Goal: Communication & Community: Answer question/provide support

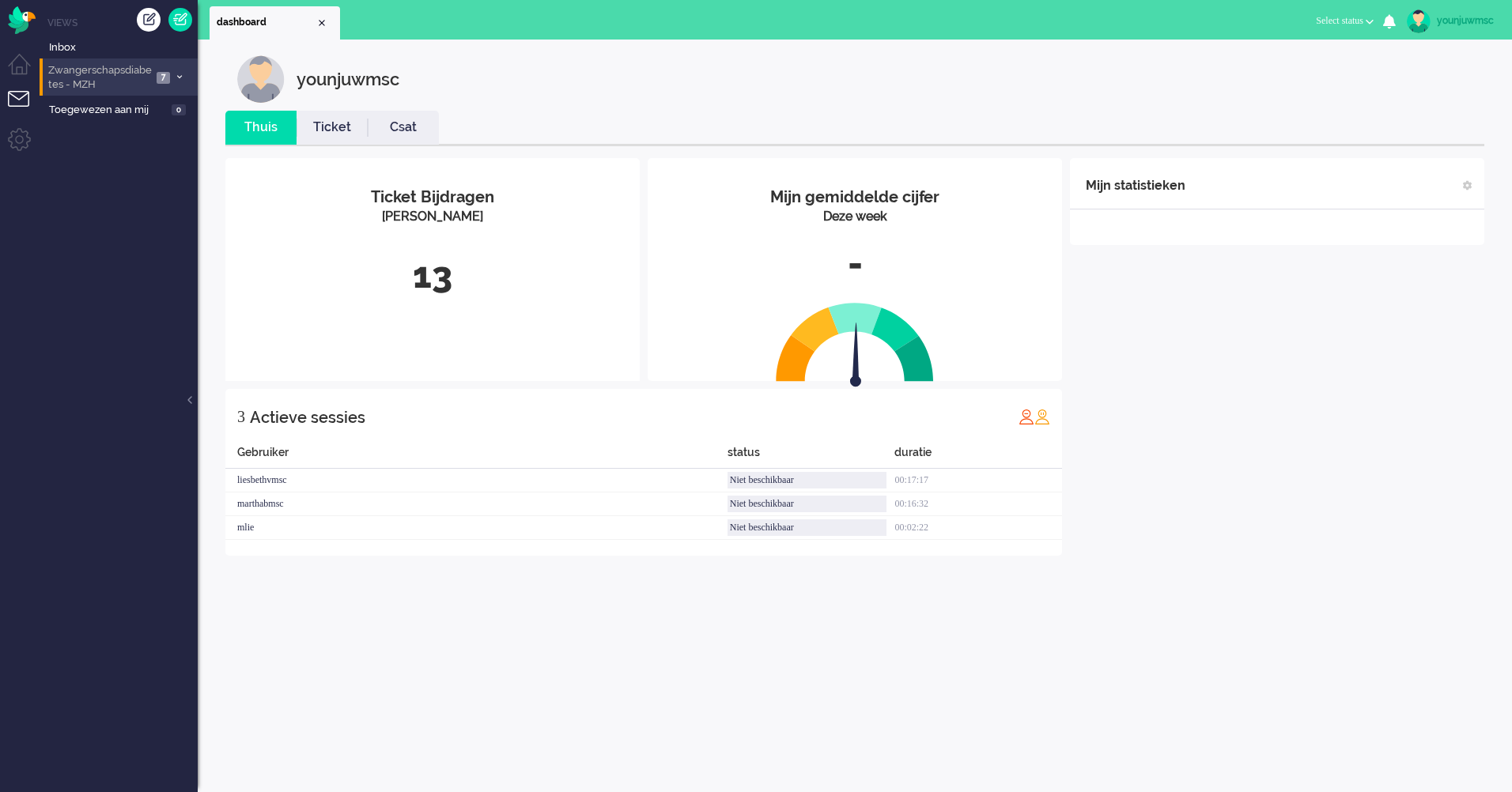
click at [121, 64] on span "Zwangerschapsdiabetes - MZH" at bounding box center [98, 78] width 106 height 29
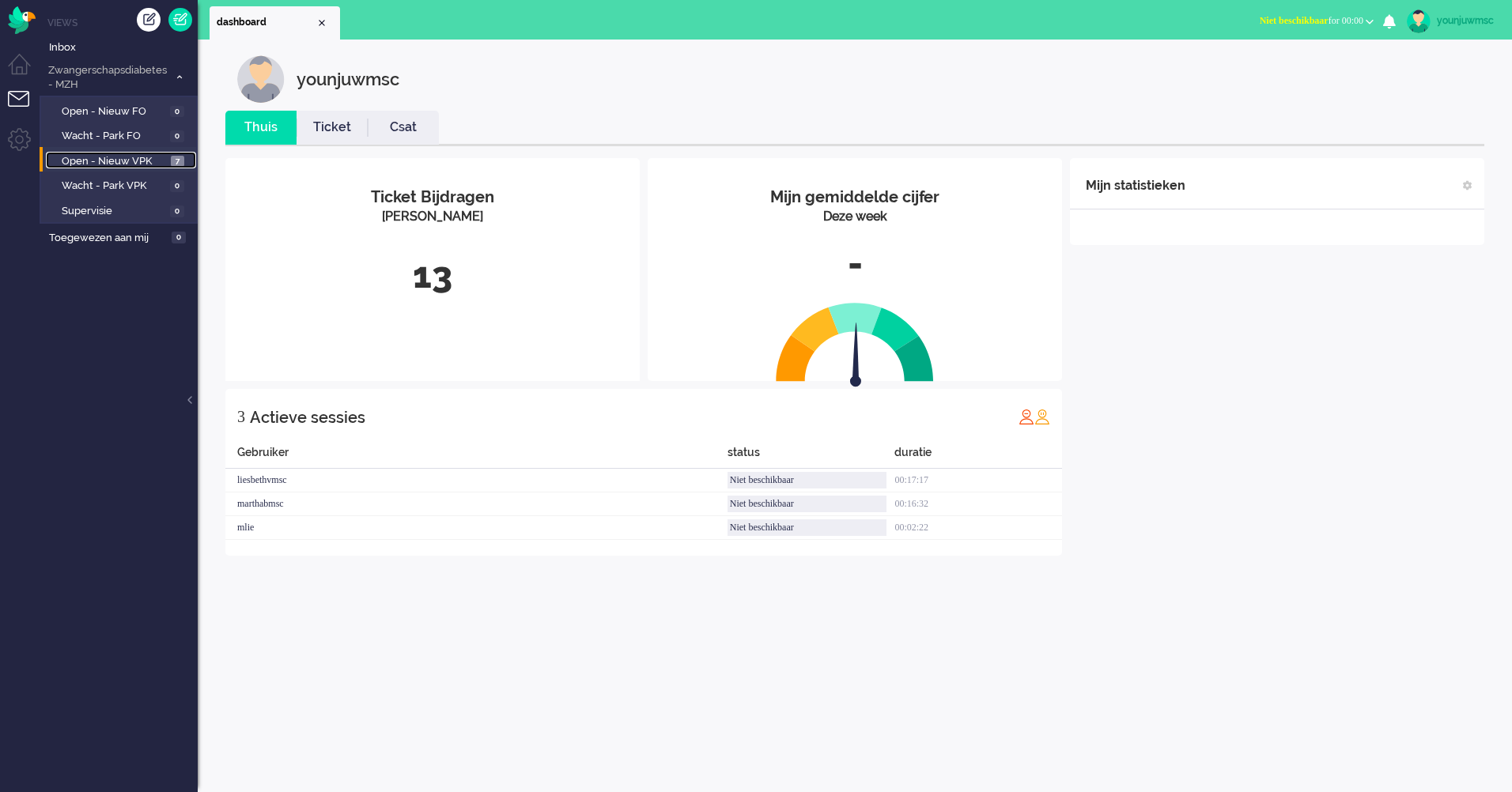
click at [111, 163] on span "Open - Nieuw VPK" at bounding box center [115, 162] width 105 height 15
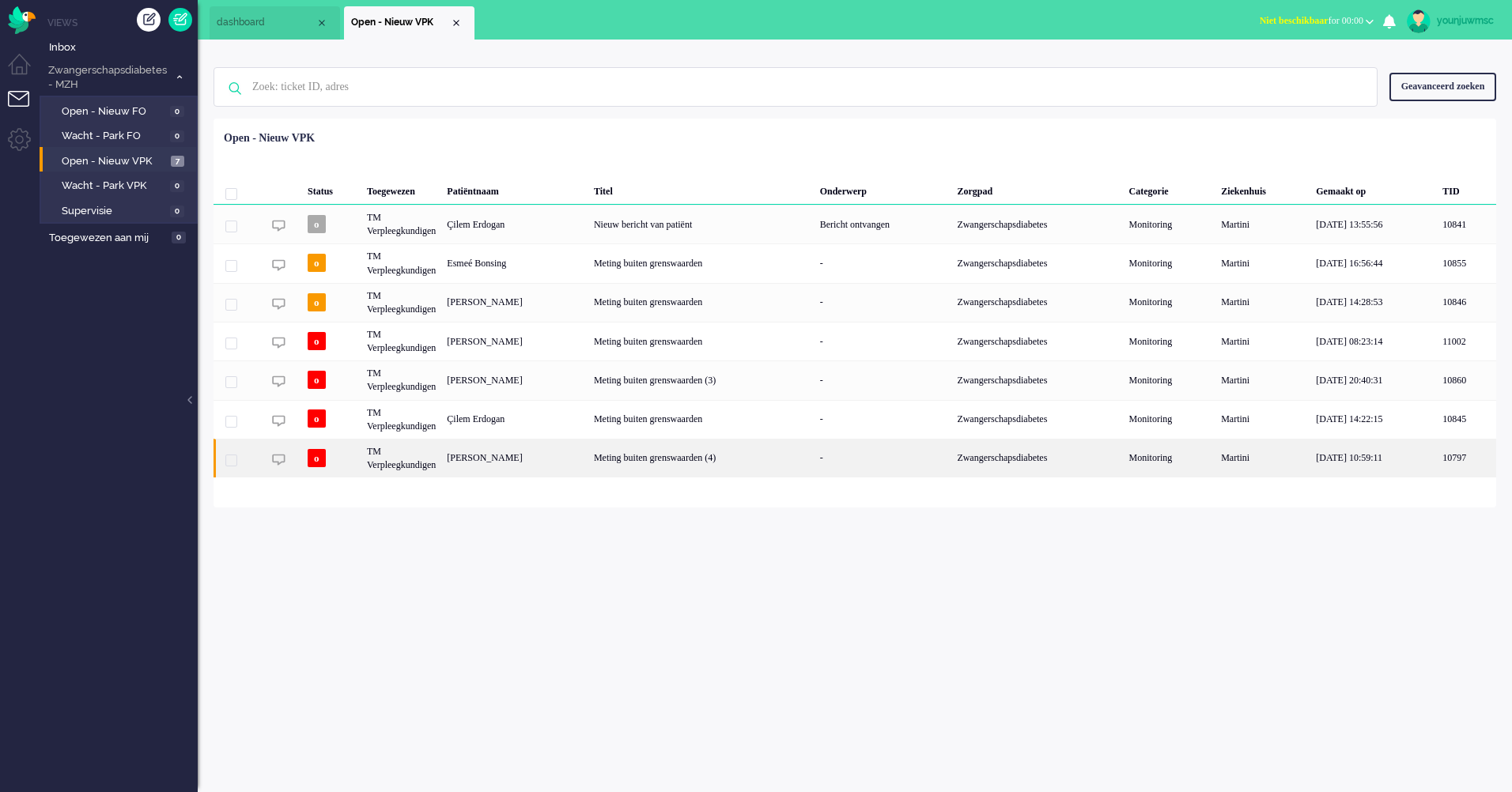
click at [706, 468] on div "Meting buiten grenswaarden (4)" at bounding box center [701, 458] width 226 height 39
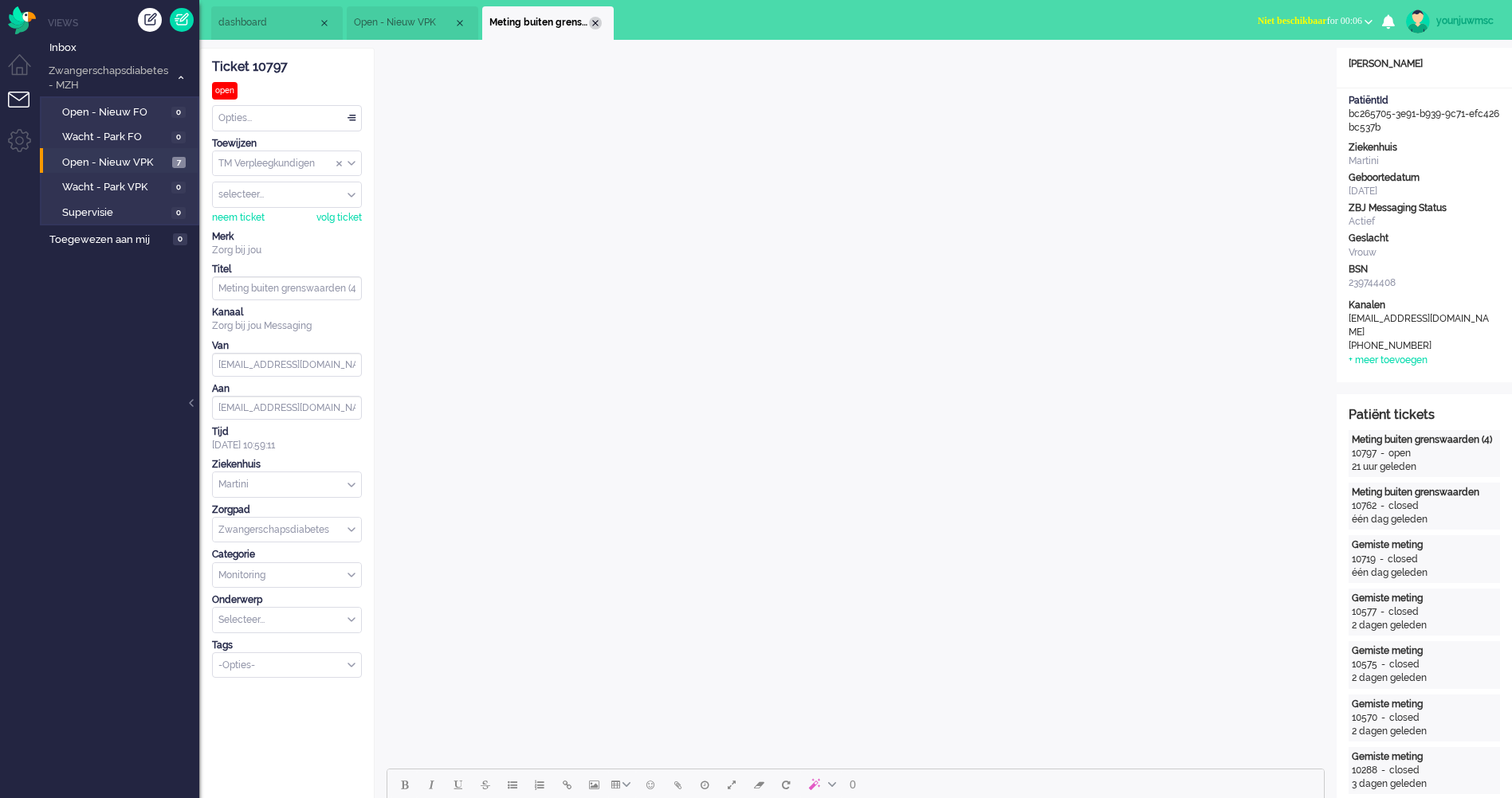
click at [598, 20] on div "Close tab" at bounding box center [595, 23] width 13 height 13
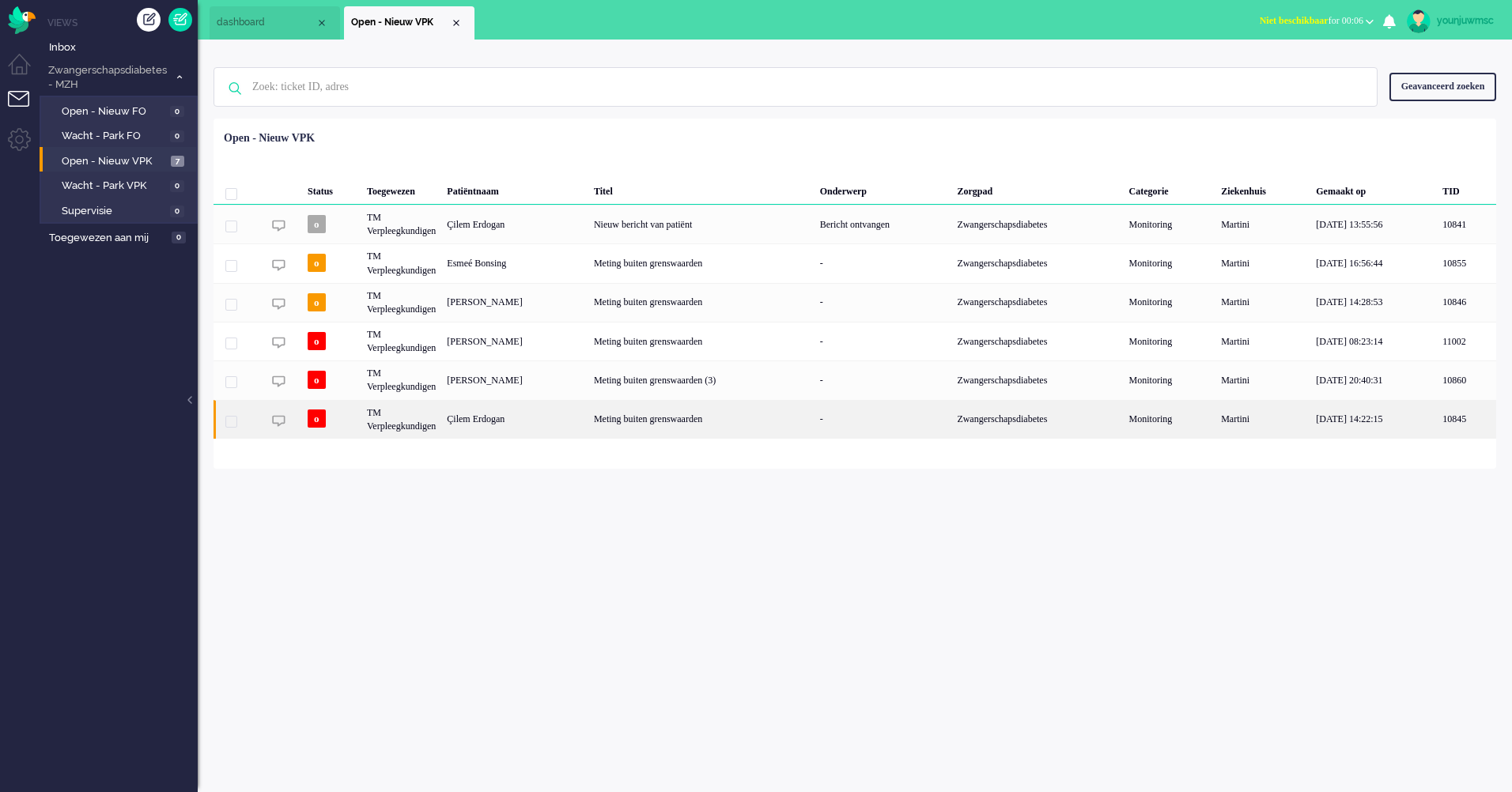
click at [701, 426] on div "Meting buiten grenswaarden" at bounding box center [701, 419] width 226 height 39
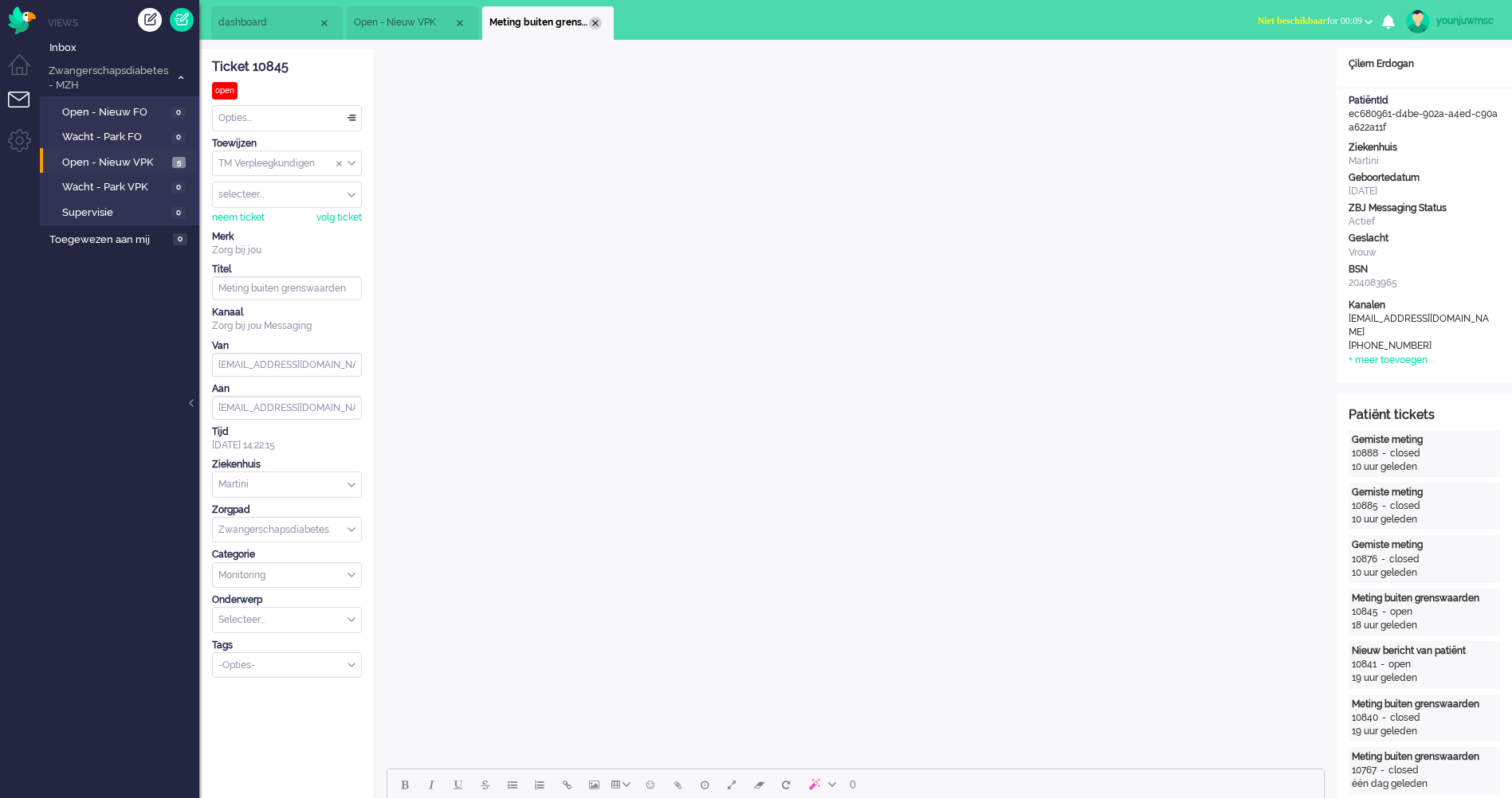
click at [597, 20] on div "Close tab" at bounding box center [595, 23] width 13 height 13
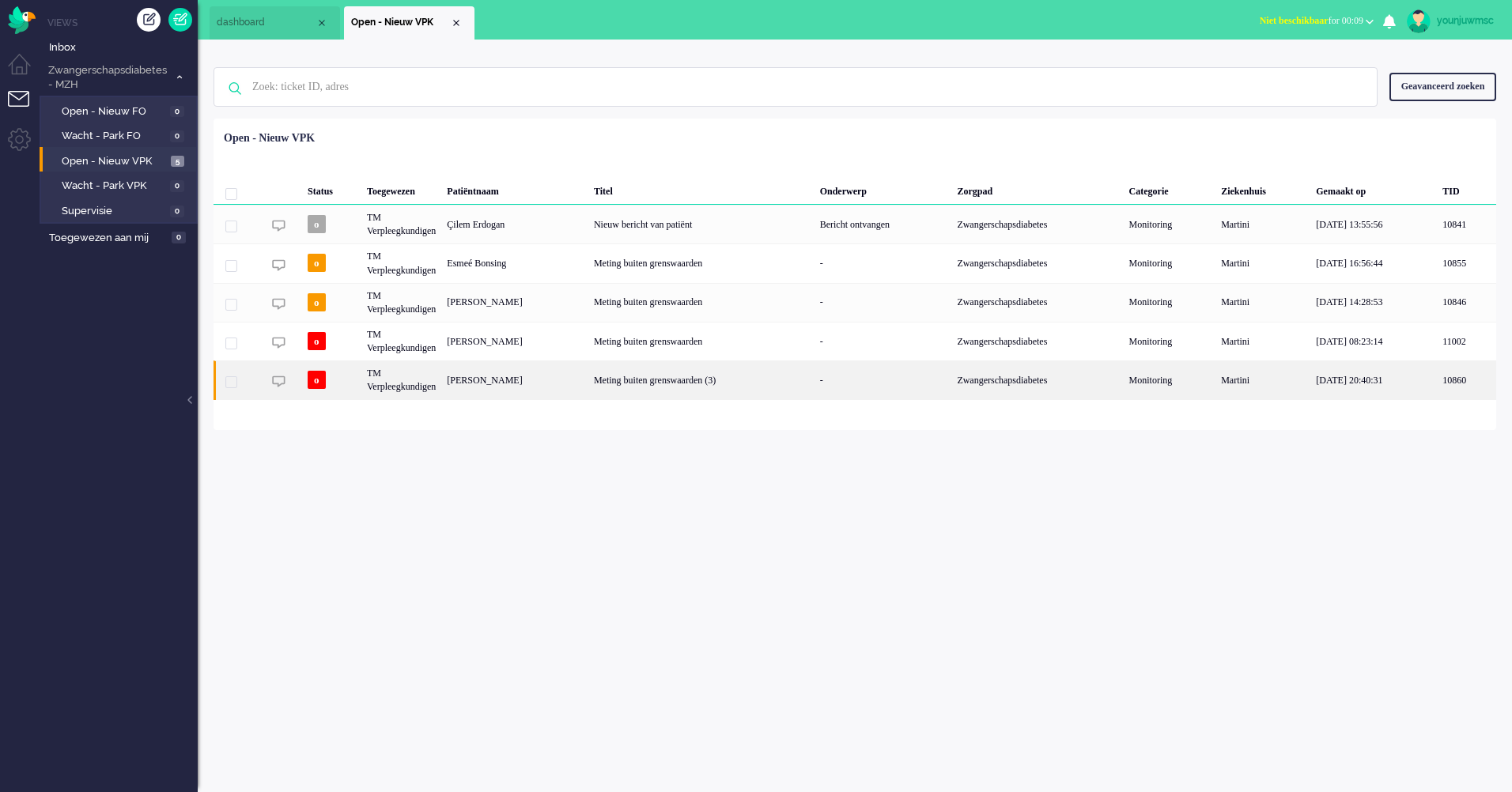
click at [749, 379] on div "Meting buiten grenswaarden (3)" at bounding box center [701, 380] width 226 height 39
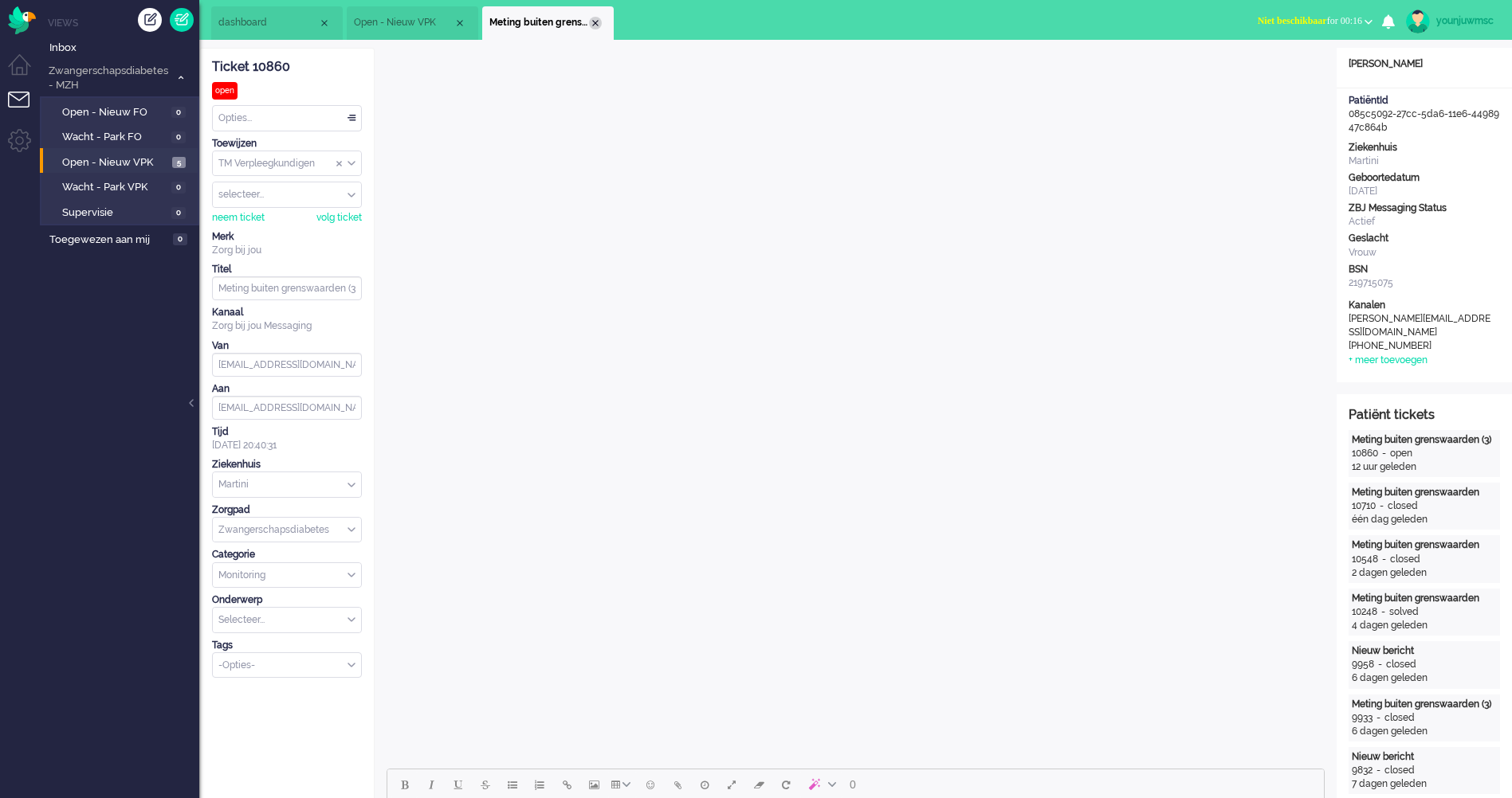
click at [599, 22] on div "Close tab" at bounding box center [595, 23] width 13 height 13
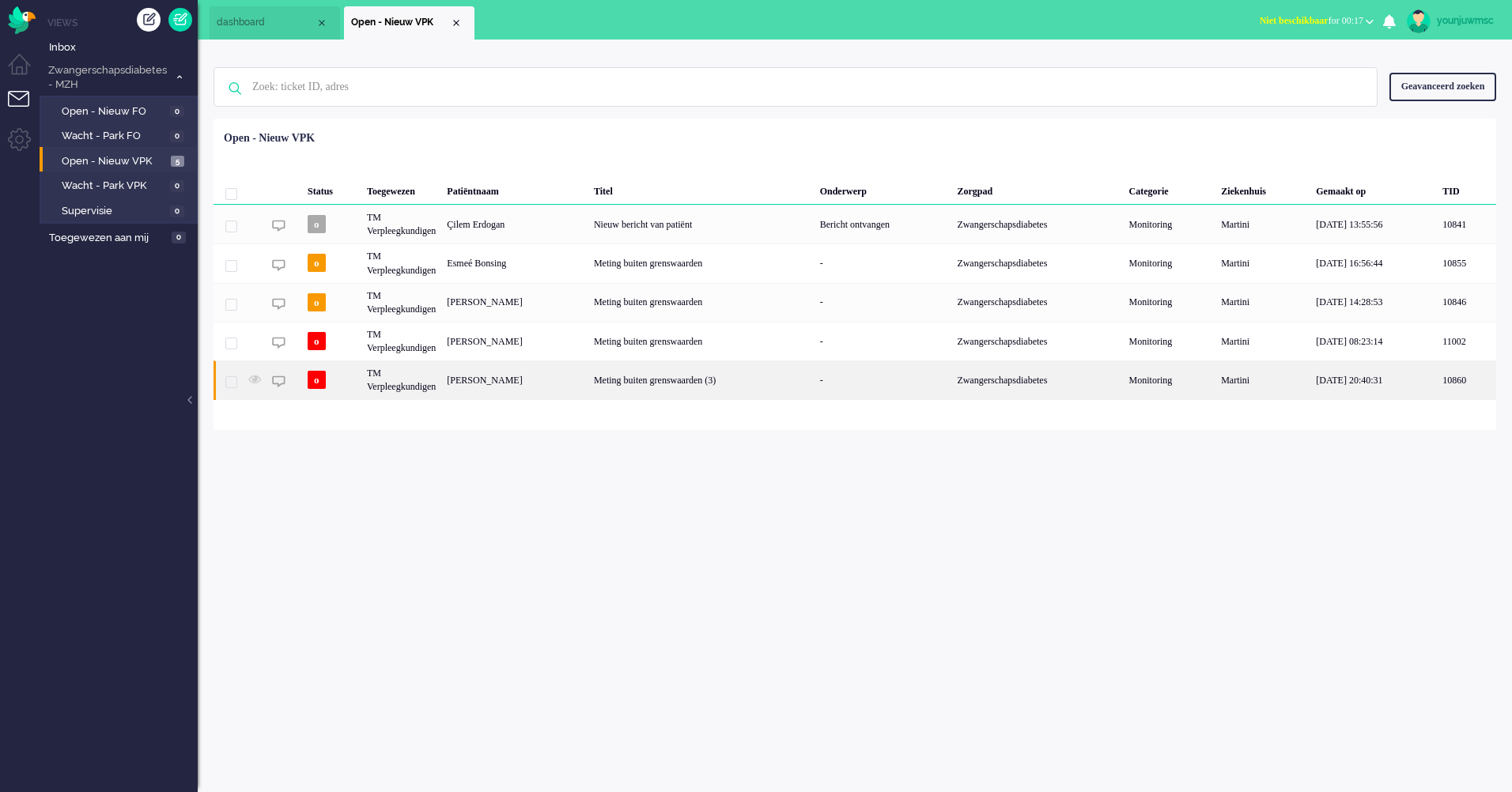
click at [694, 380] on div "Meting buiten grenswaarden (3)" at bounding box center [701, 380] width 226 height 39
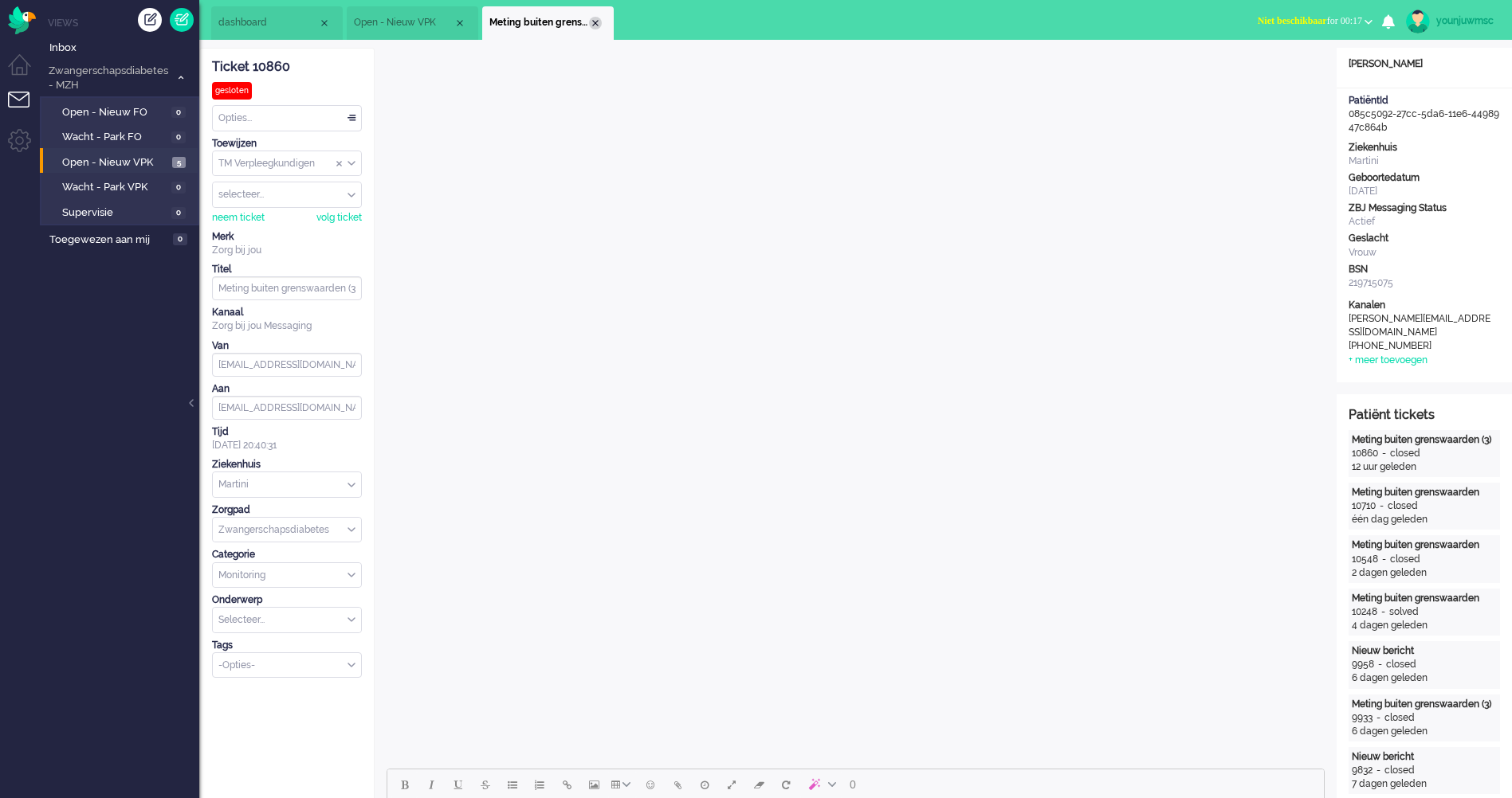
click at [591, 19] on div "Close tab" at bounding box center [595, 23] width 13 height 13
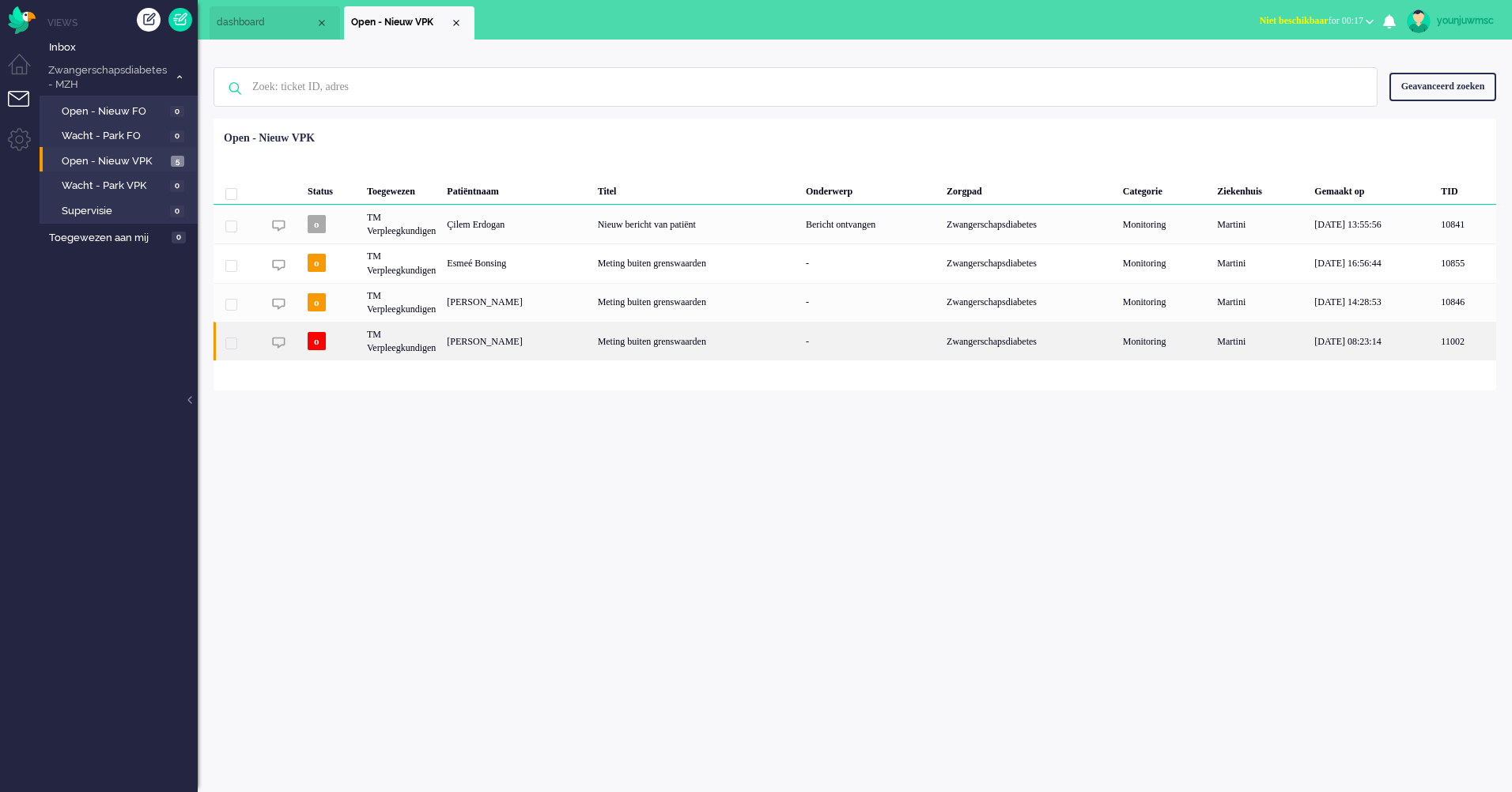
click at [704, 342] on div "Meting buiten grenswaarden" at bounding box center [696, 341] width 208 height 39
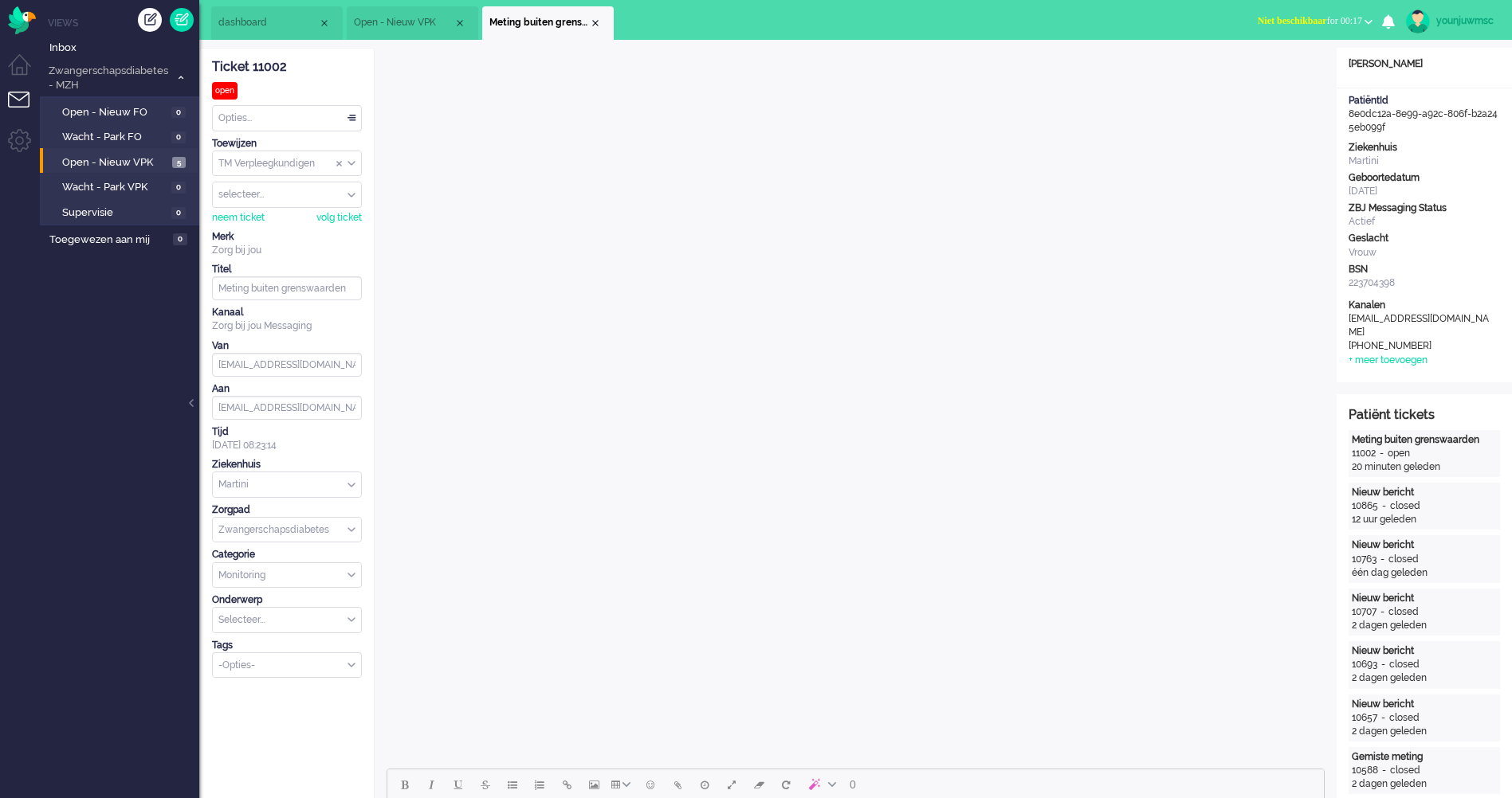
click at [603, 22] on li "Meting buiten grenswaarden" at bounding box center [548, 22] width 132 height 33
click at [596, 22] on div "Close tab" at bounding box center [595, 23] width 13 height 13
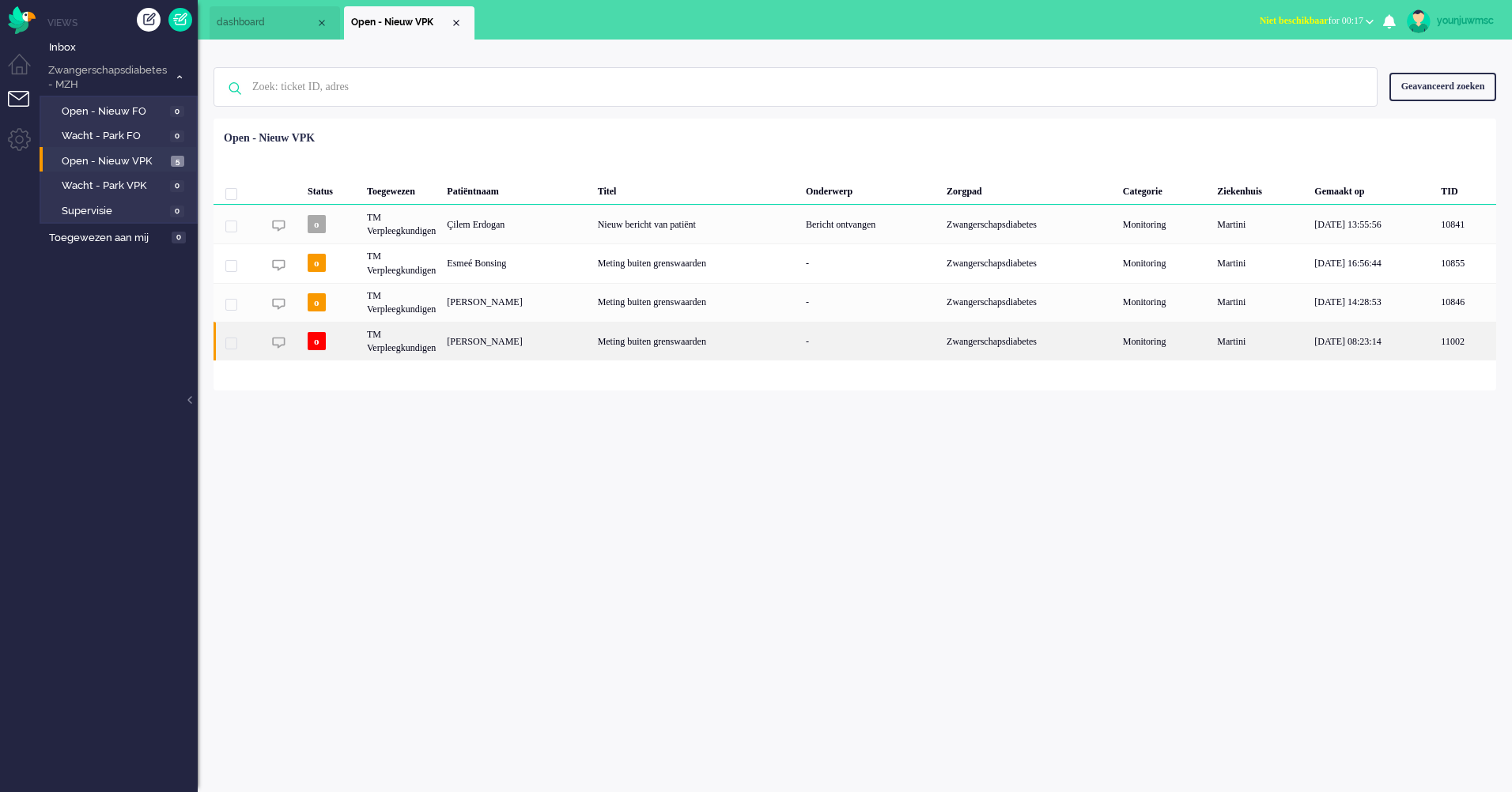
click at [695, 345] on div "Meting buiten grenswaarden" at bounding box center [696, 341] width 208 height 39
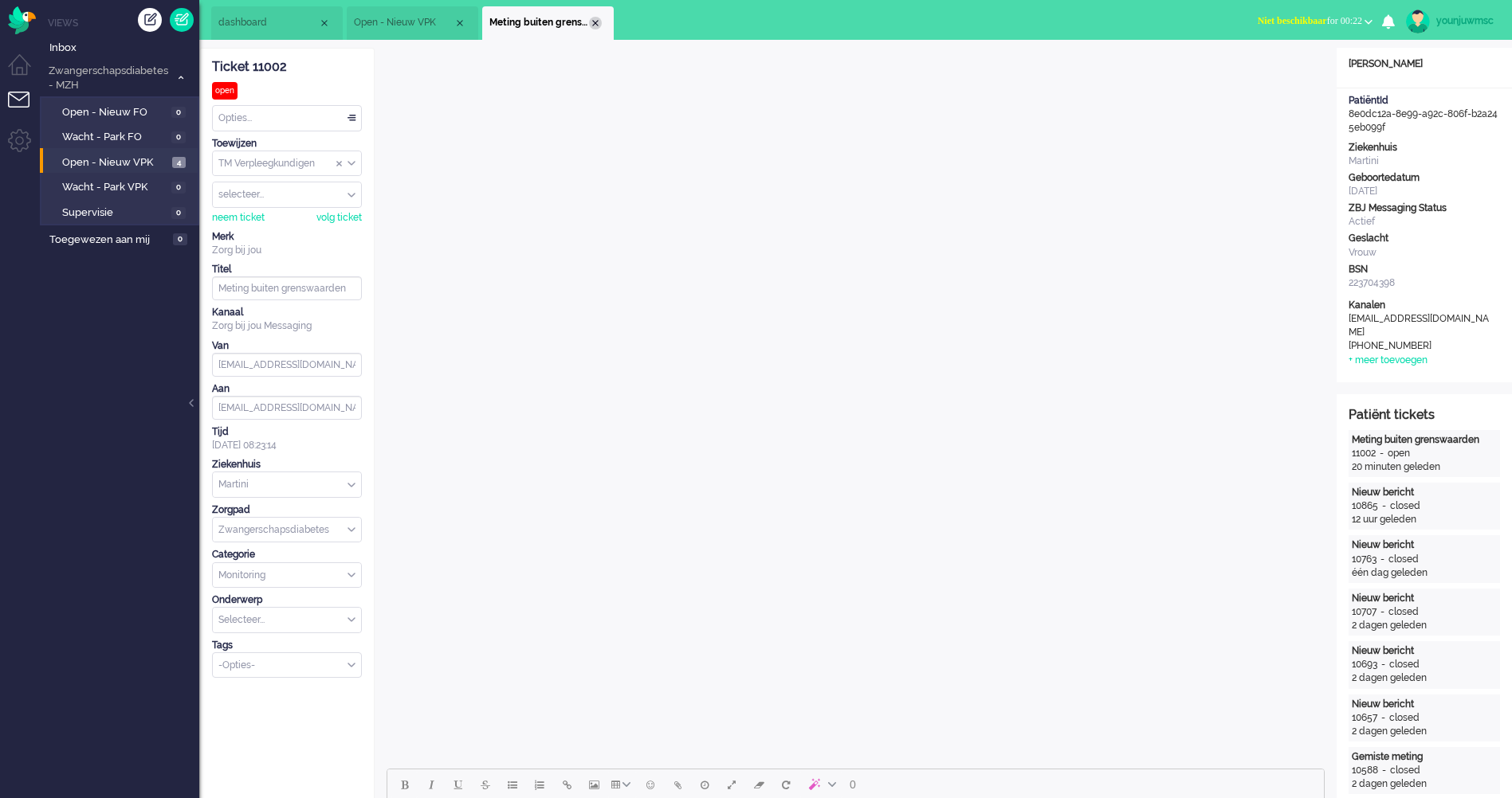
click at [591, 26] on div "Close tab" at bounding box center [595, 23] width 13 height 13
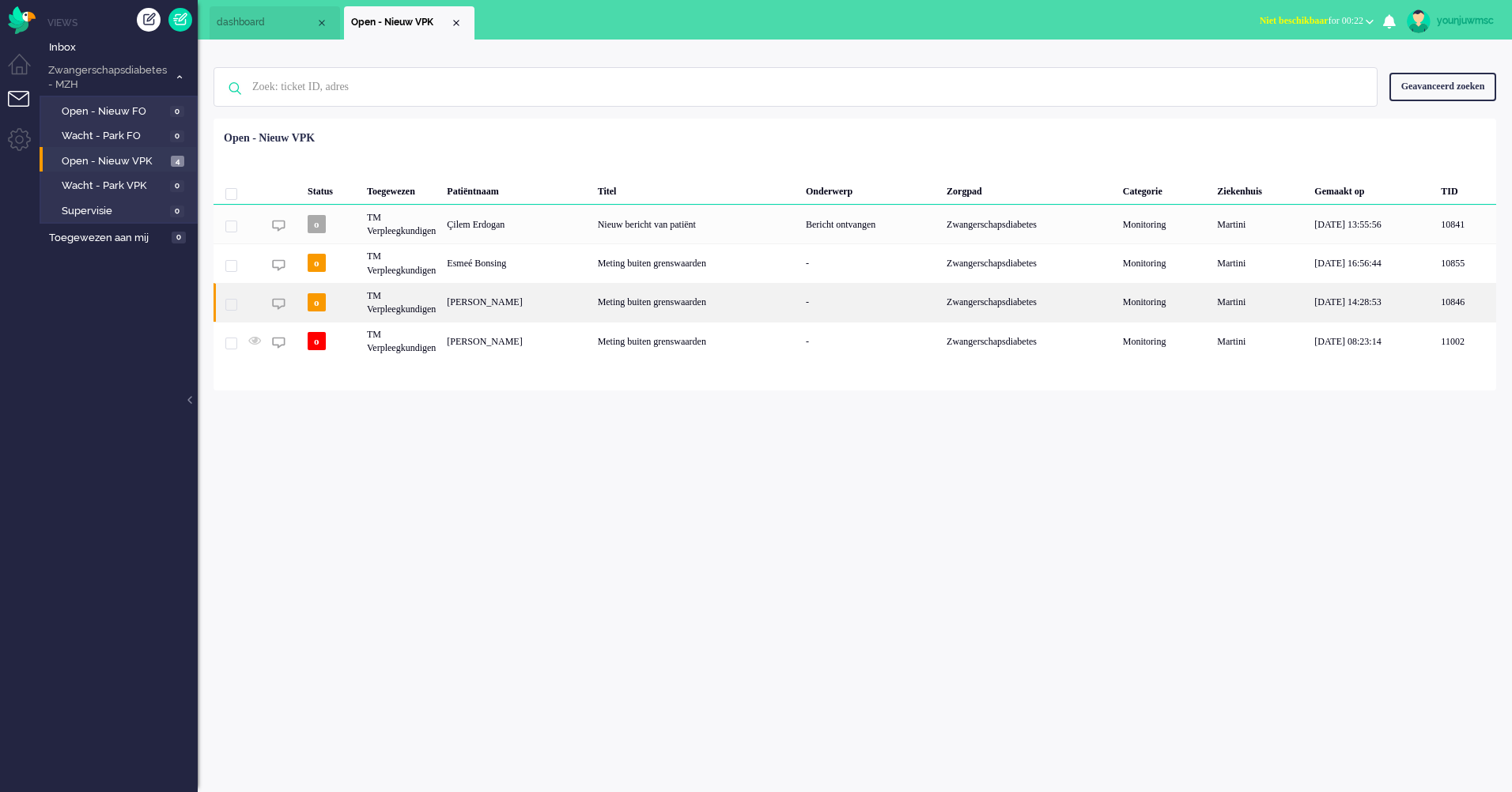
click at [734, 309] on div "Meting buiten grenswaarden" at bounding box center [696, 302] width 208 height 39
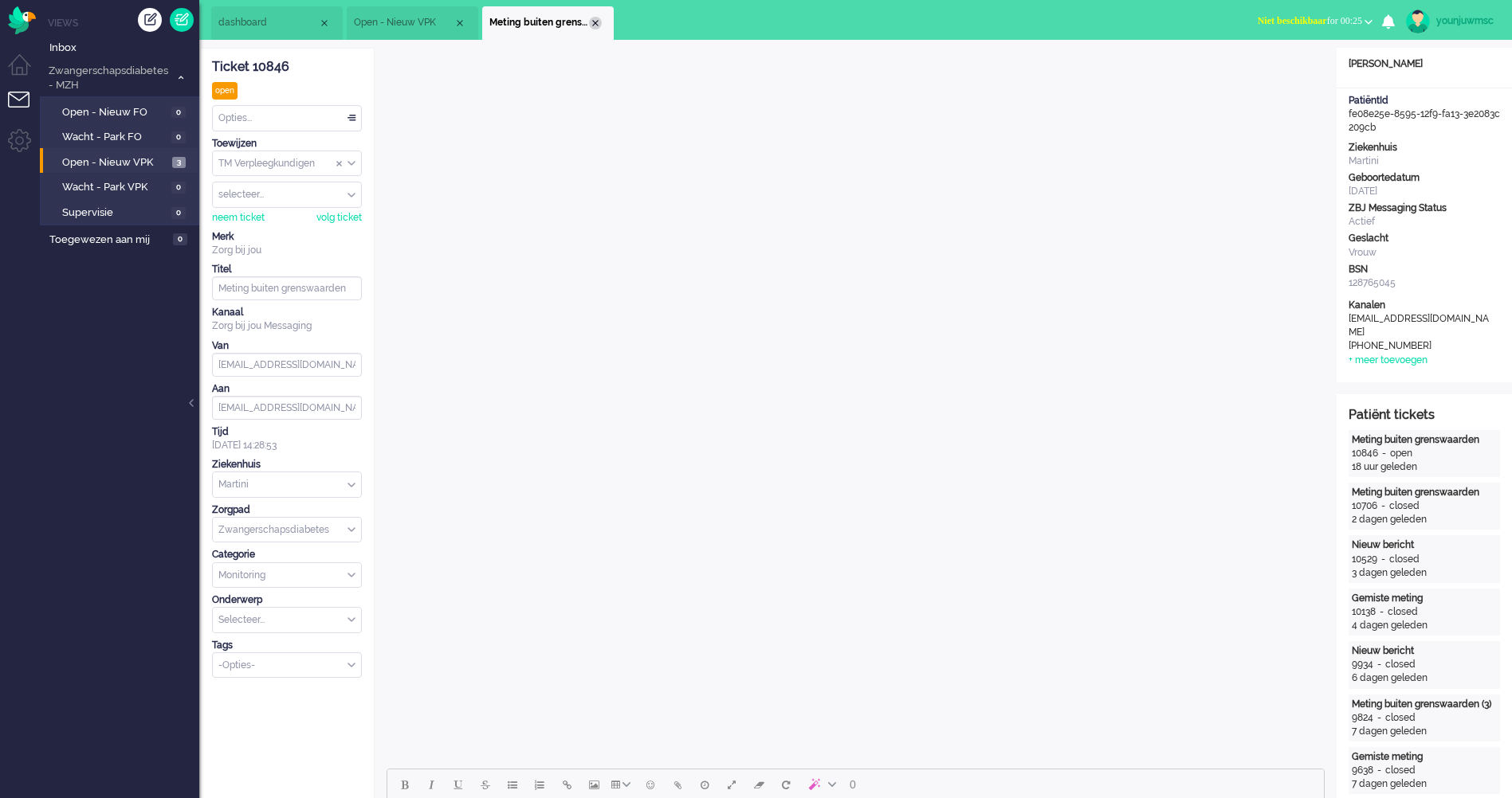
click at [596, 20] on div "Close tab" at bounding box center [595, 23] width 13 height 13
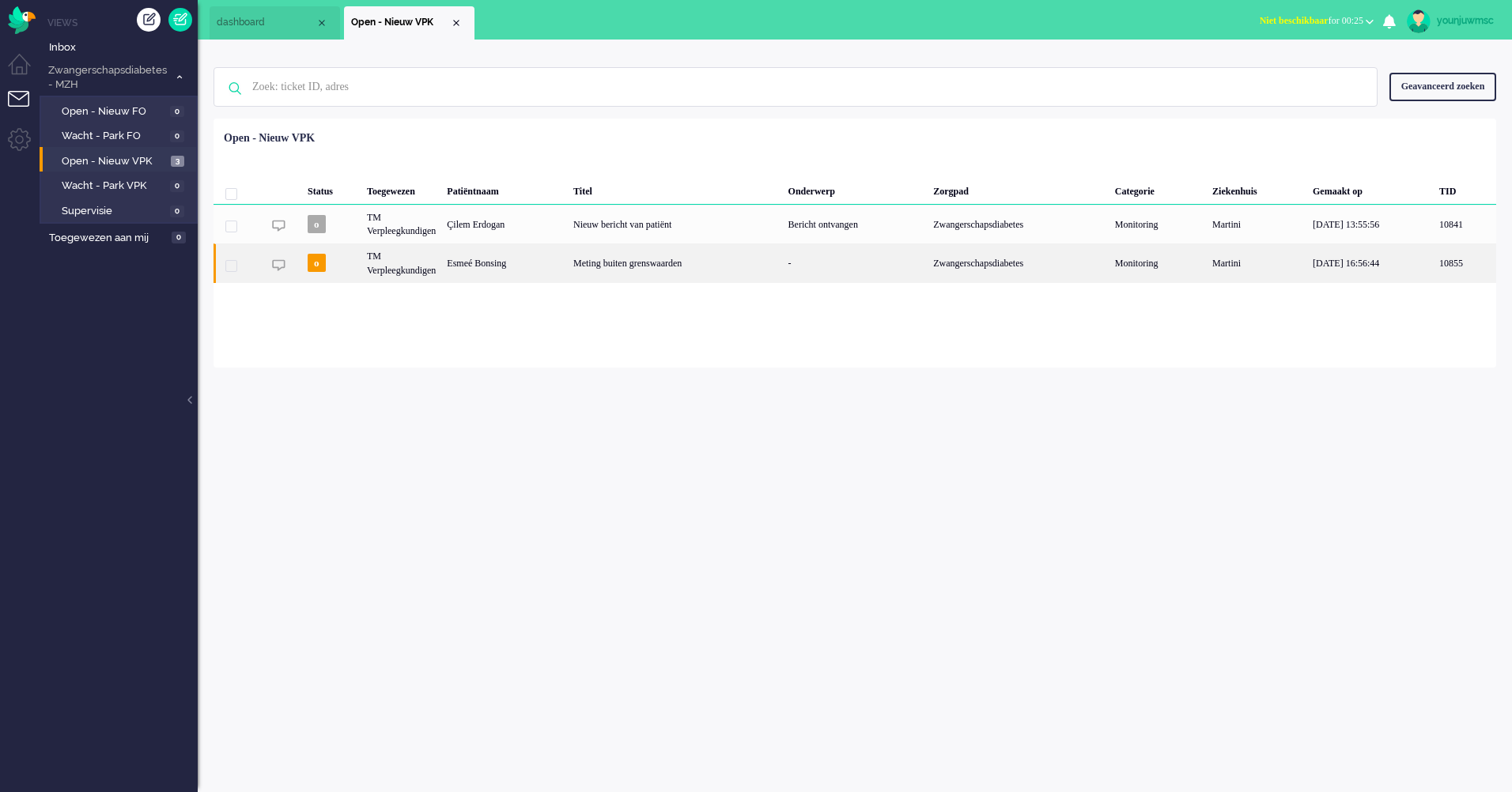
click at [655, 270] on div "Meting buiten grenswaarden" at bounding box center [675, 263] width 215 height 39
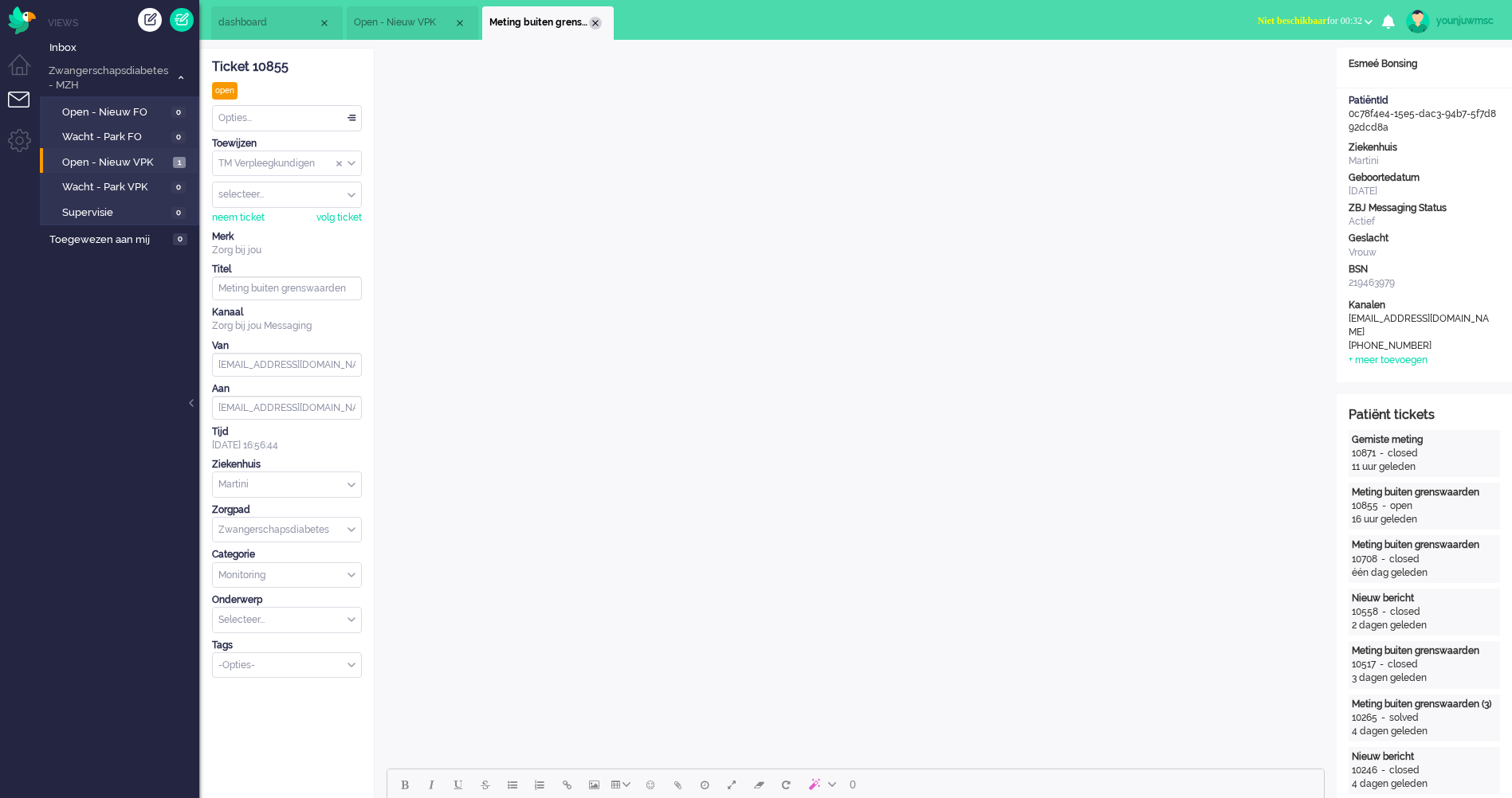
click at [597, 21] on div "Close tab" at bounding box center [595, 23] width 13 height 13
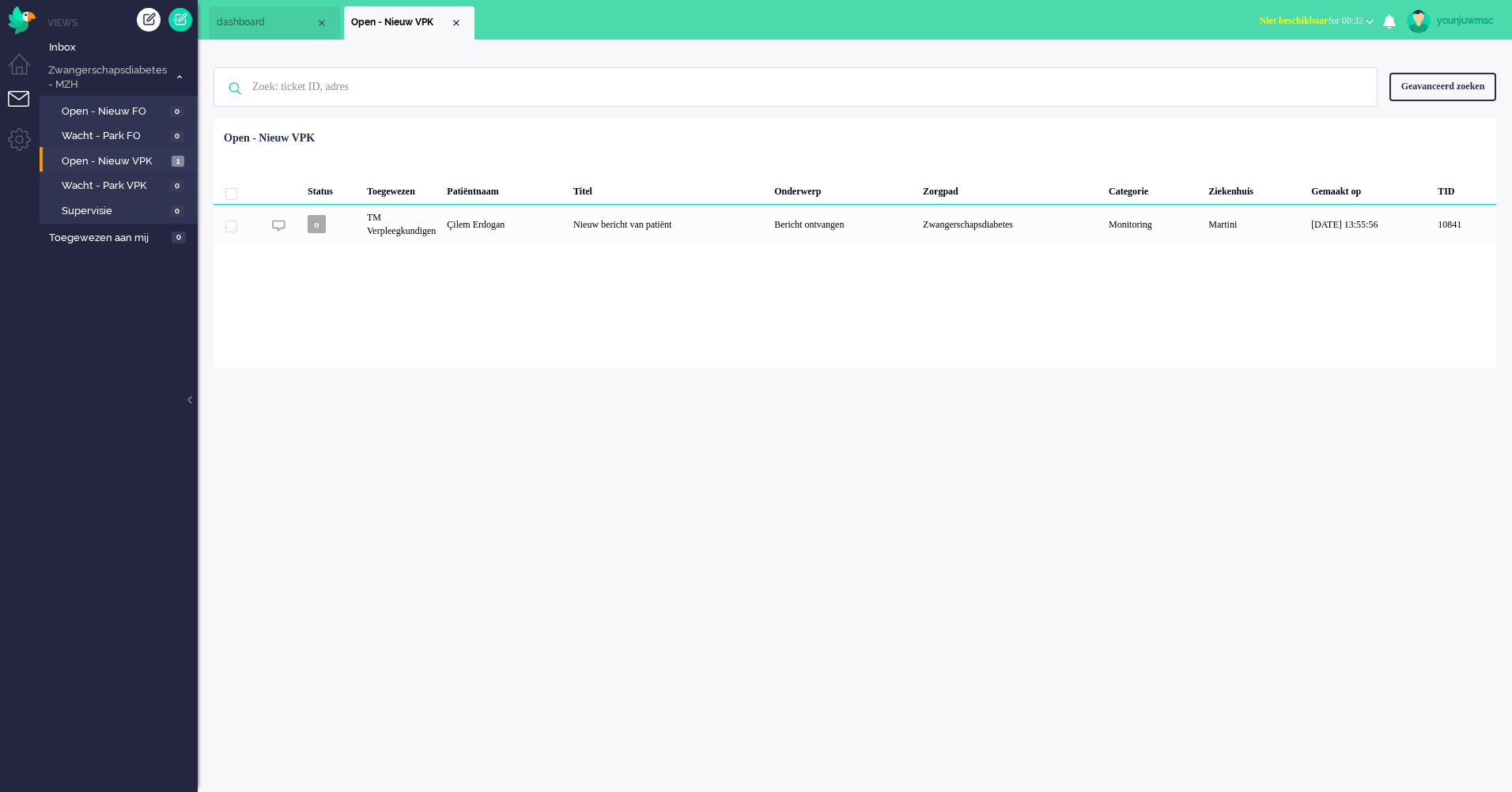
click at [670, 361] on div "Loading... Status Toegewezen Patiëntnaam Titel Onderwerp Zorgpad Categorie Ziek…" at bounding box center [854, 243] width 1283 height 249
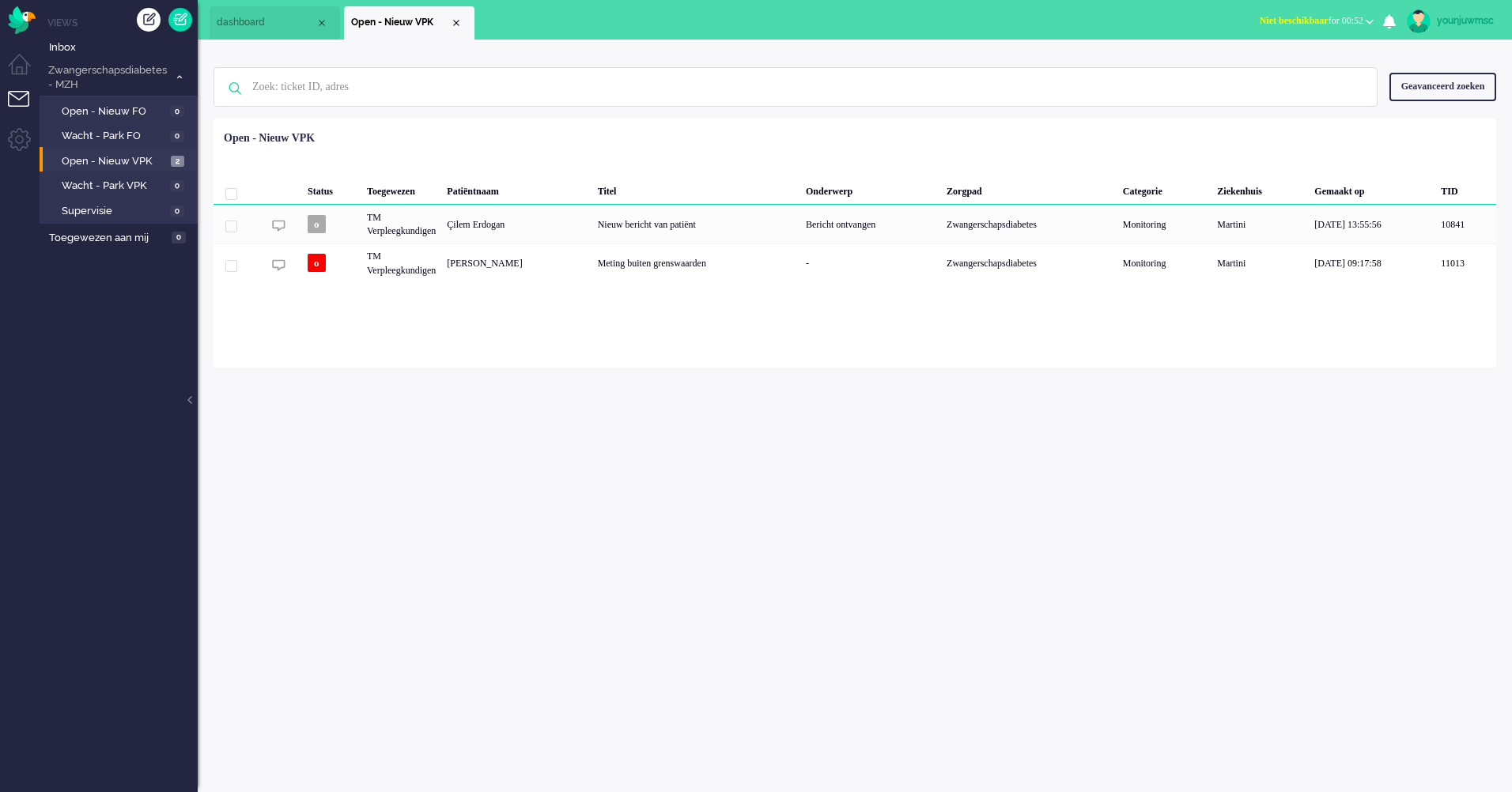
click at [554, 426] on div "younjuwmsc Thuis Ticket Csat Mijn gemiddelde cijfer Deze week - Ticket Bijdrage…" at bounding box center [855, 416] width 1314 height 753
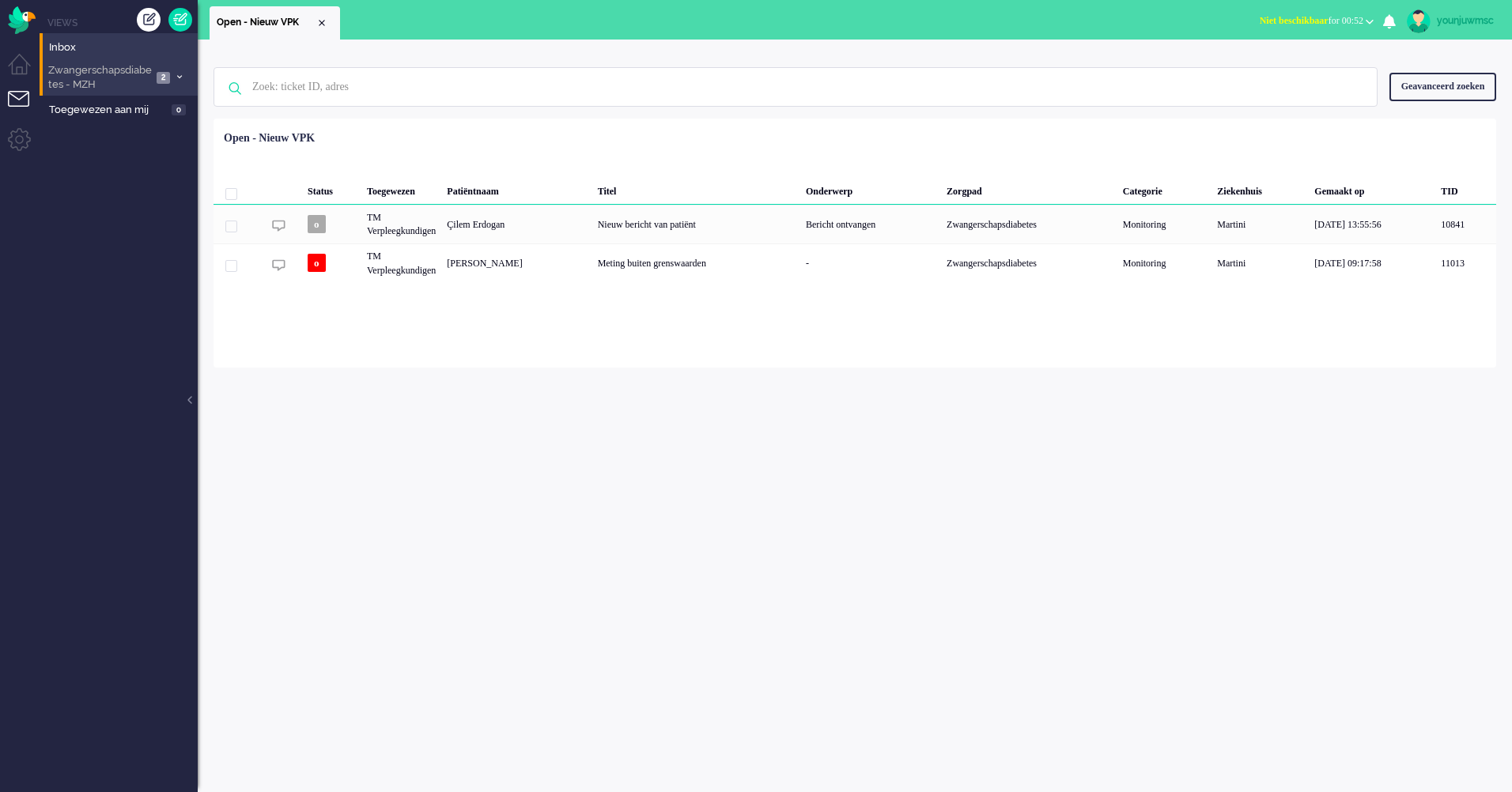
click at [134, 71] on span "Zwangerschapsdiabetes - MZH" at bounding box center [98, 78] width 106 height 29
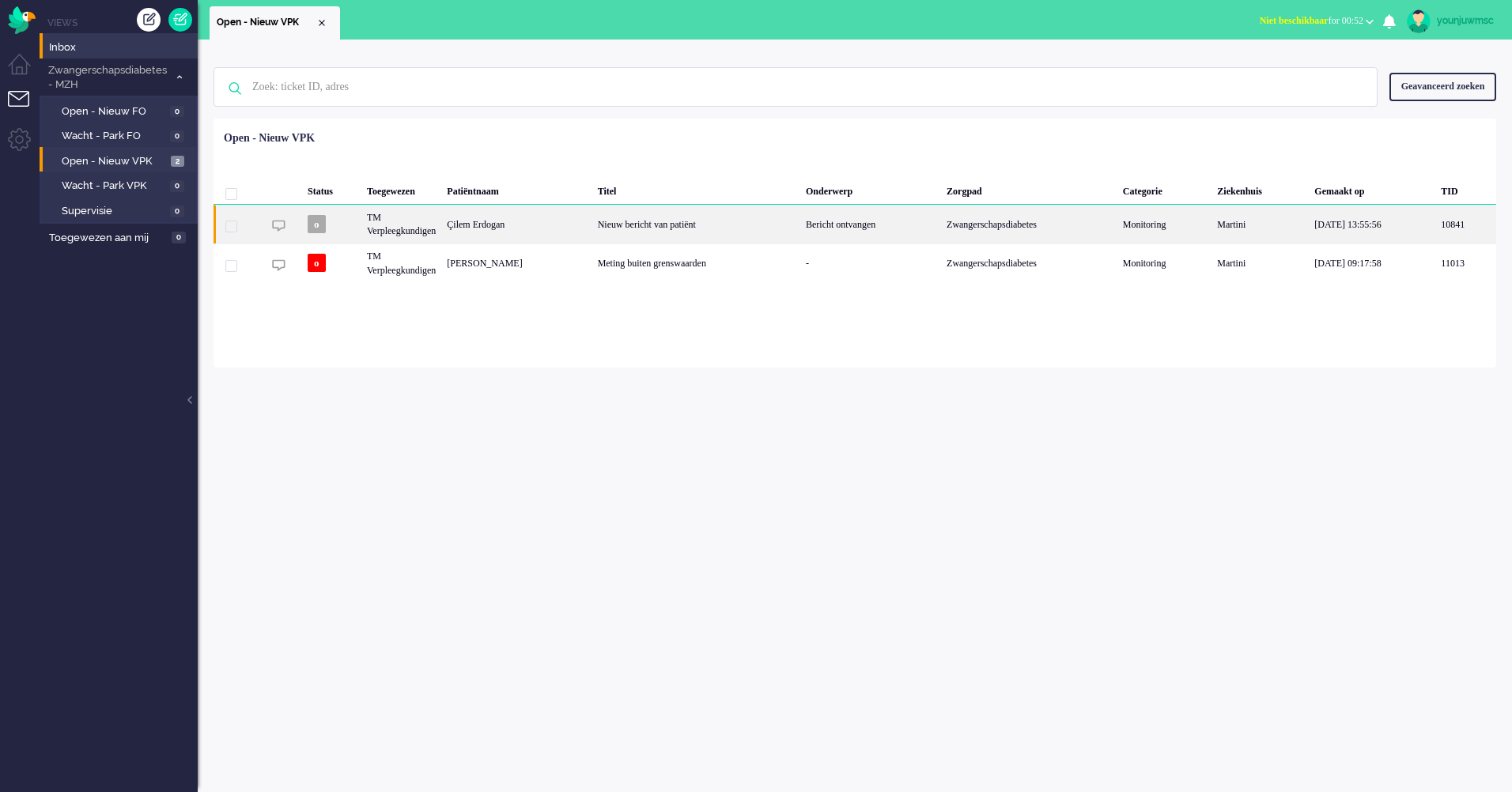
click at [640, 226] on div "Nieuw bericht van patiënt" at bounding box center [696, 224] width 208 height 39
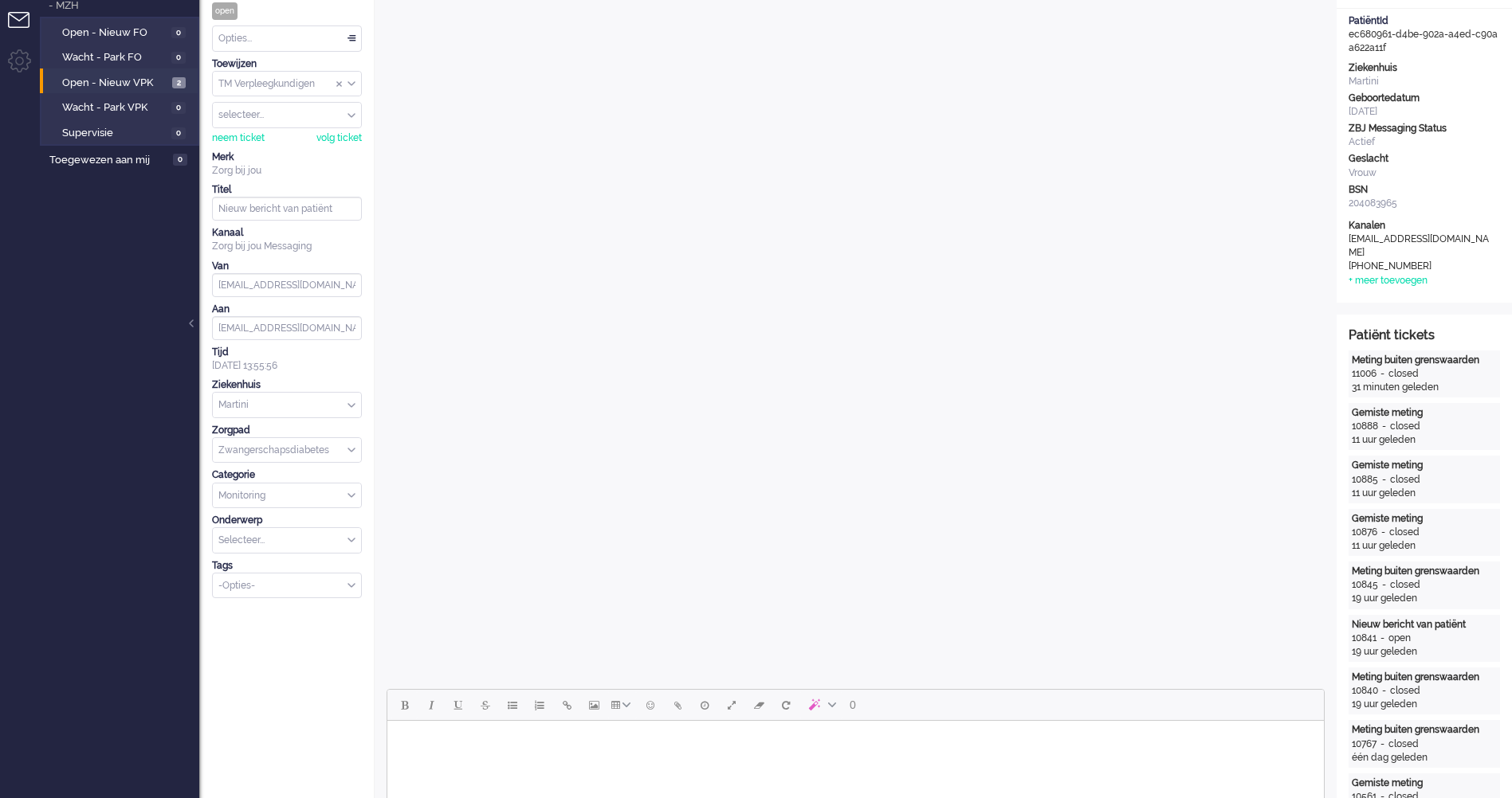
scroll to position [319, 0]
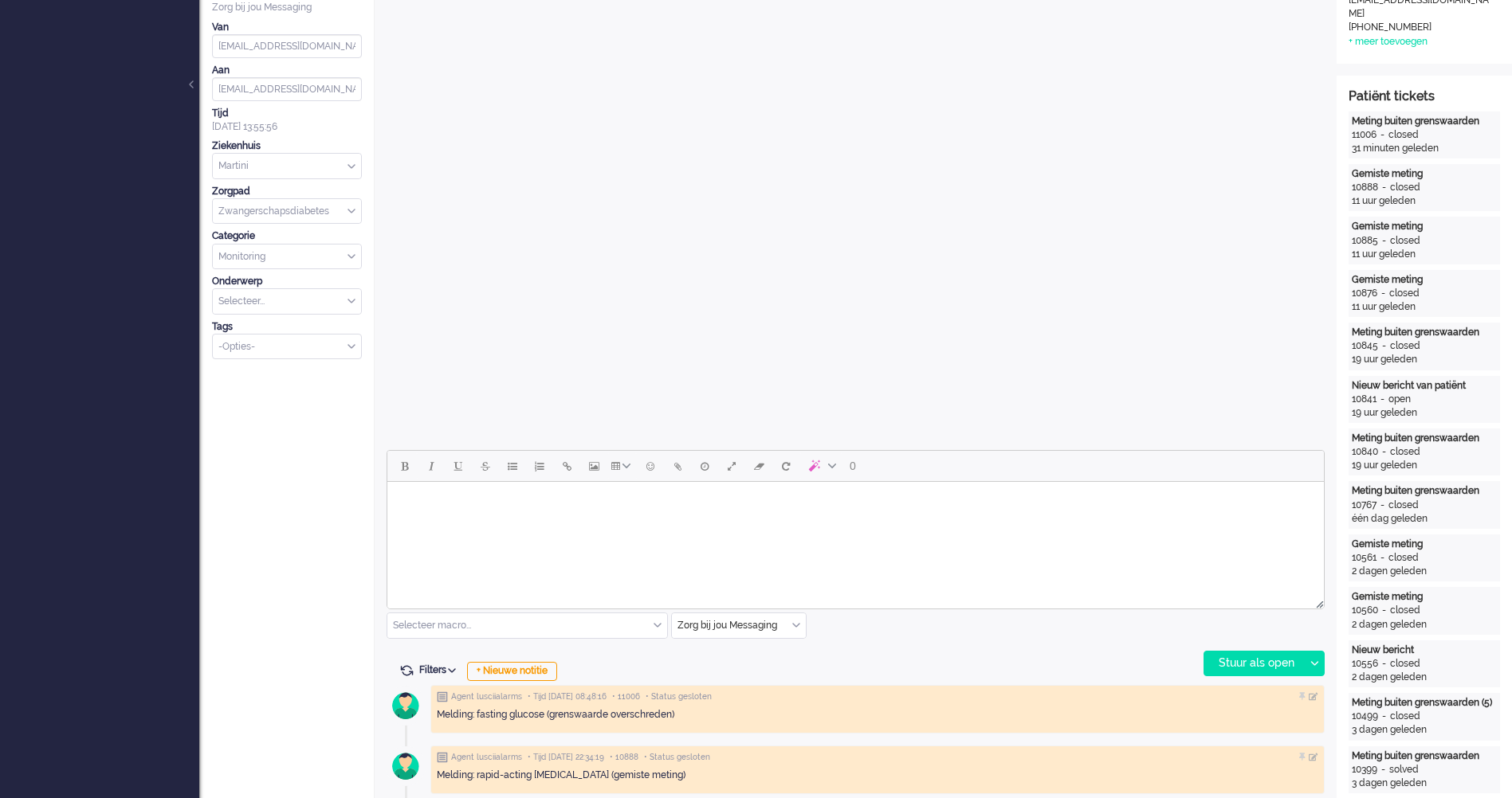
click at [519, 523] on html at bounding box center [856, 501] width 936 height 40
paste body "Rich Text Area. Press ALT-0 for help."
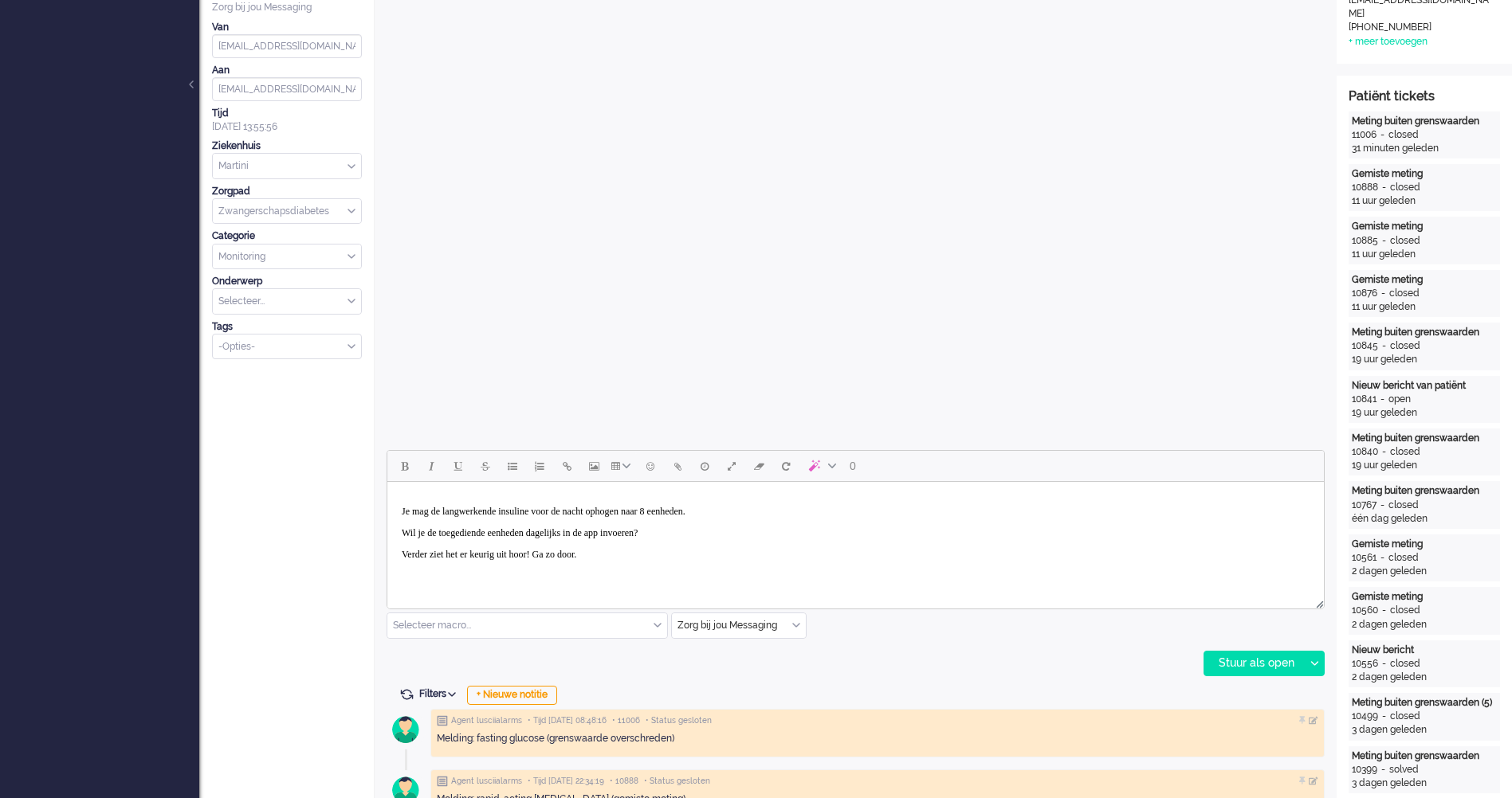
click at [408, 508] on p "Je mag de langwerkende insuline voor de nacht ophogen naar 8 eenheden." at bounding box center [855, 511] width 908 height 12
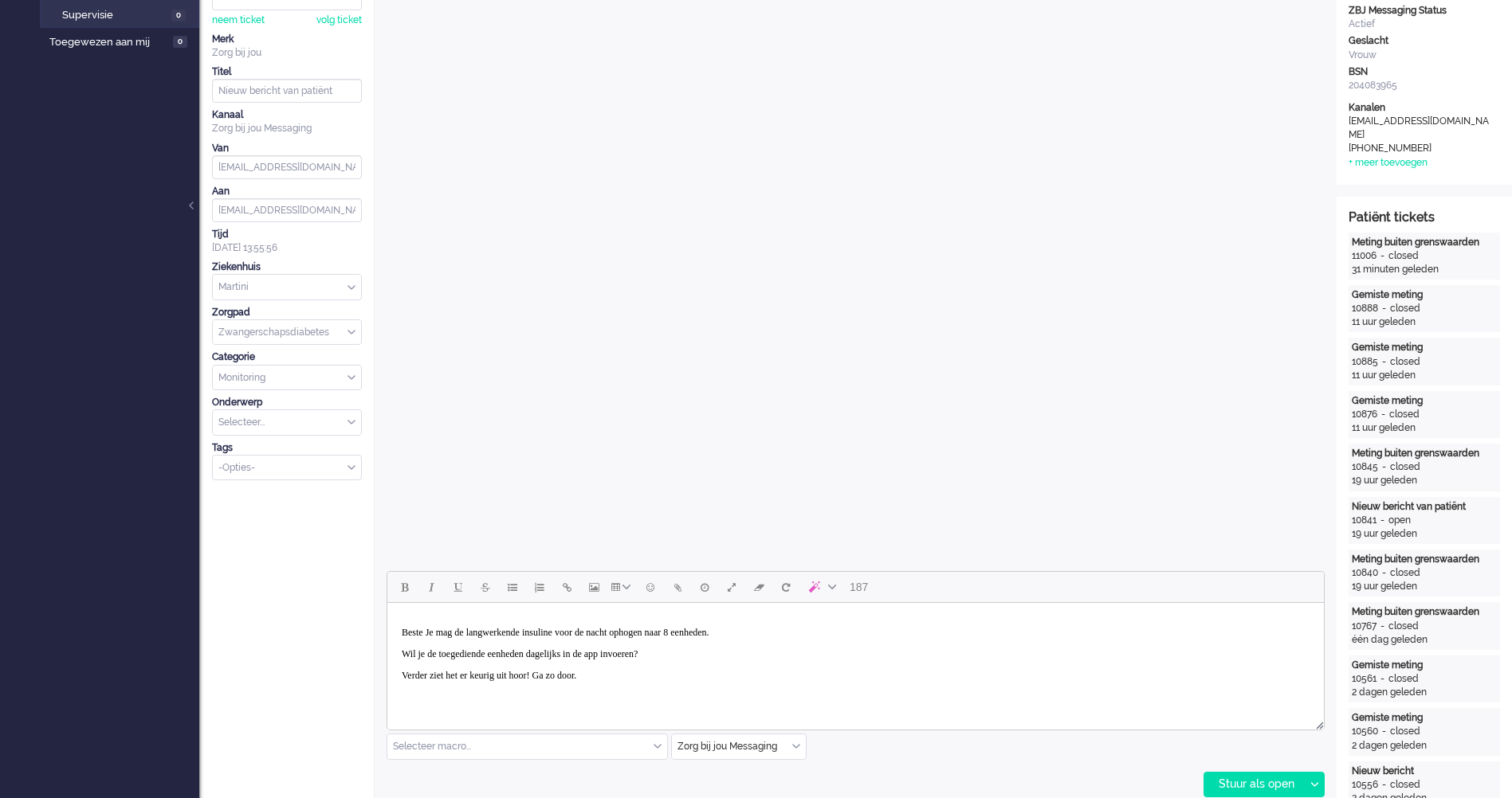
scroll to position [436, 0]
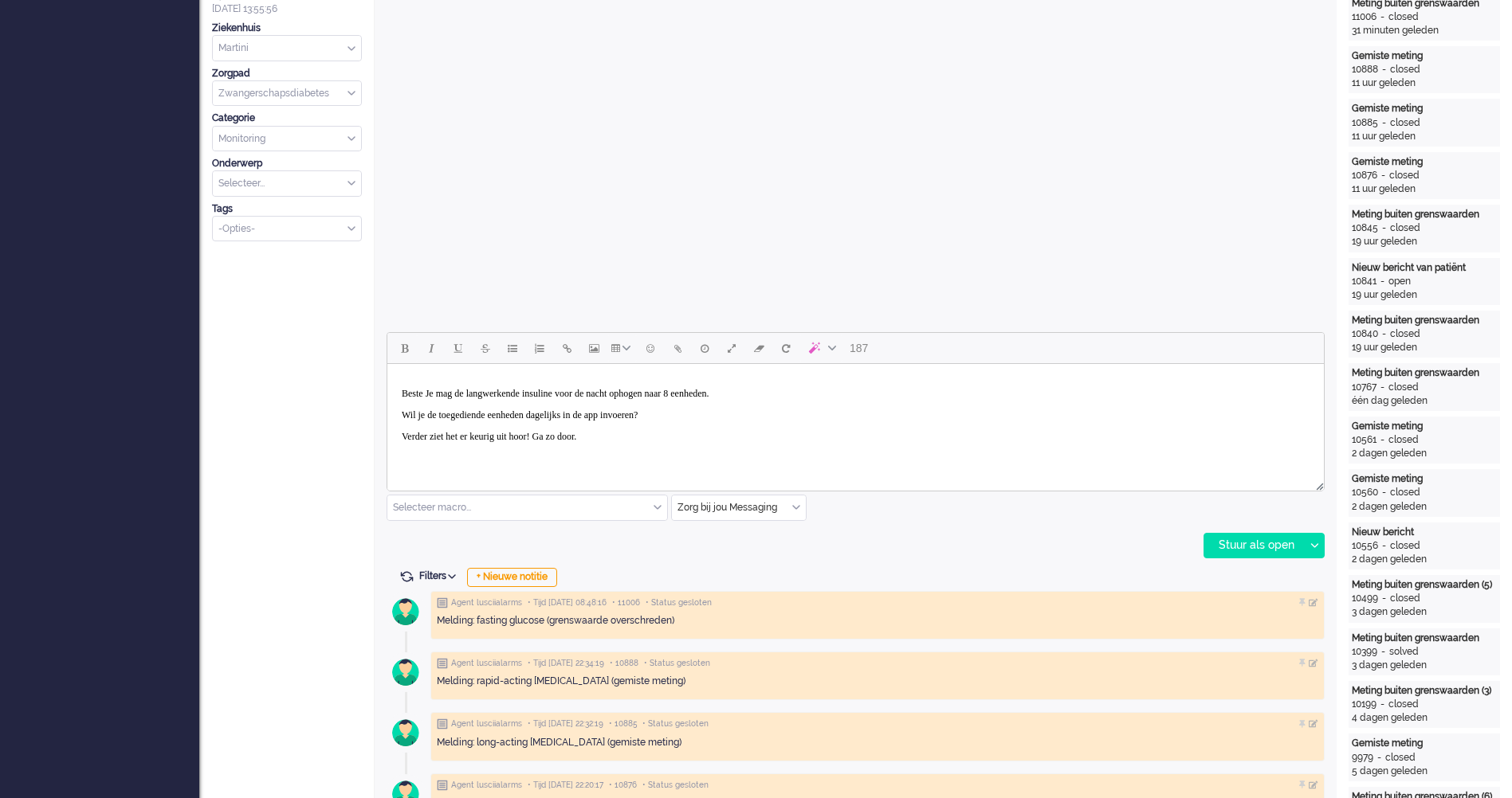
click at [419, 390] on p "Beste Je mag de langwerkende insuline voor de nacht ophogen naar 8 eenheden." at bounding box center [855, 394] width 908 height 12
click at [707, 411] on p "Beste Çilem, Je mag de langwerkende insuline voor de nacht ophogen naar 8 eenhe…" at bounding box center [855, 400] width 908 height 24
click at [765, 433] on p "Wil je de toegediende eenheden dagelijks in de app invoeren?" at bounding box center [855, 428] width 908 height 12
click at [643, 434] on body "Beste Çilem, Je mag de langwerkende insuline voor de nacht ophogen naar 7 eenhe…" at bounding box center [855, 417] width 923 height 92
click at [544, 423] on p "Wil je de toegediende eenheden dagelijks in de app invoeren?" at bounding box center [855, 428] width 908 height 12
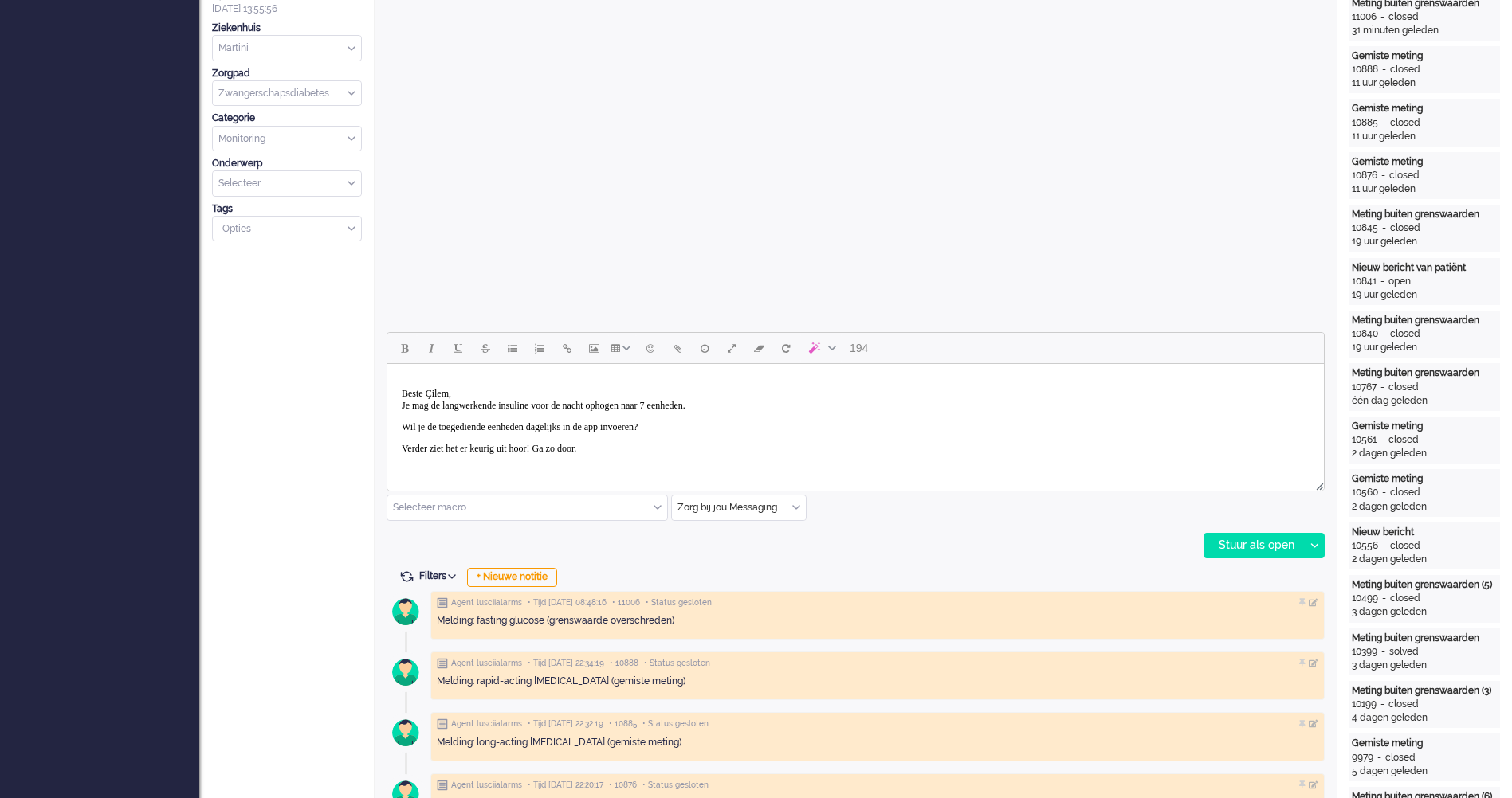
drag, startPoint x: 871, startPoint y: 449, endPoint x: 833, endPoint y: 407, distance: 56.6
click at [871, 448] on body "Beste Çilem, Je mag de langwerkende insuline voor de nacht ophogen naar 7 eenhe…" at bounding box center [855, 417] width 923 height 92
click at [832, 406] on p "Beste Çilem, Je mag de langwerkende insuline voor de nacht ophogen naar 7 eenhe…" at bounding box center [855, 400] width 908 height 24
click at [473, 433] on body "Beste Çilem, Je mag de langwerkende insuline voor de nacht ophogen naar 7 eenhe…" at bounding box center [855, 405] width 923 height 71
drag, startPoint x: 412, startPoint y: 421, endPoint x: 419, endPoint y: 422, distance: 7.1
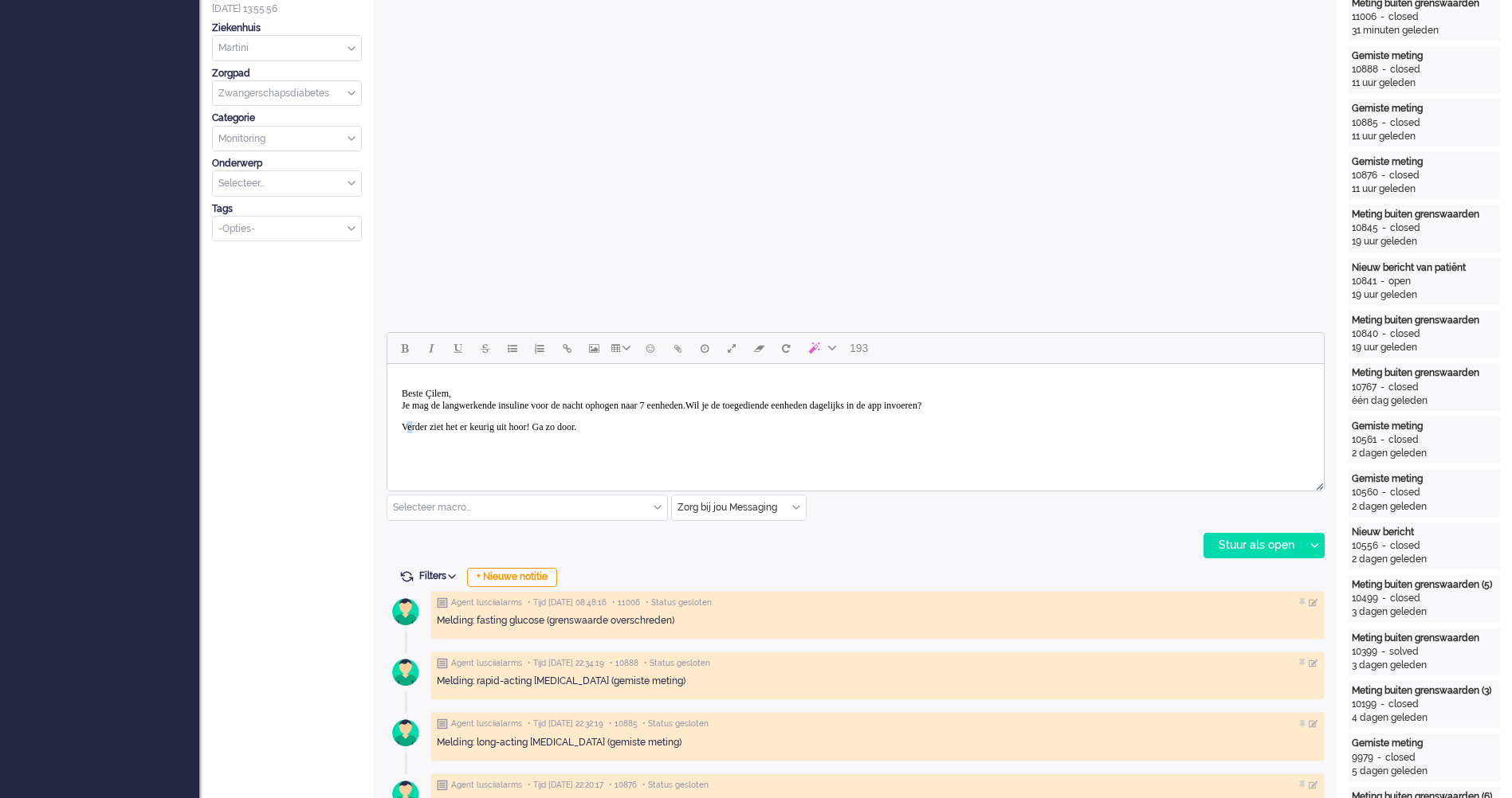
click at [408, 423] on body "Beste Çilem, Je mag de langwerkende insuline voor de nacht ophogen naar 7 eenhe…" at bounding box center [855, 405] width 923 height 71
click at [692, 439] on body "Beste Çilem, Je mag de langwerkende insuline voor de nacht ophogen naar 7 eenhe…" at bounding box center [855, 405] width 923 height 71
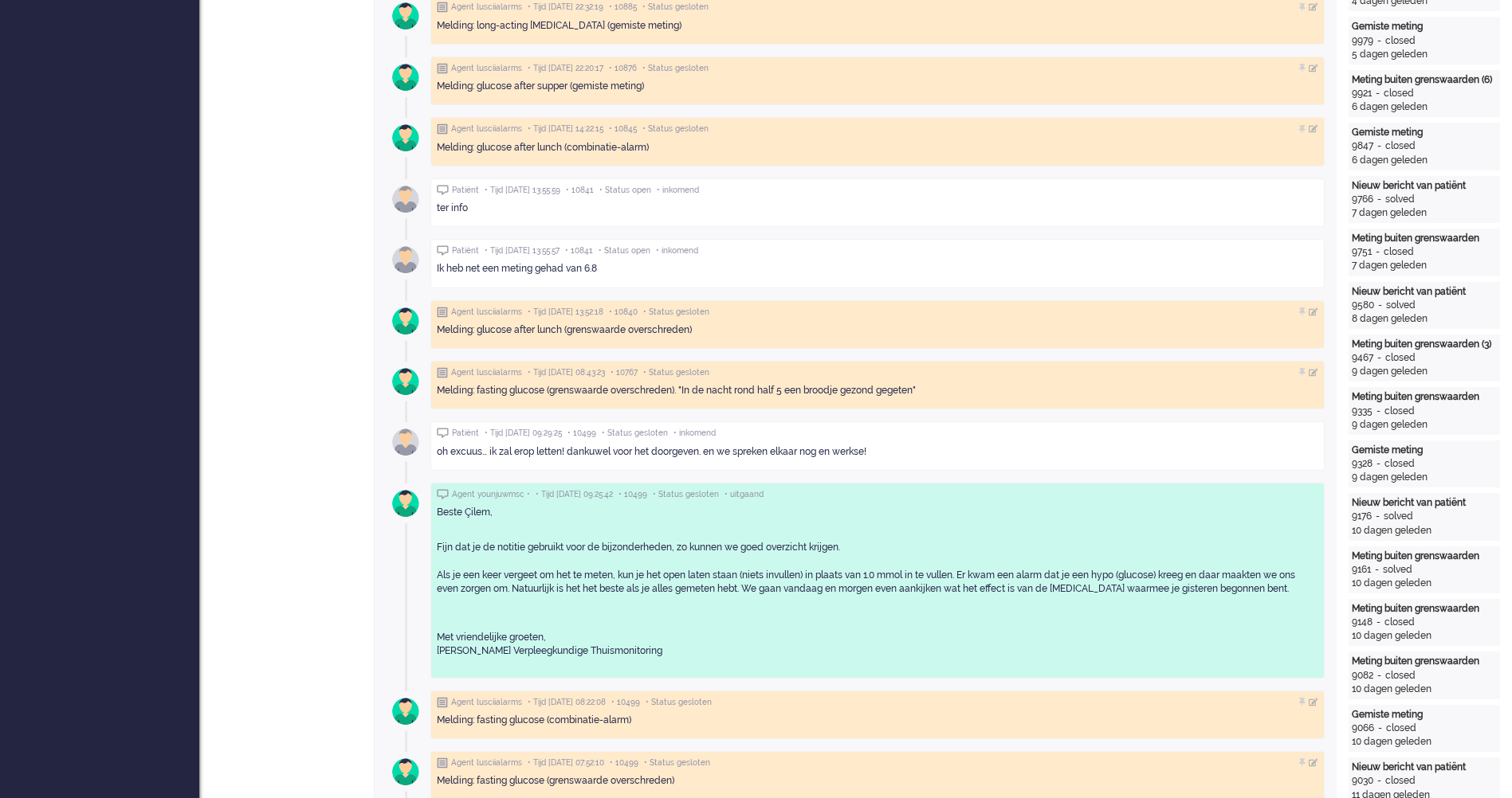
scroll to position [1313, 0]
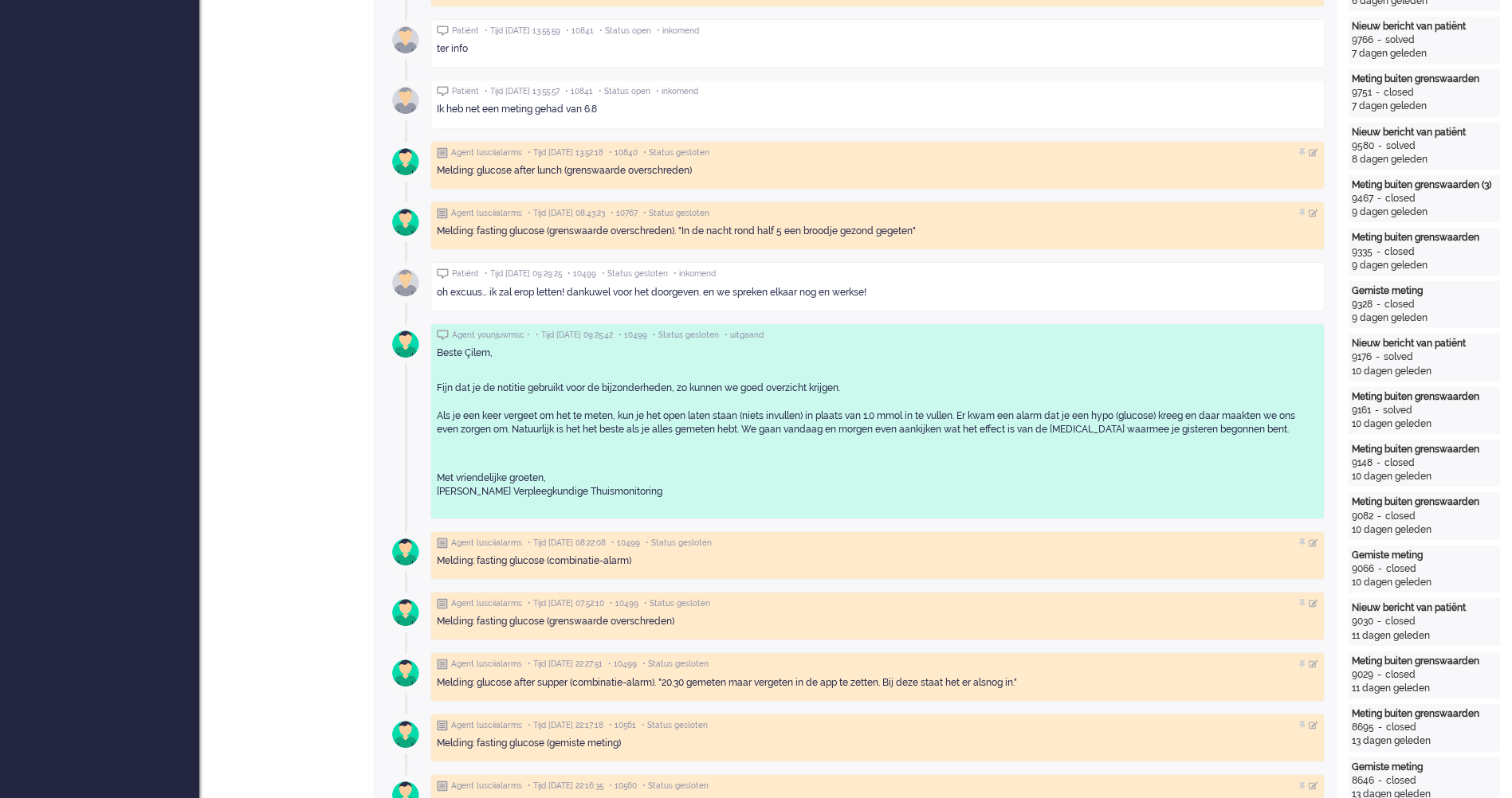
drag, startPoint x: 699, startPoint y: 493, endPoint x: 418, endPoint y: 475, distance: 281.6
copy p "Met vriendelijke groeten, Younju Westra-Jung Verpleegkundige Thuismonitoring"
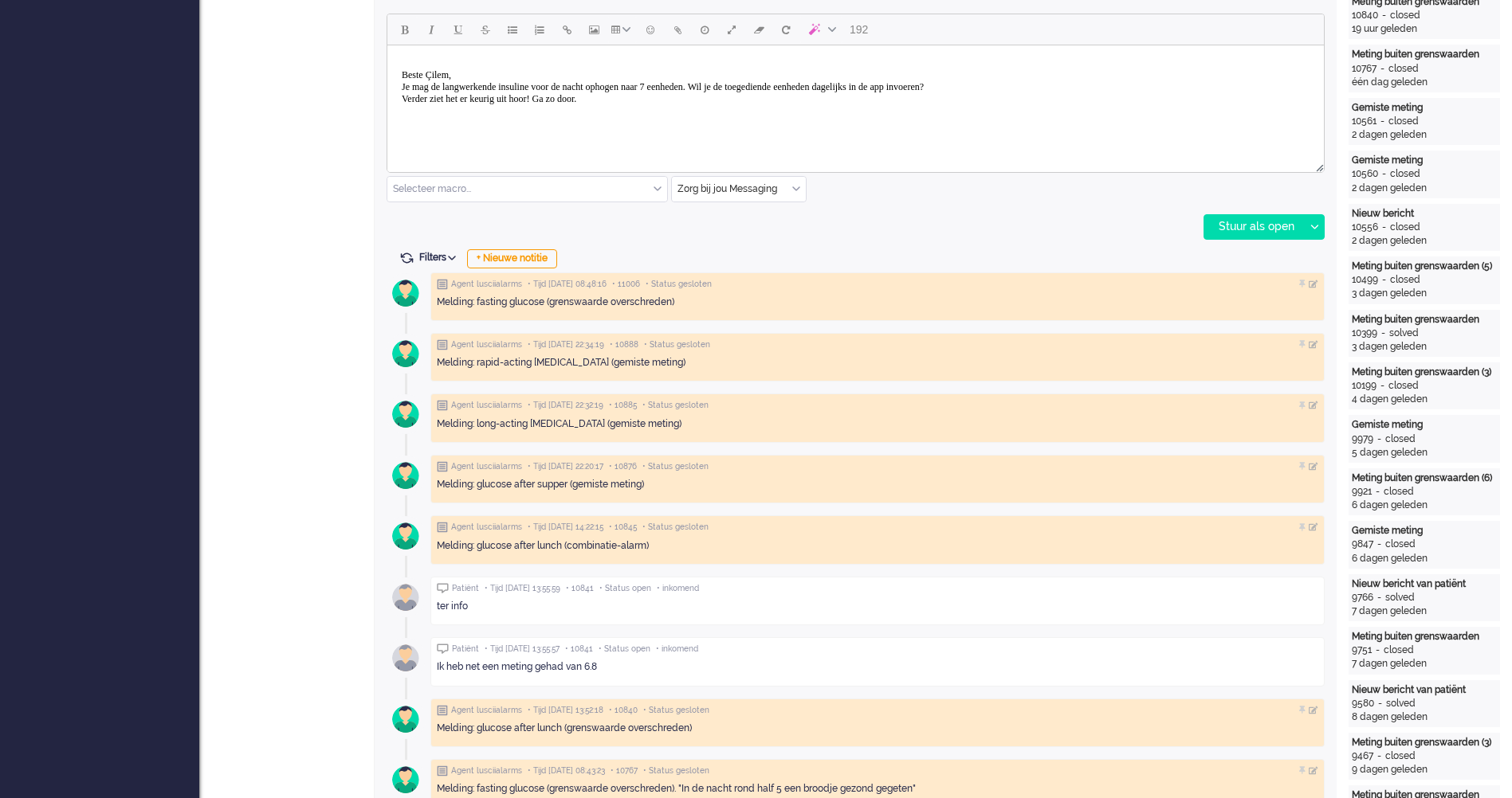
scroll to position [516, 0]
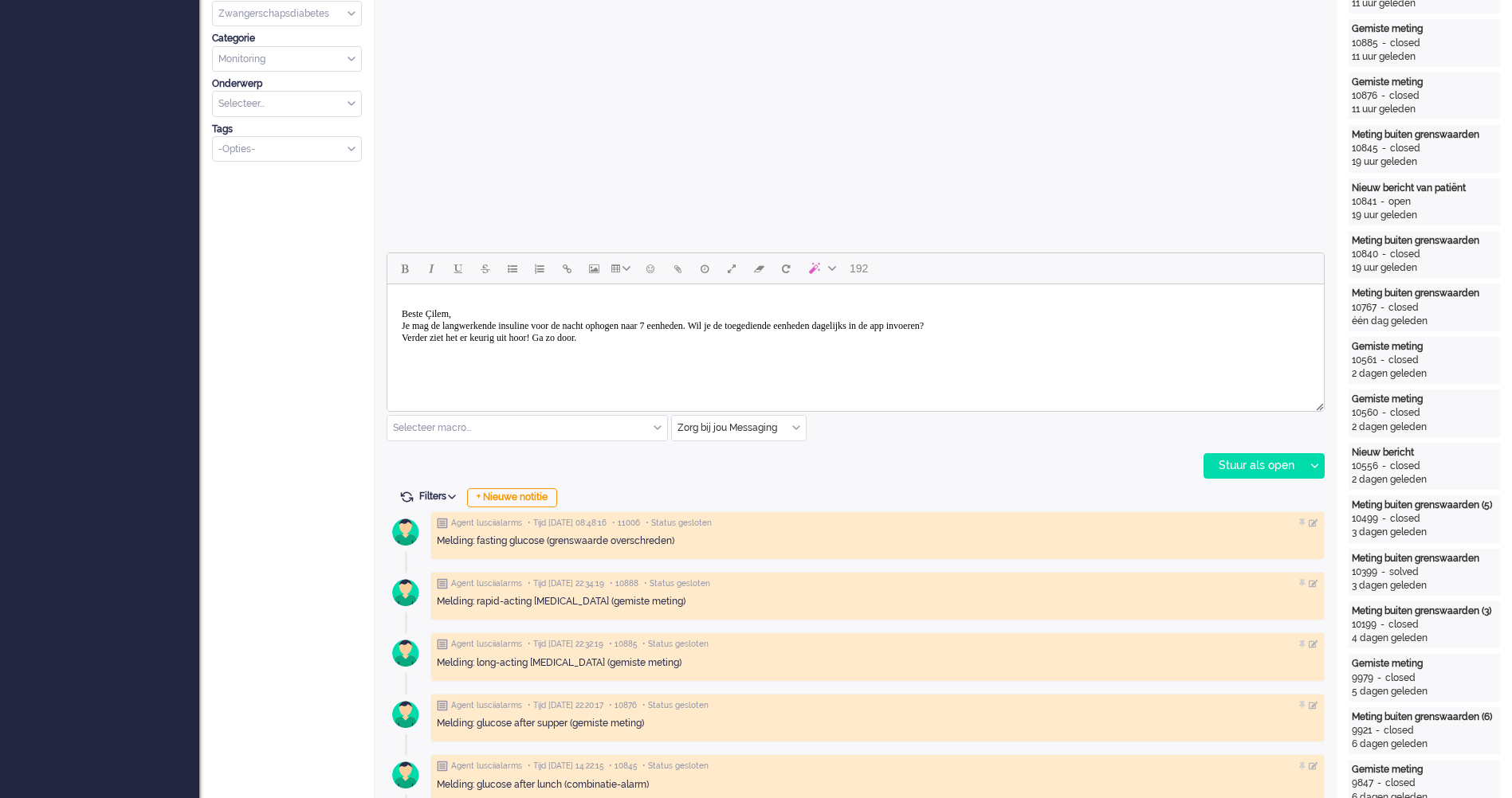
click at [659, 353] on body "Beste Çilem, Je mag de langwerkende insuline voor de nacht ophogen naar 7 eenhe…" at bounding box center [855, 326] width 923 height 71
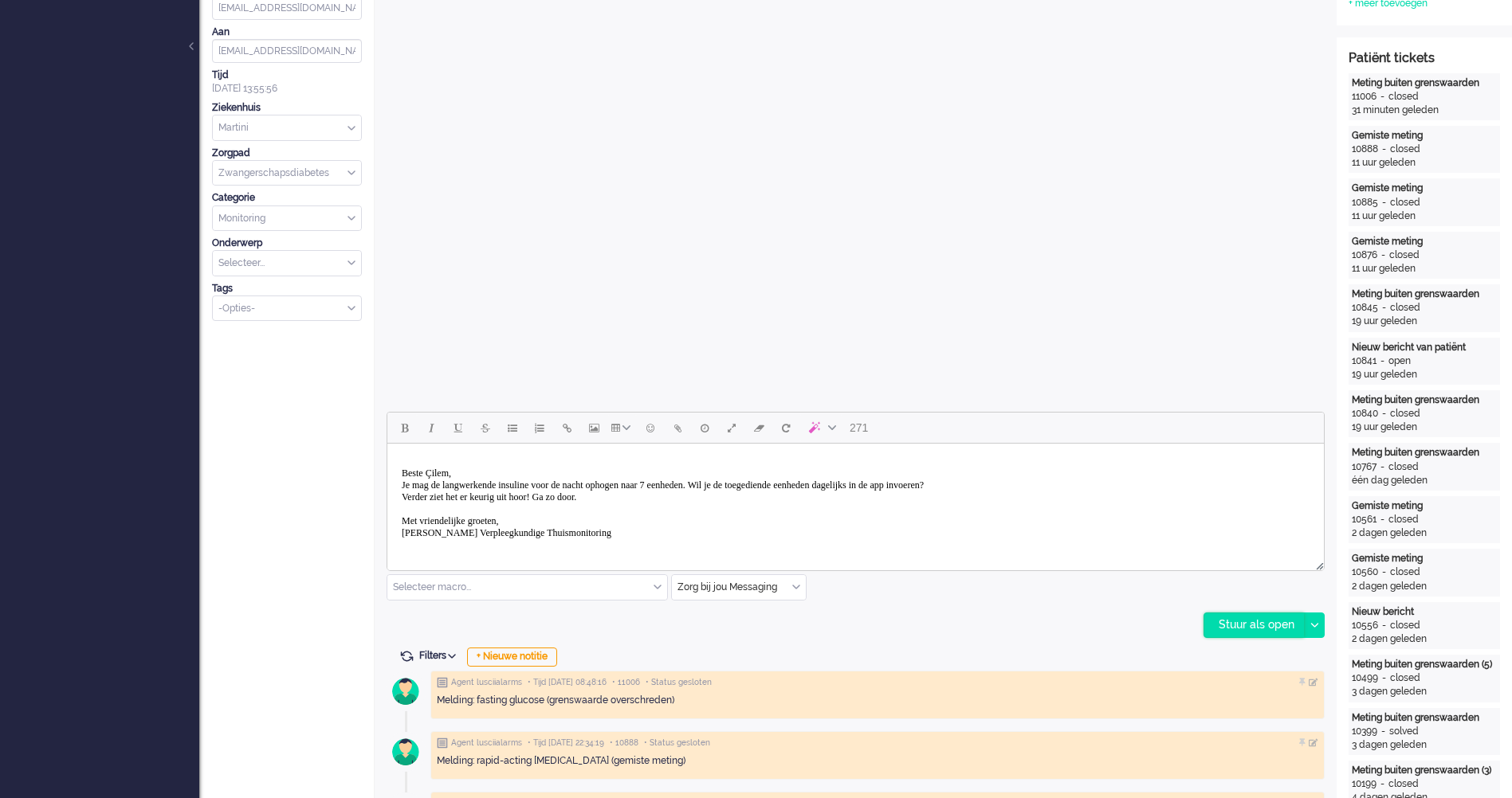
click at [1263, 630] on div "Stuur als open" at bounding box center [1254, 625] width 99 height 24
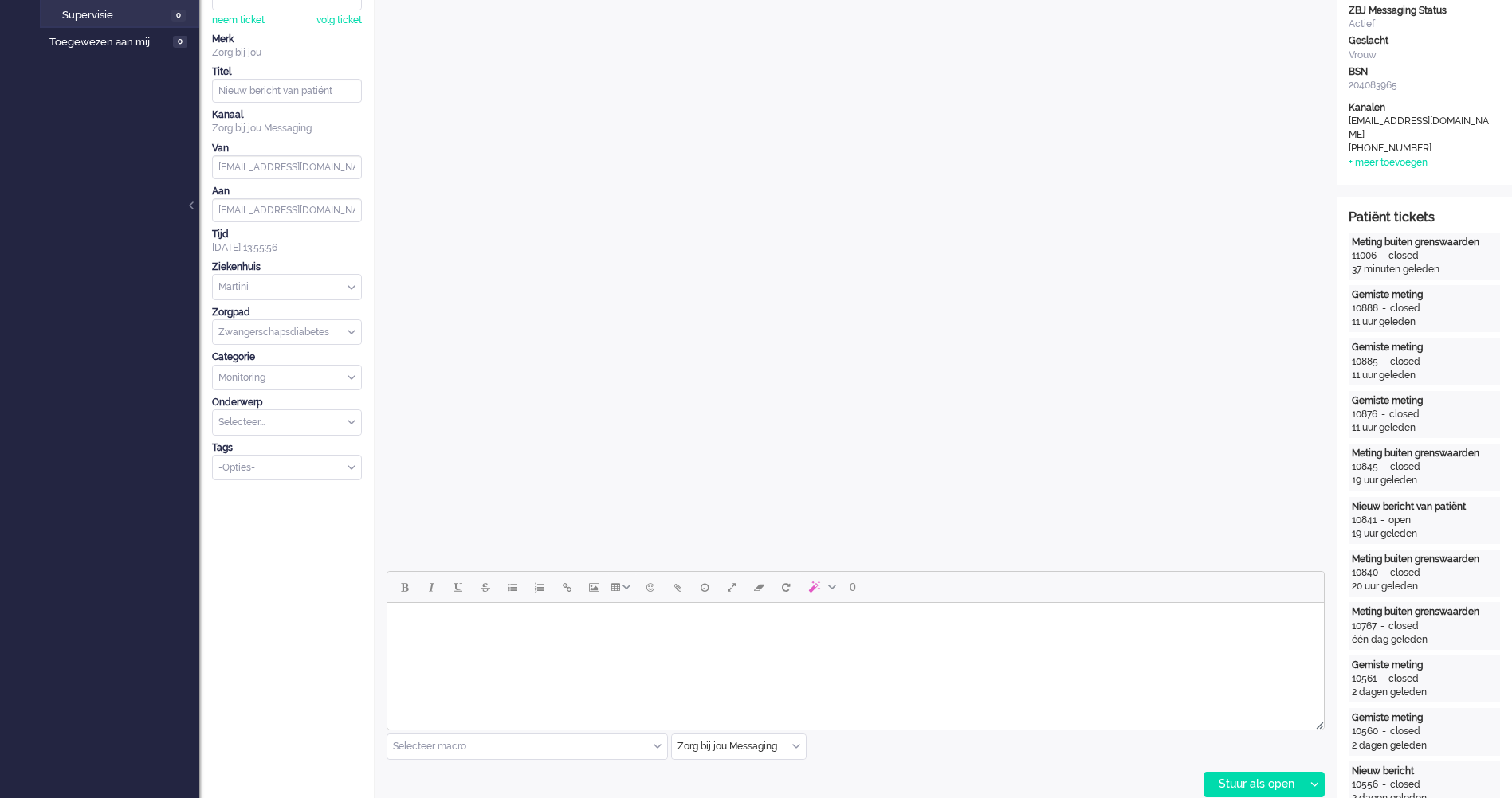
scroll to position [0, 0]
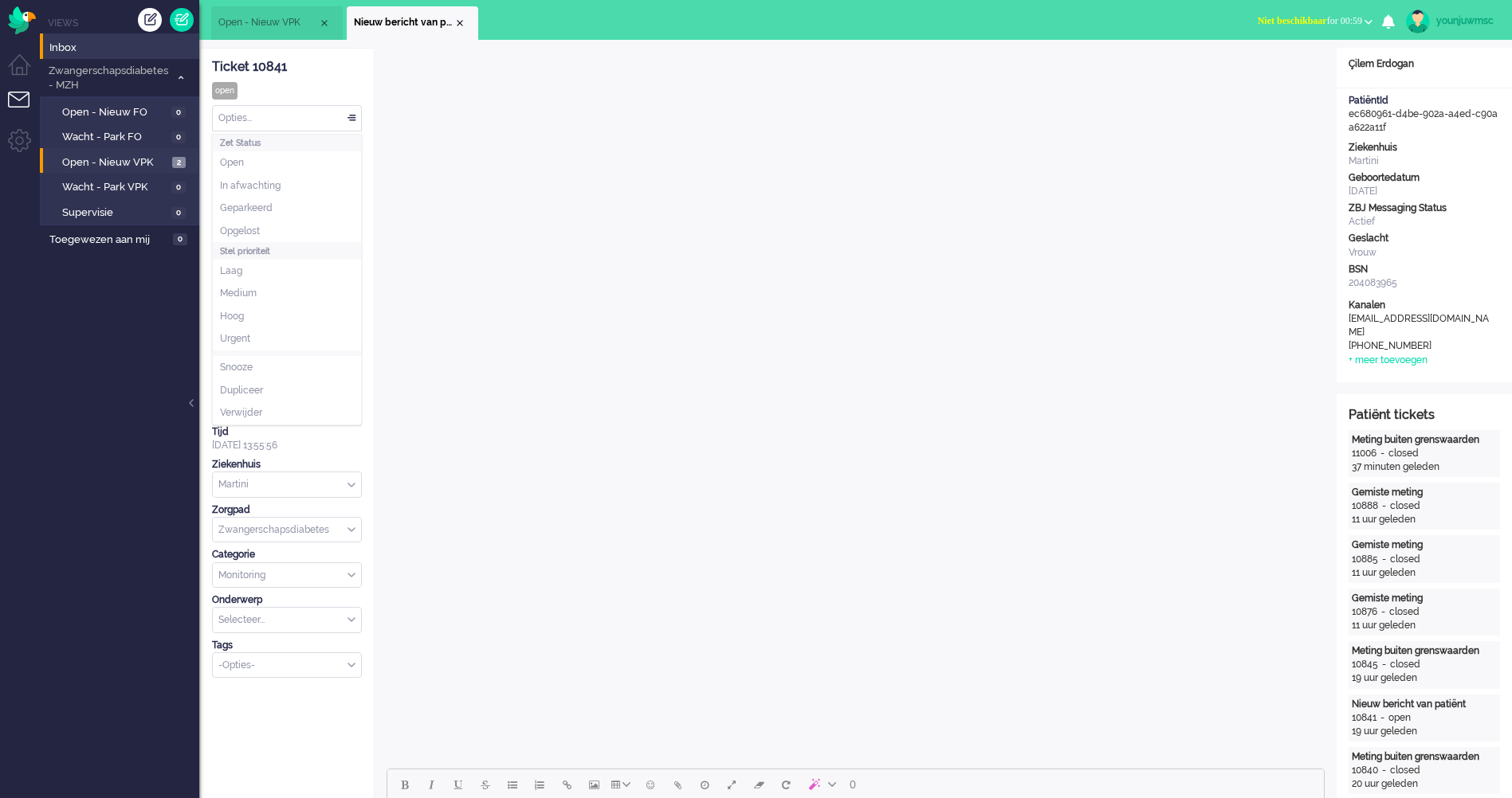
click at [264, 118] on div "Opties..." at bounding box center [287, 118] width 148 height 25
click at [262, 227] on li "Opgelost" at bounding box center [287, 231] width 148 height 23
click at [458, 25] on div "Close tab" at bounding box center [460, 23] width 13 height 13
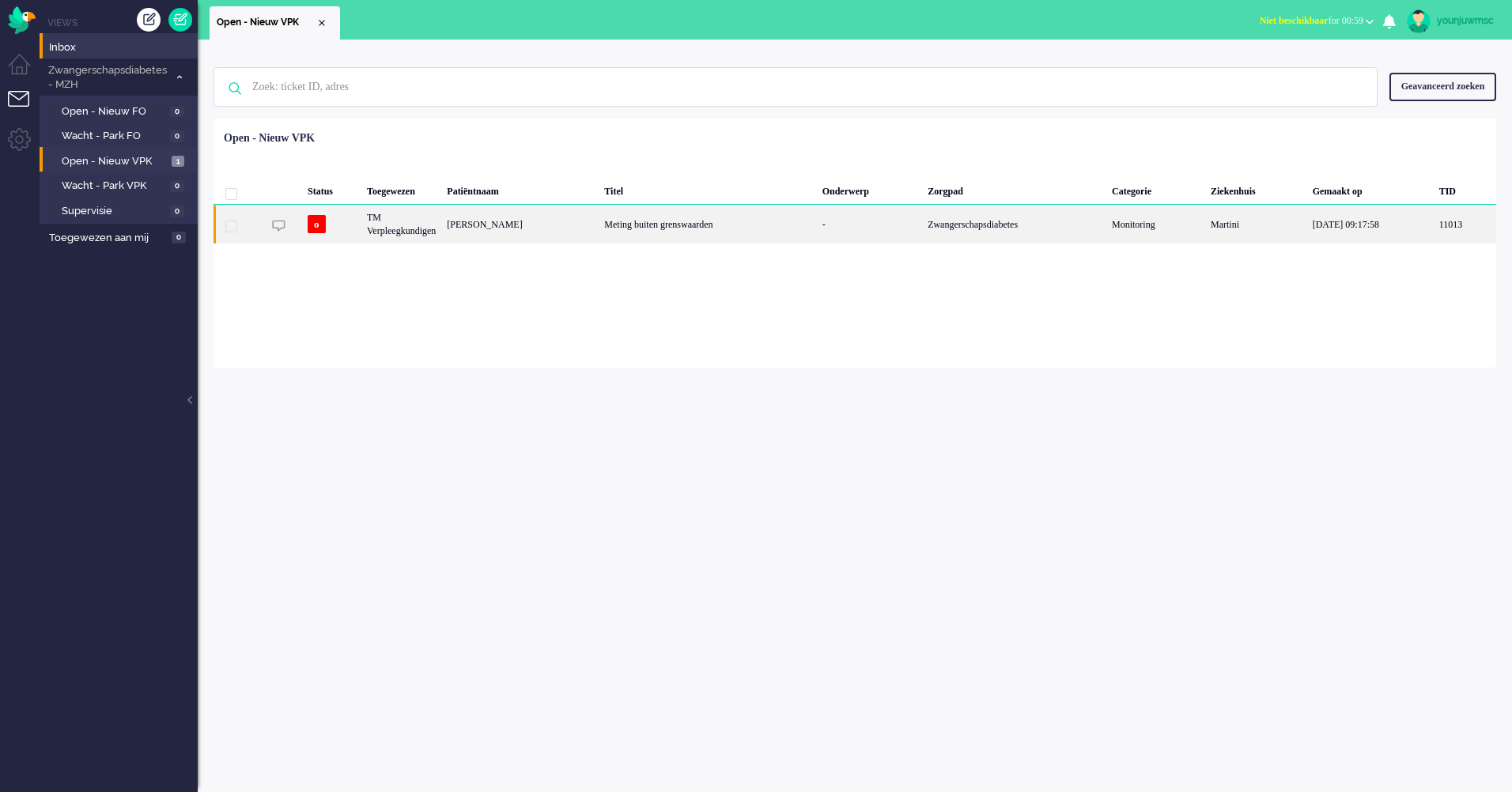
click at [731, 233] on div "Meting buiten grenswaarden" at bounding box center [707, 224] width 217 height 39
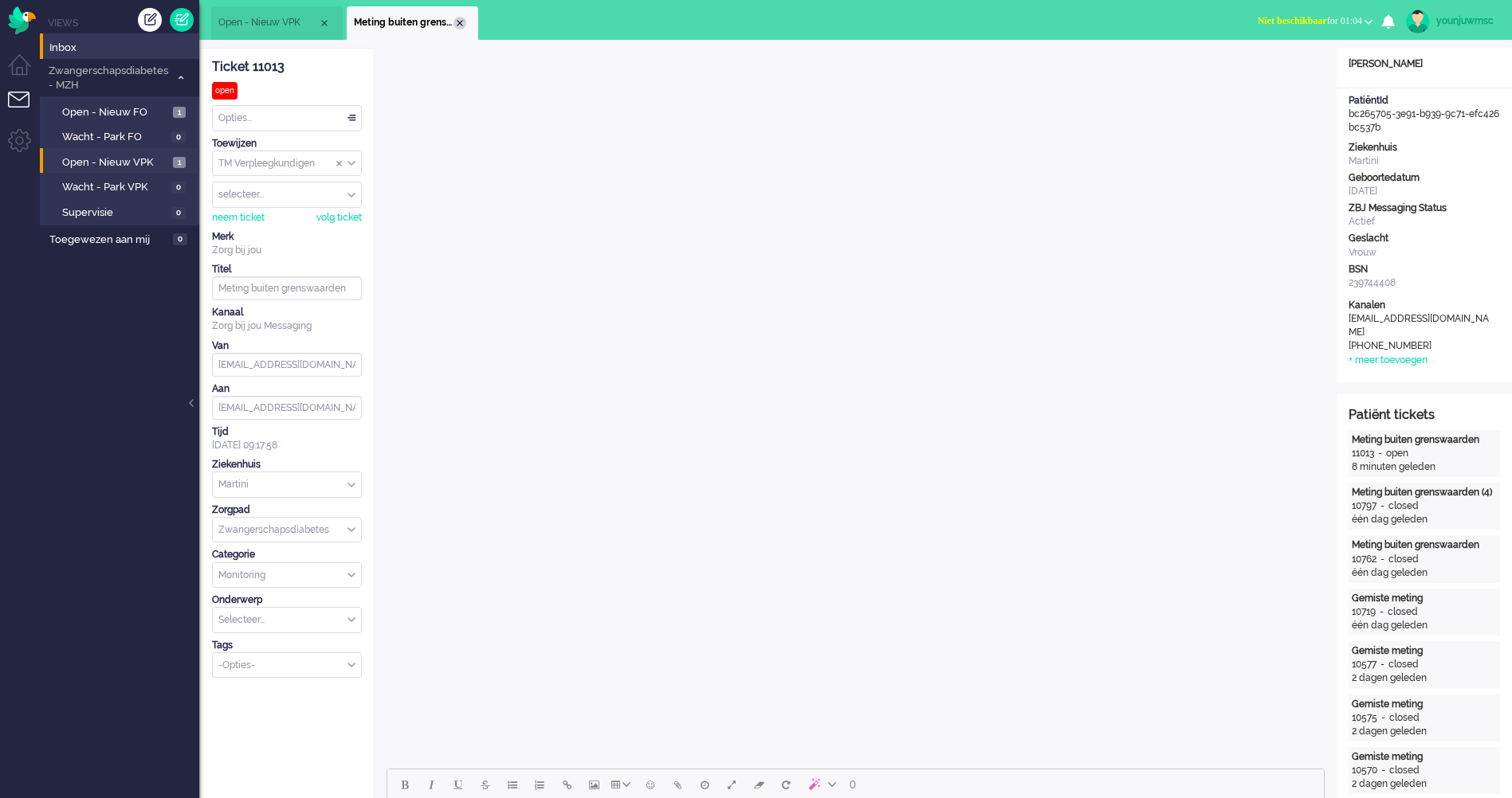
click at [462, 26] on div "Close tab" at bounding box center [460, 23] width 13 height 13
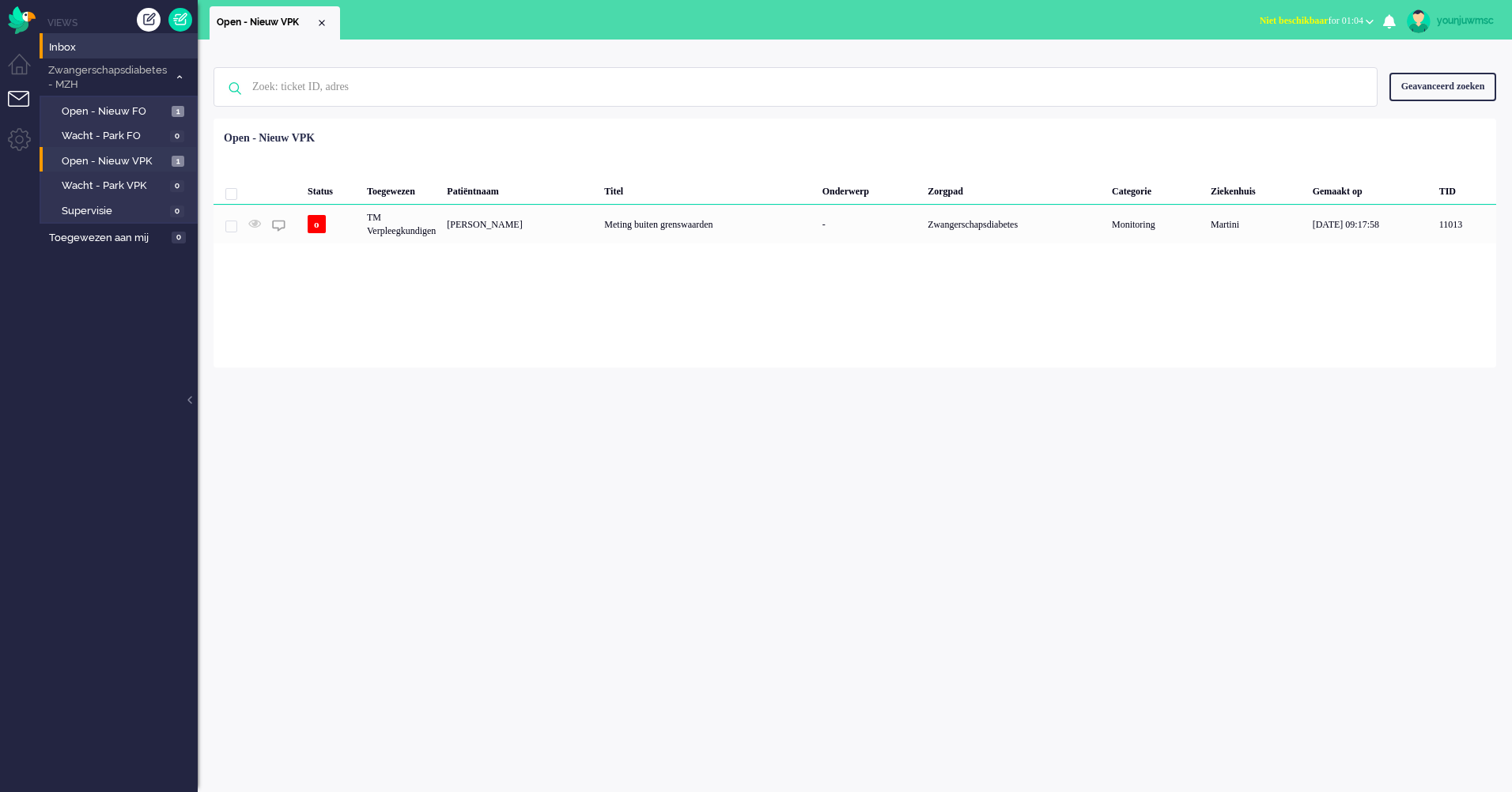
click at [579, 432] on div "Geen zoekresultaten Probeer nog eens Geavanceerd zoeken Geavanceerd zoeken Tick…" at bounding box center [855, 416] width 1314 height 753
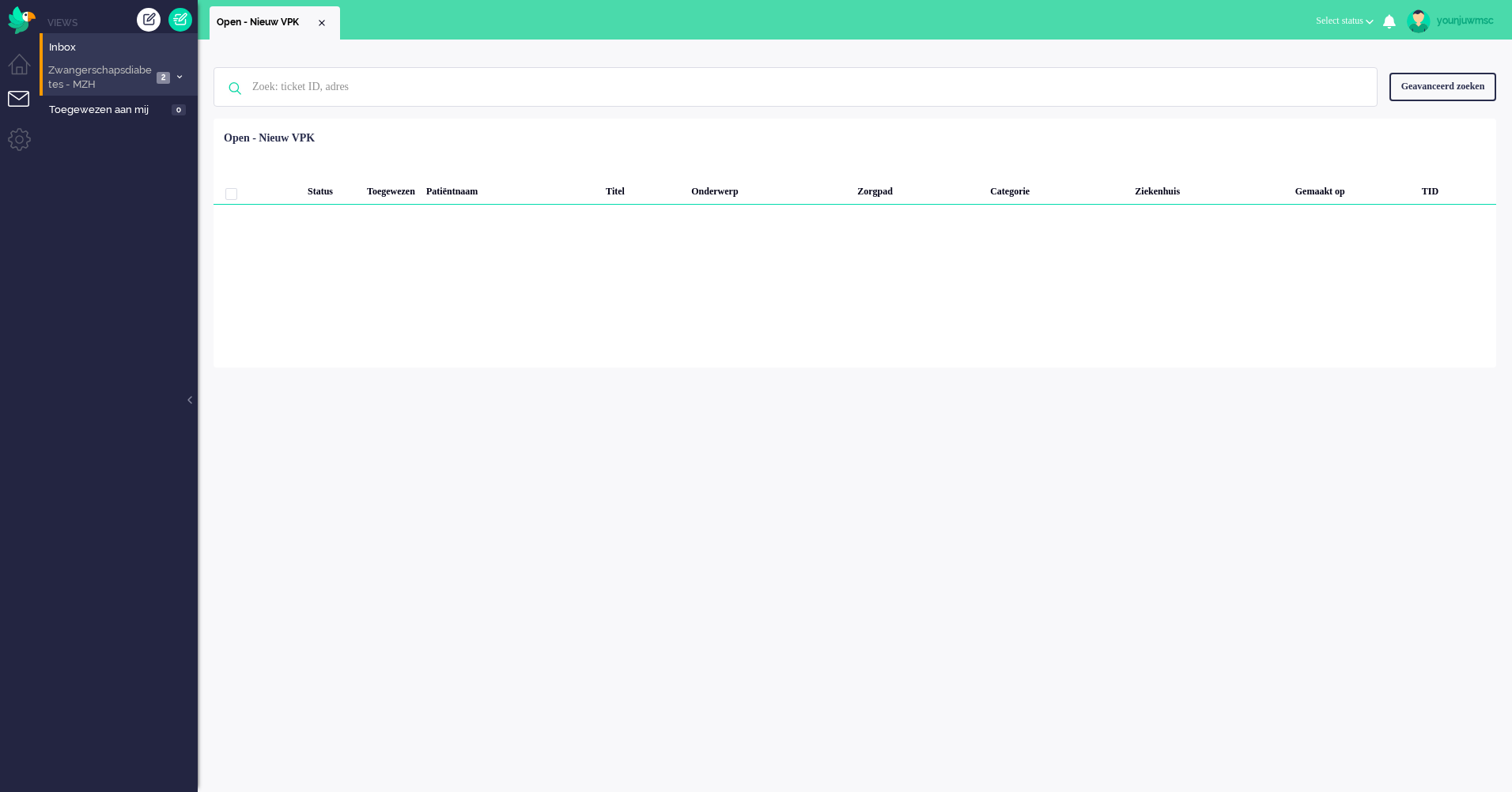
click at [117, 68] on span "Zwangerschapsdiabetes - MZH" at bounding box center [98, 78] width 106 height 29
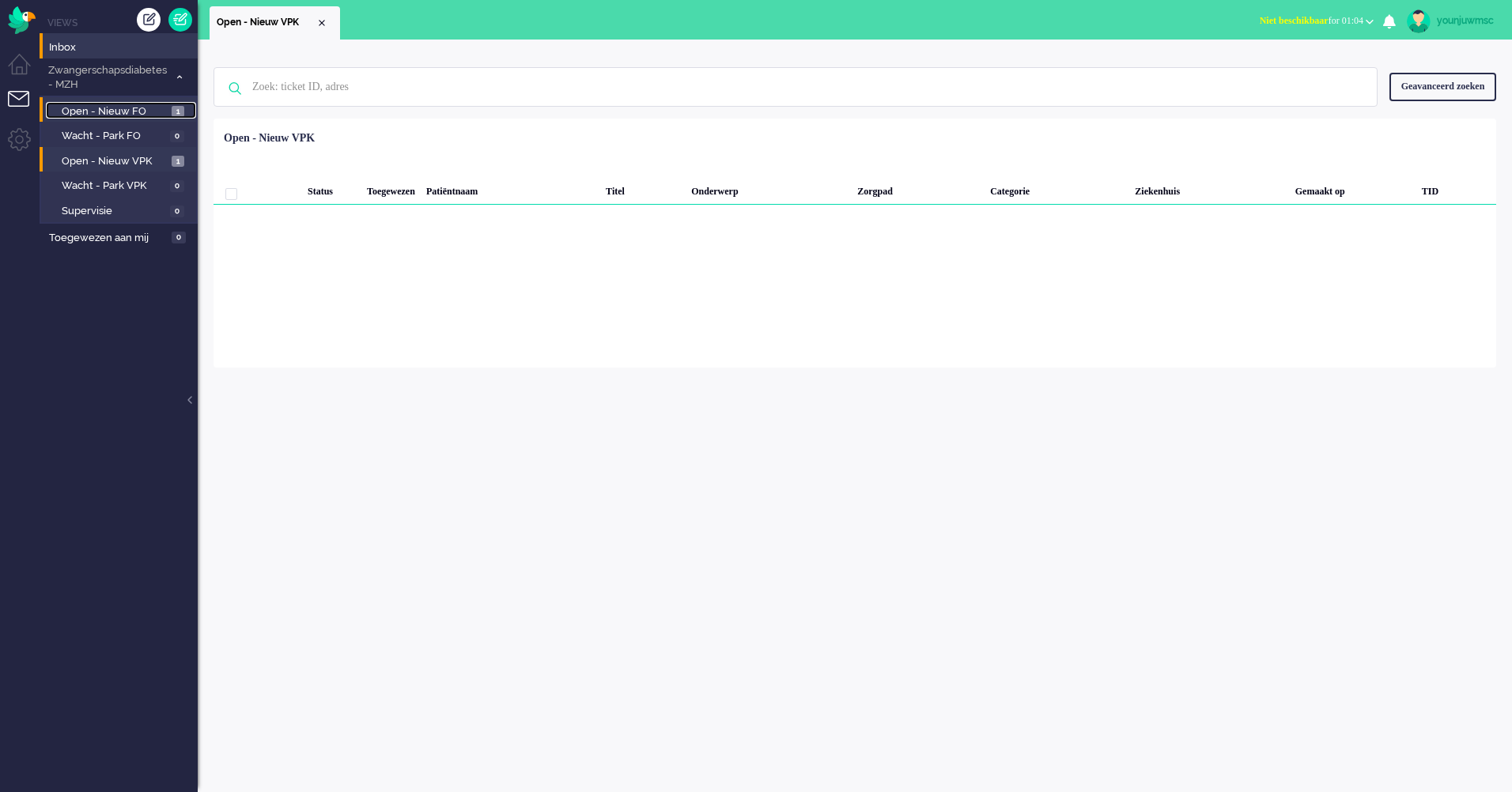
click at [133, 106] on span "Open - Nieuw FO" at bounding box center [115, 112] width 106 height 15
click at [113, 166] on span "Open - Nieuw VPK" at bounding box center [115, 162] width 106 height 15
click at [108, 109] on span "Open - Nieuw FO" at bounding box center [115, 112] width 106 height 15
click at [90, 368] on ul "Views Inbox Zwangerschapsdiabetes - MZH 2 Open - Nieuw FO 1 Wacht - Park FO 0 O…" at bounding box center [119, 396] width 158 height 792
click at [602, 404] on div "Geen zoekresultaten Probeer nog eens Geavanceerd zoeken Geavanceerd zoeken Tick…" at bounding box center [855, 416] width 1314 height 753
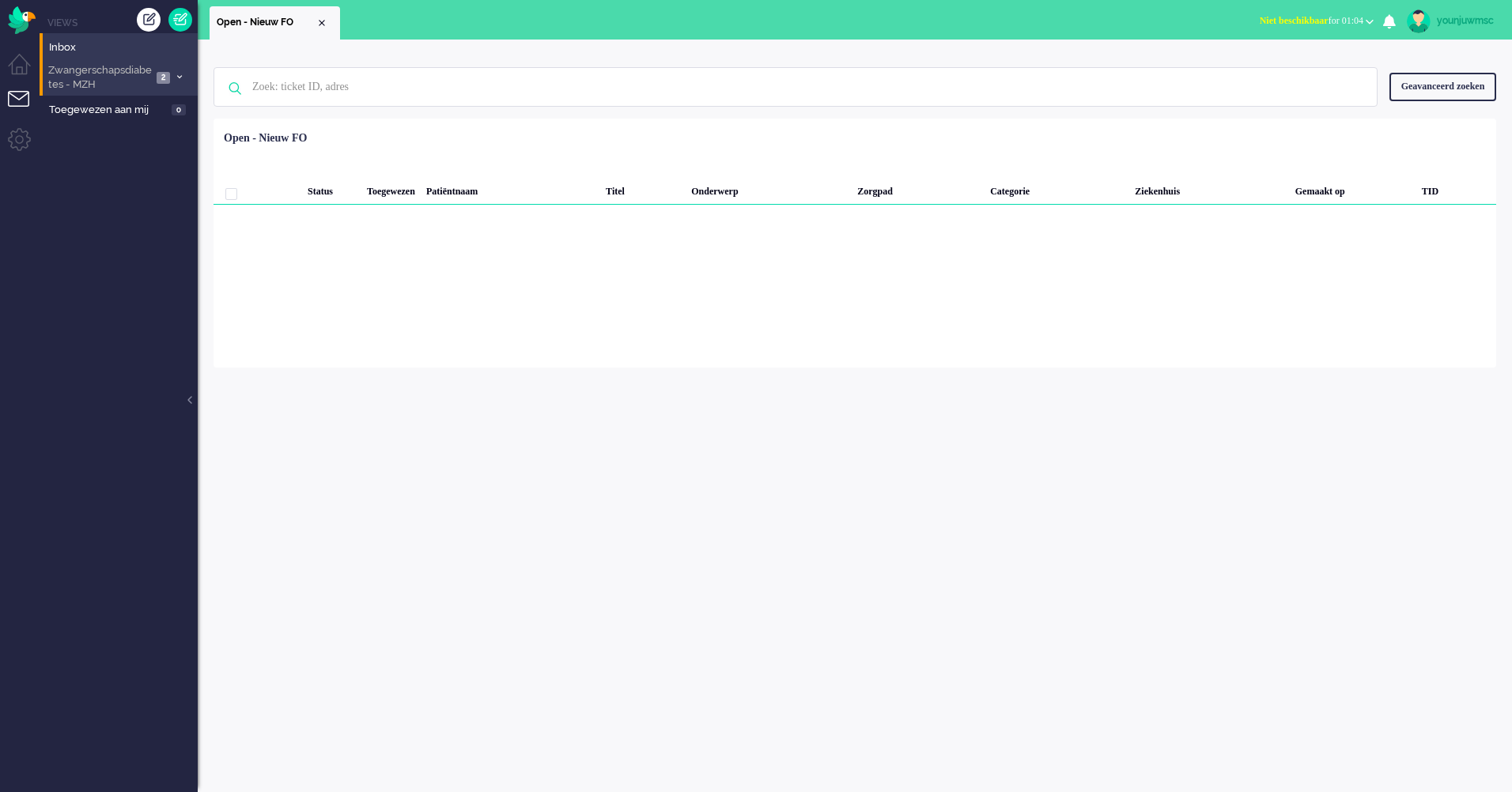
click at [120, 87] on span "Zwangerschapsdiabetes - MZH" at bounding box center [98, 78] width 106 height 29
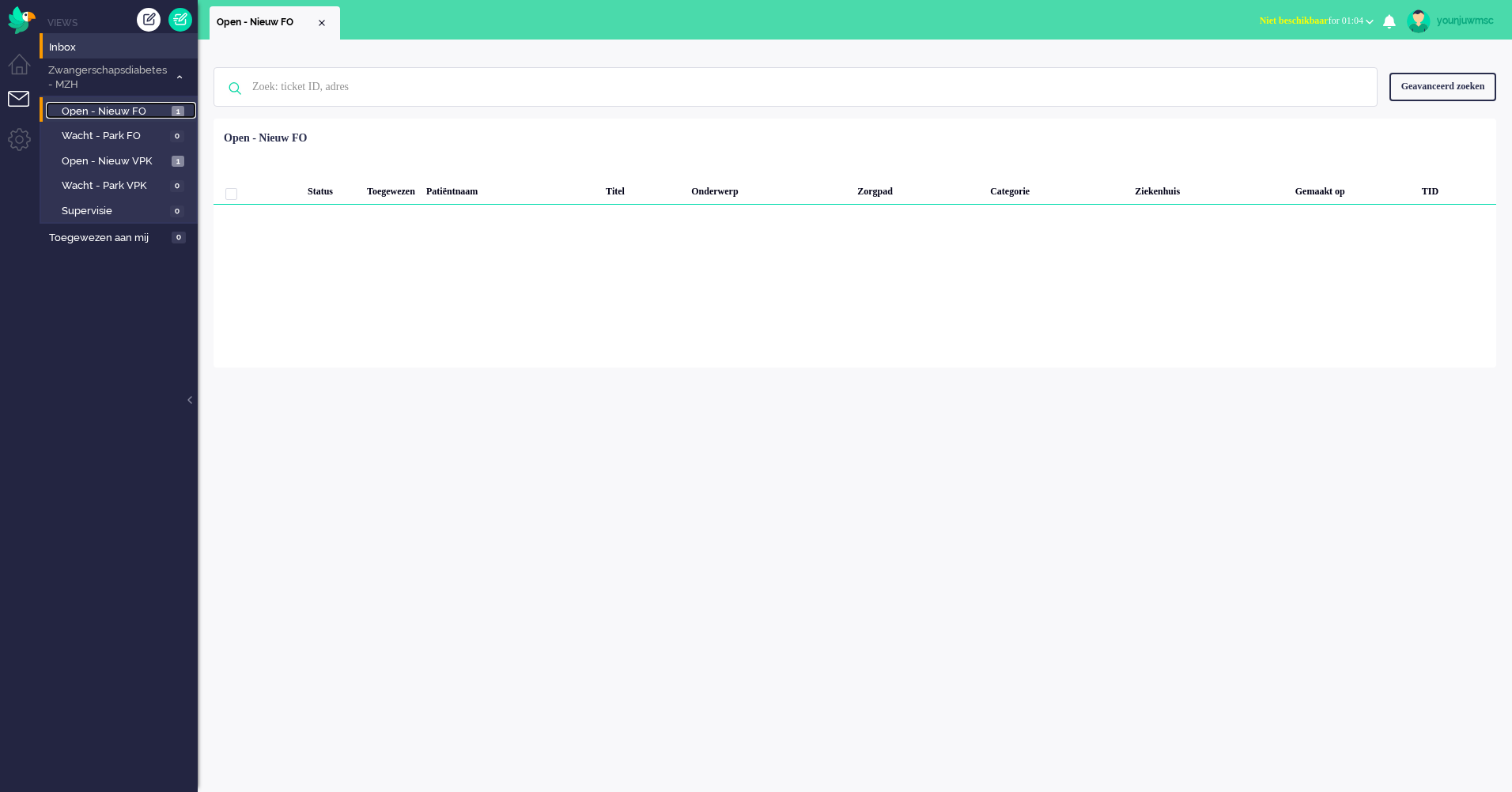
click at [146, 115] on span "Open - Nieuw FO" at bounding box center [115, 112] width 106 height 15
click at [146, 160] on span "Open - Nieuw VPK" at bounding box center [115, 162] width 106 height 15
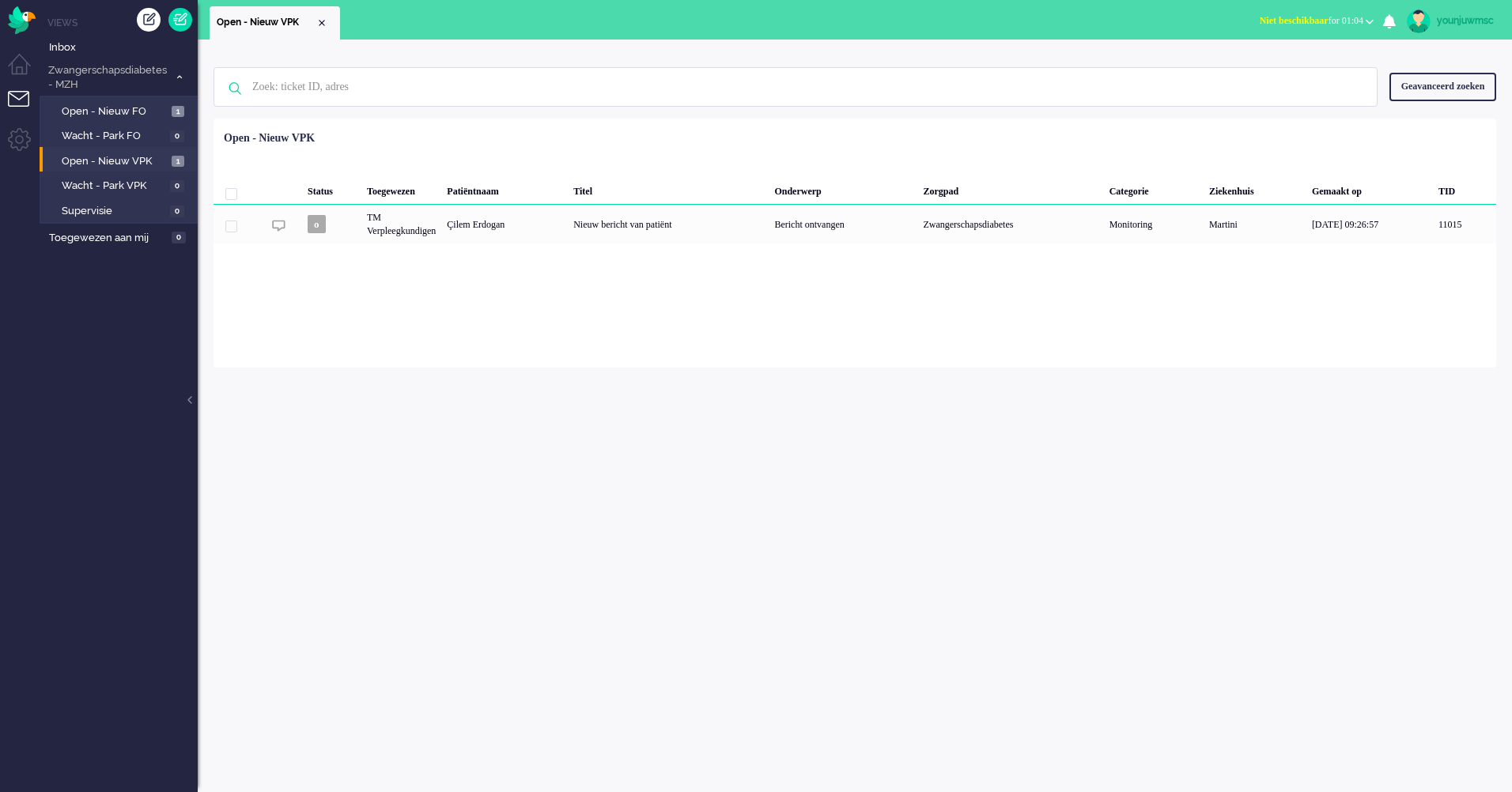
click at [483, 407] on div "Geen zoekresultaten Probeer nog eens Geavanceerd zoeken Geavanceerd zoeken Tick…" at bounding box center [855, 416] width 1314 height 753
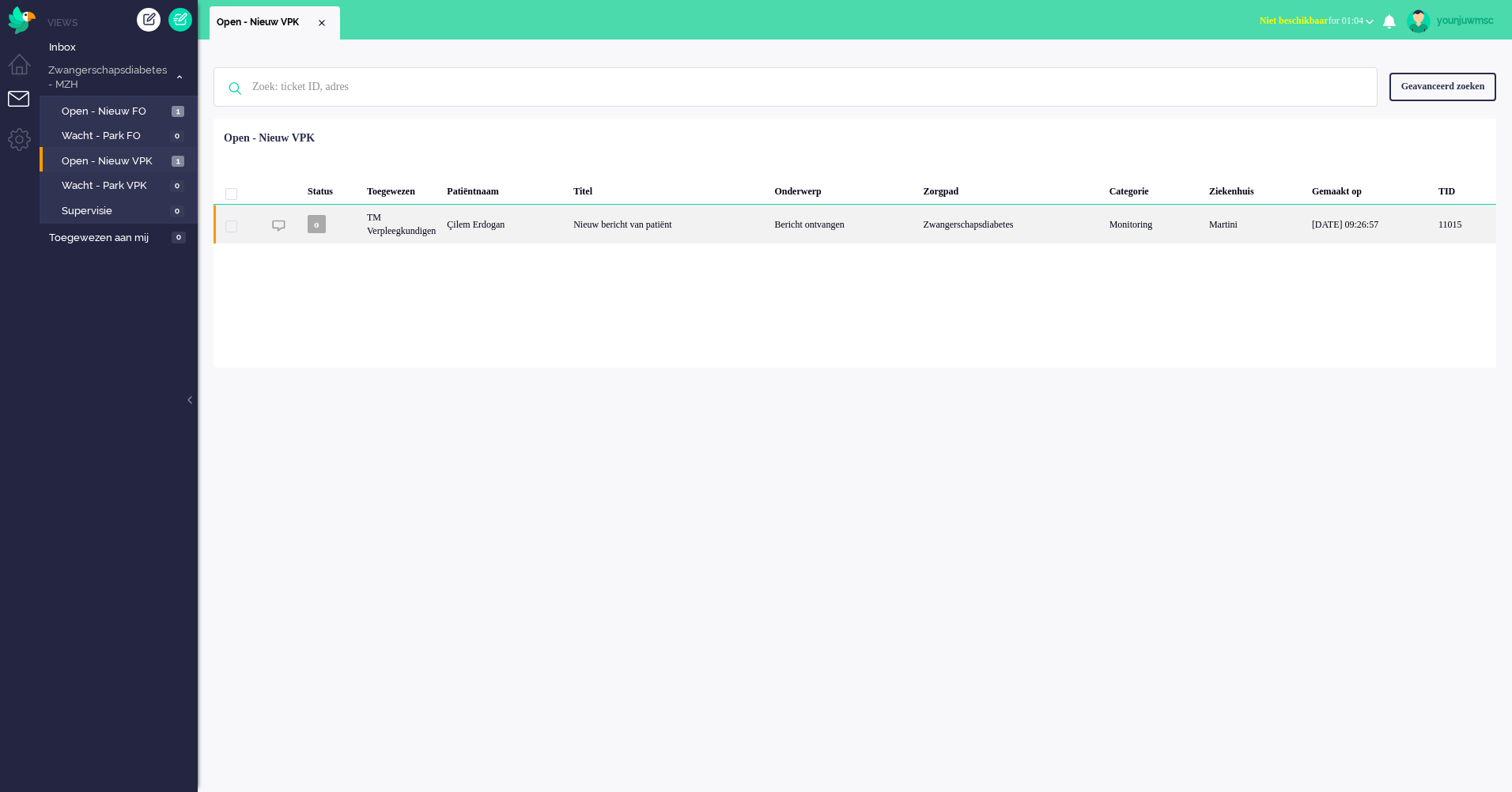
click at [599, 225] on div "Nieuw bericht van patiënt" at bounding box center [668, 224] width 201 height 39
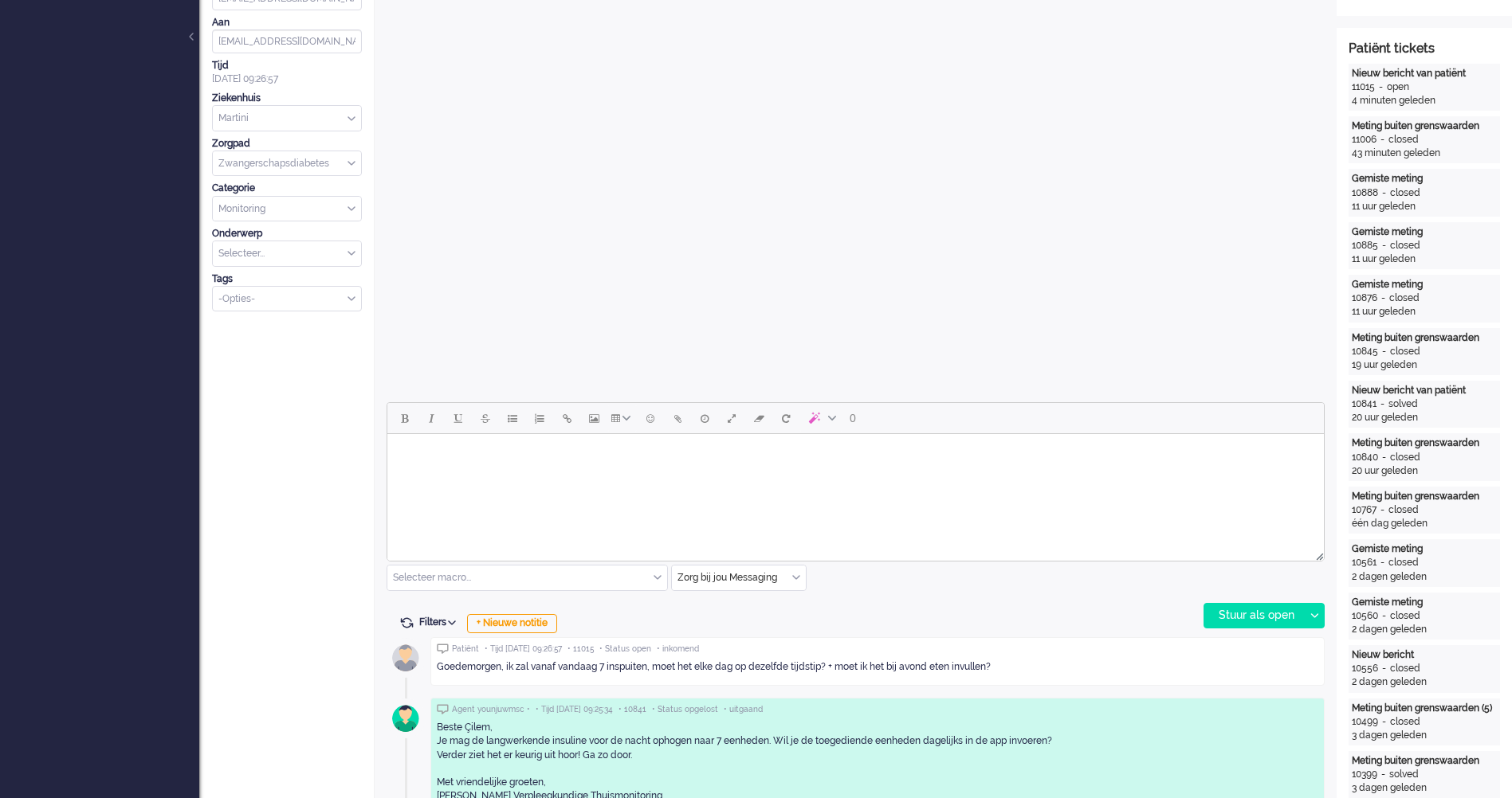
scroll to position [446, 0]
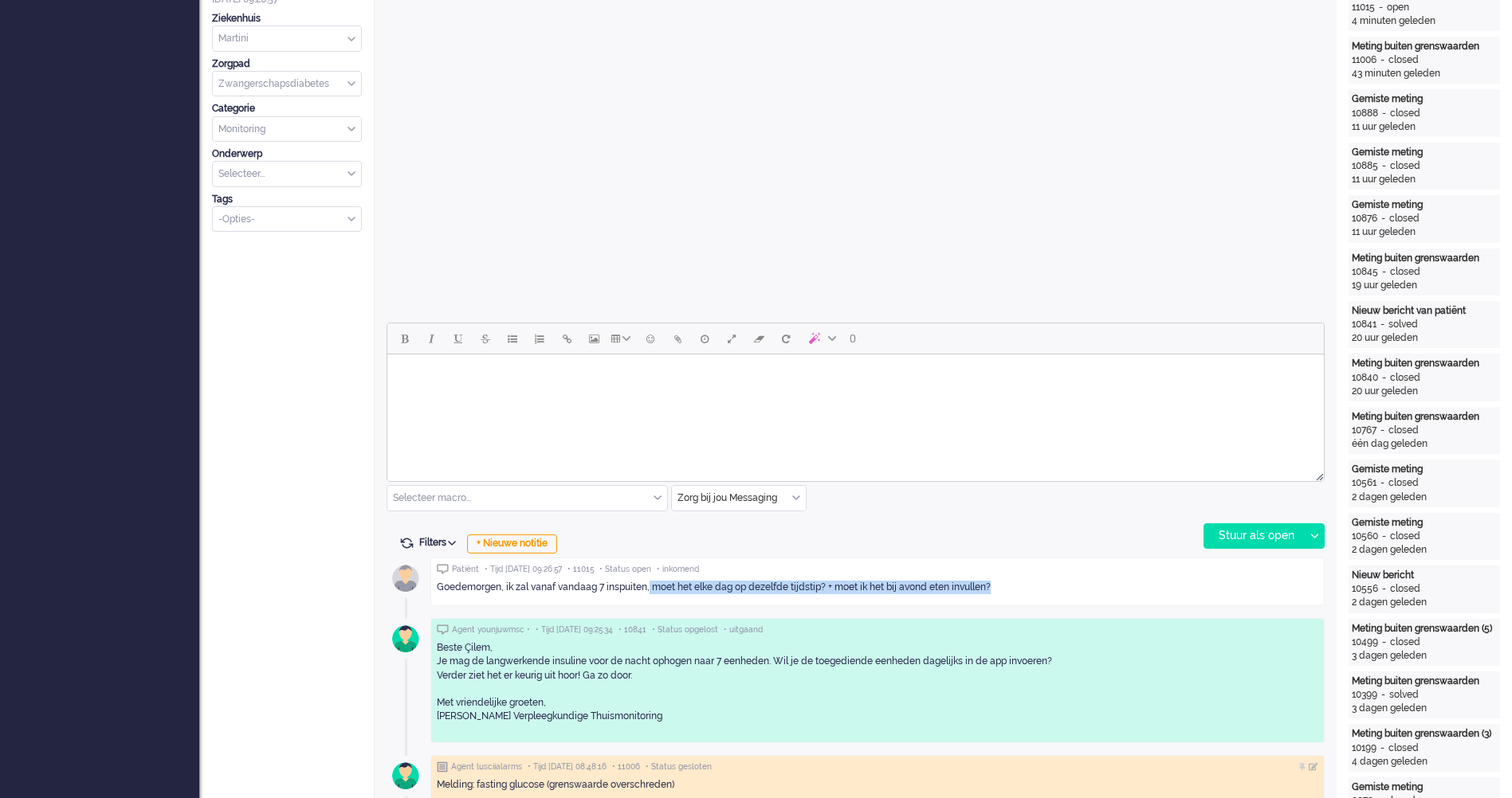
drag, startPoint x: 649, startPoint y: 585, endPoint x: 1002, endPoint y: 594, distance: 353.1
click at [1002, 594] on div "Goedemorgen, ik zal vanaf vandaag 7 inspuiten, moet het elke dag op dezelfde ti…" at bounding box center [877, 588] width 881 height 14
click at [537, 395] on html at bounding box center [856, 374] width 936 height 40
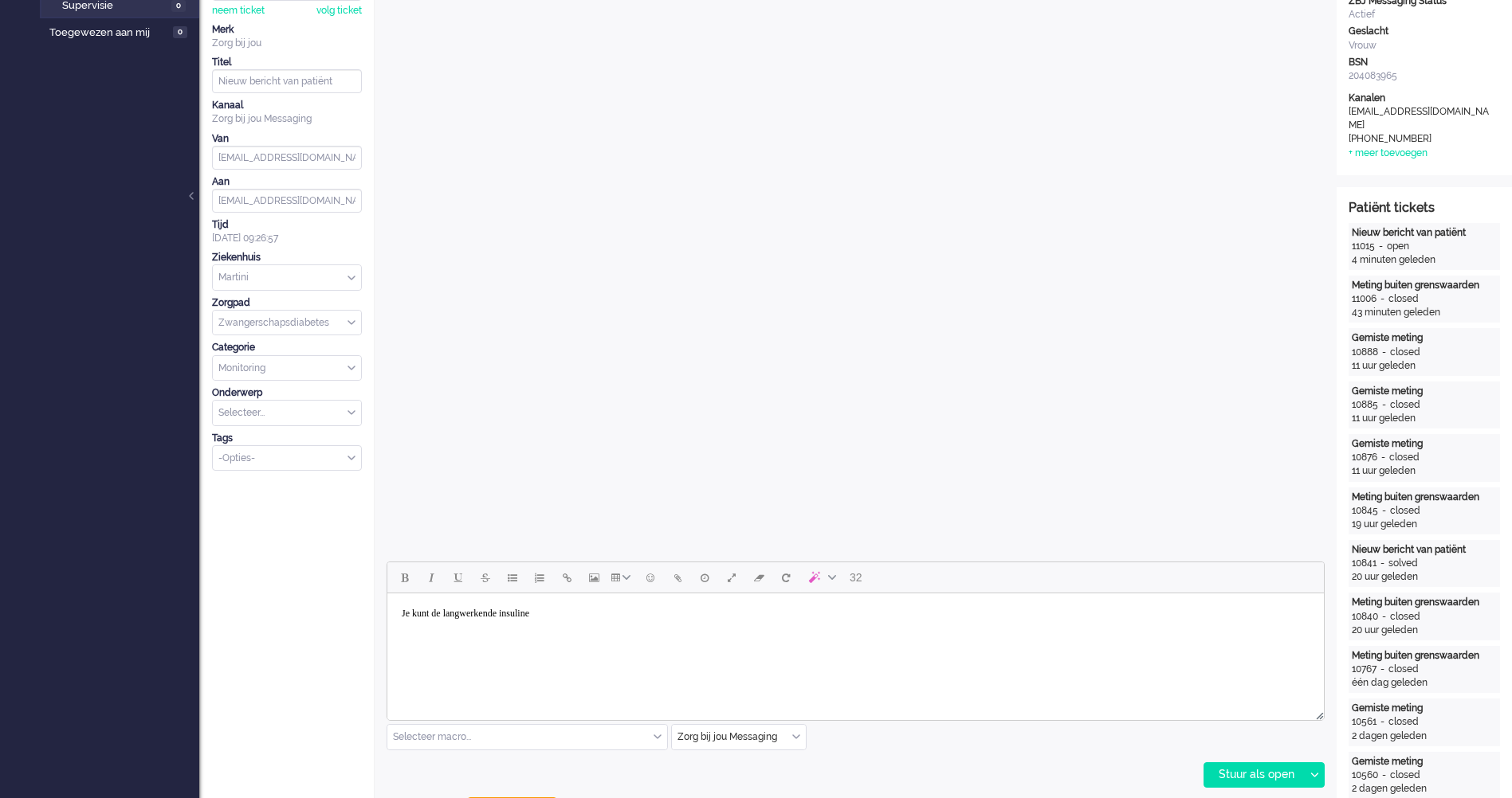
scroll to position [0, 0]
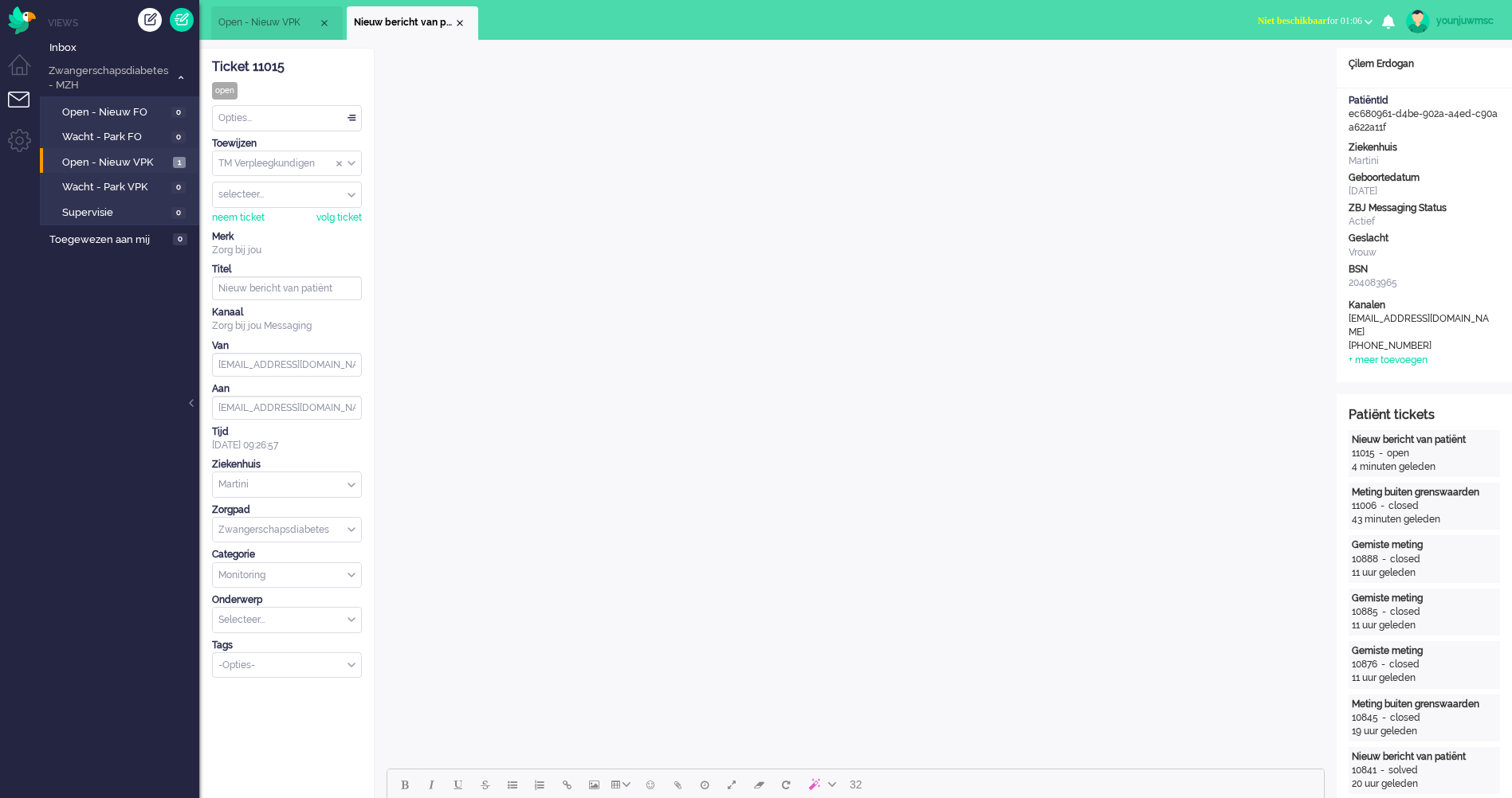
click at [252, 16] on span "Open - Nieuw VPK" at bounding box center [268, 23] width 99 height 14
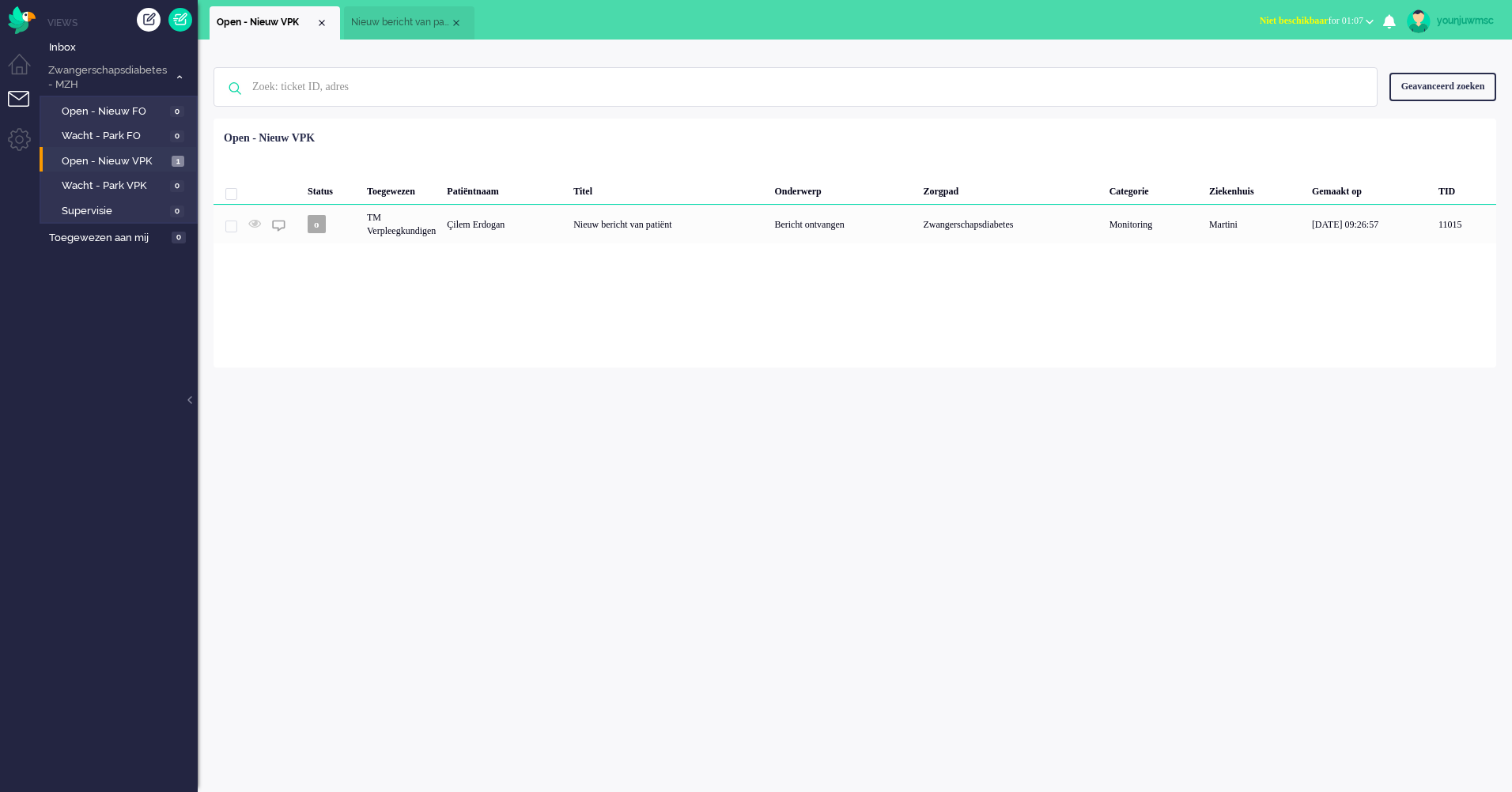
click at [390, 39] on div "Open - Nieuw VPK Nieuw bericht van patiënt Open - Nieuw VPK X Open - Nieuw VPK …" at bounding box center [855, 396] width 1314 height 792
drag, startPoint x: 390, startPoint y: 39, endPoint x: 393, endPoint y: 27, distance: 12.4
click at [393, 27] on span "Nieuw bericht van patiënt" at bounding box center [401, 23] width 98 height 14
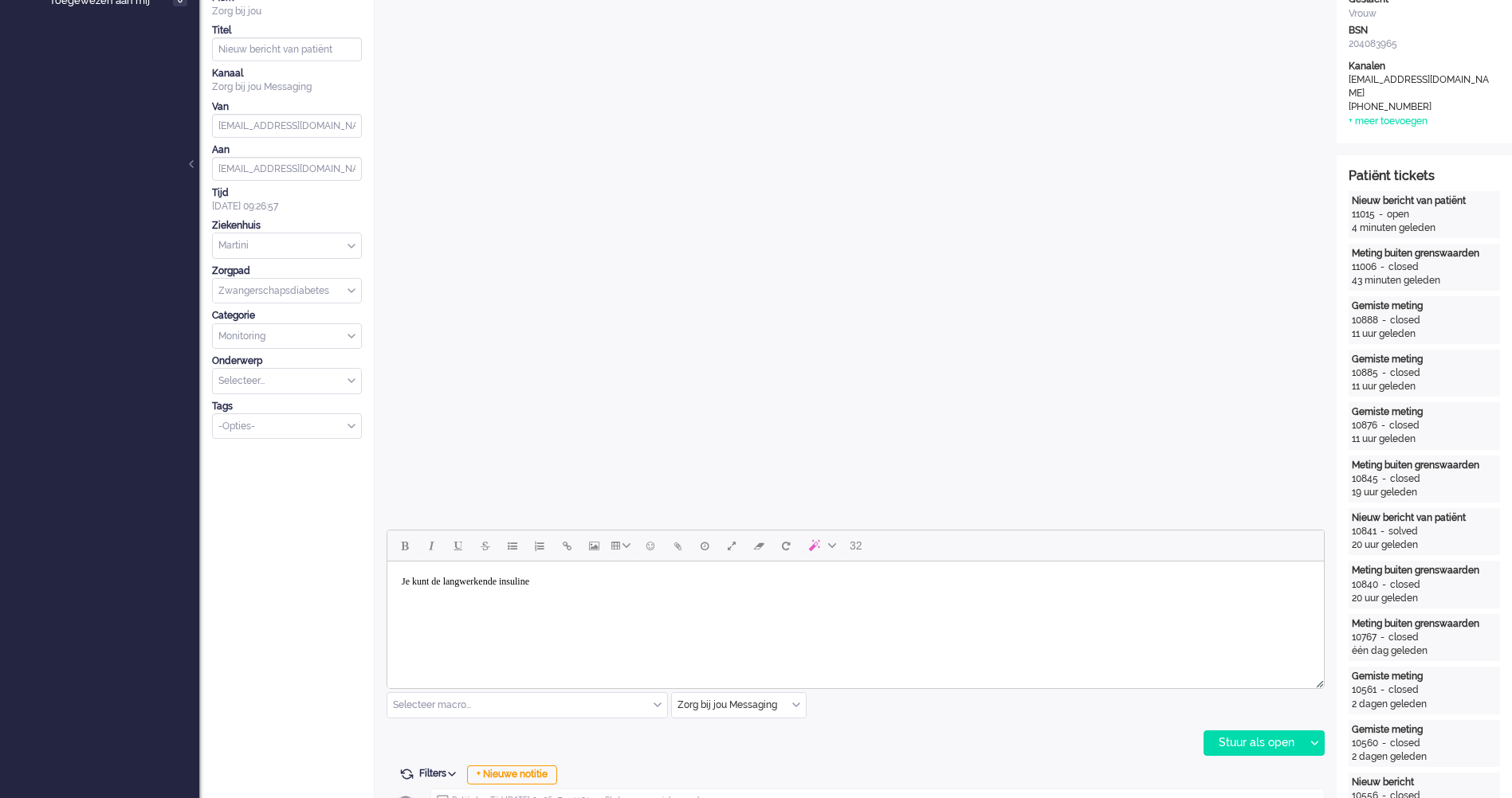
scroll to position [399, 0]
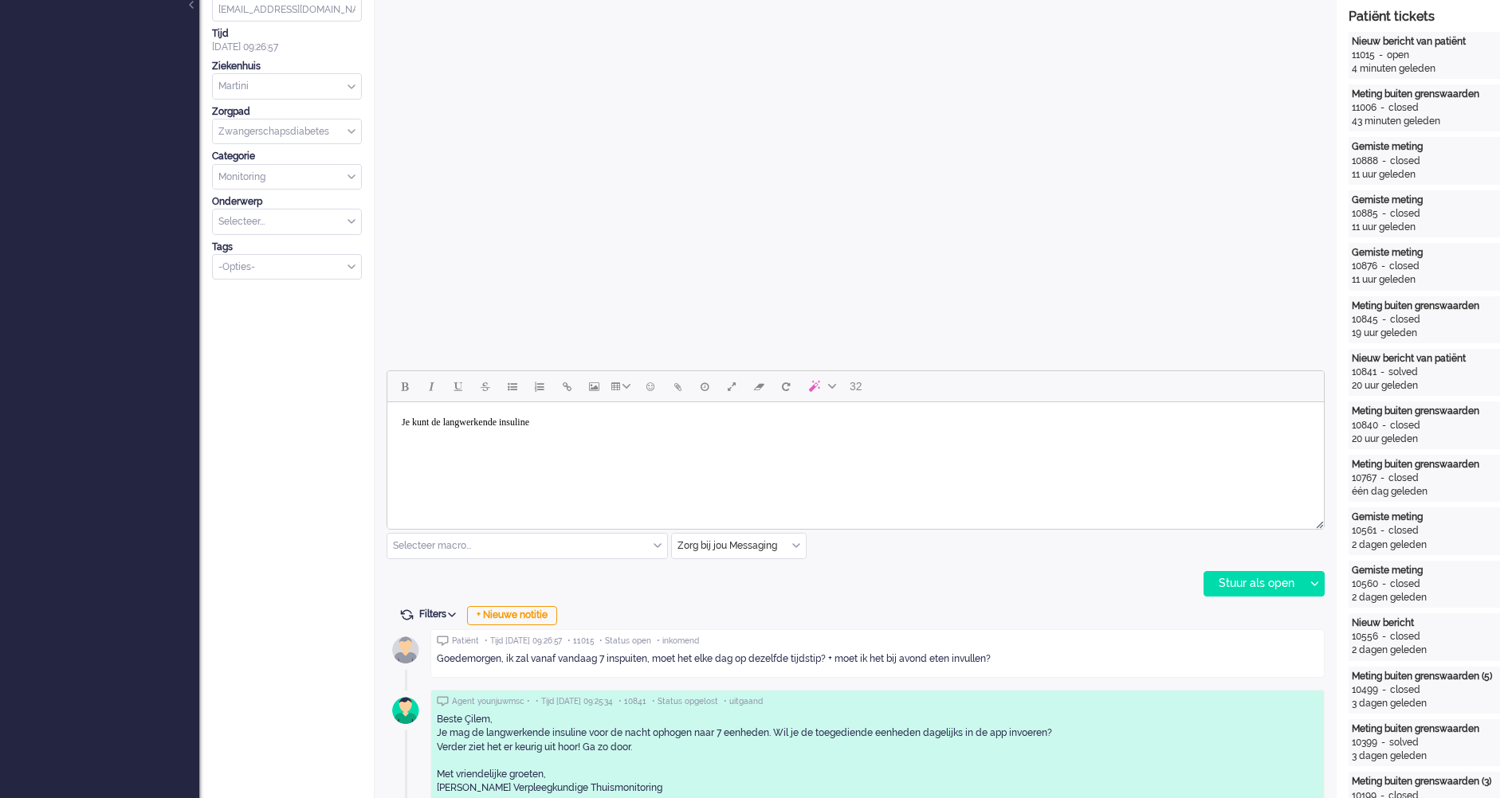
click at [643, 443] on html "Je kunt de langwerkende insuline" at bounding box center [856, 422] width 936 height 40
drag, startPoint x: 697, startPoint y: 449, endPoint x: 384, endPoint y: 420, distance: 314.3
click at [388, 420] on html "Je kunt de langwerkende insuline" at bounding box center [856, 422] width 936 height 40
click at [613, 443] on html "Je kunt de langwerkende insuline" at bounding box center [856, 422] width 936 height 40
drag, startPoint x: 573, startPoint y: 420, endPoint x: 410, endPoint y: 422, distance: 163.0
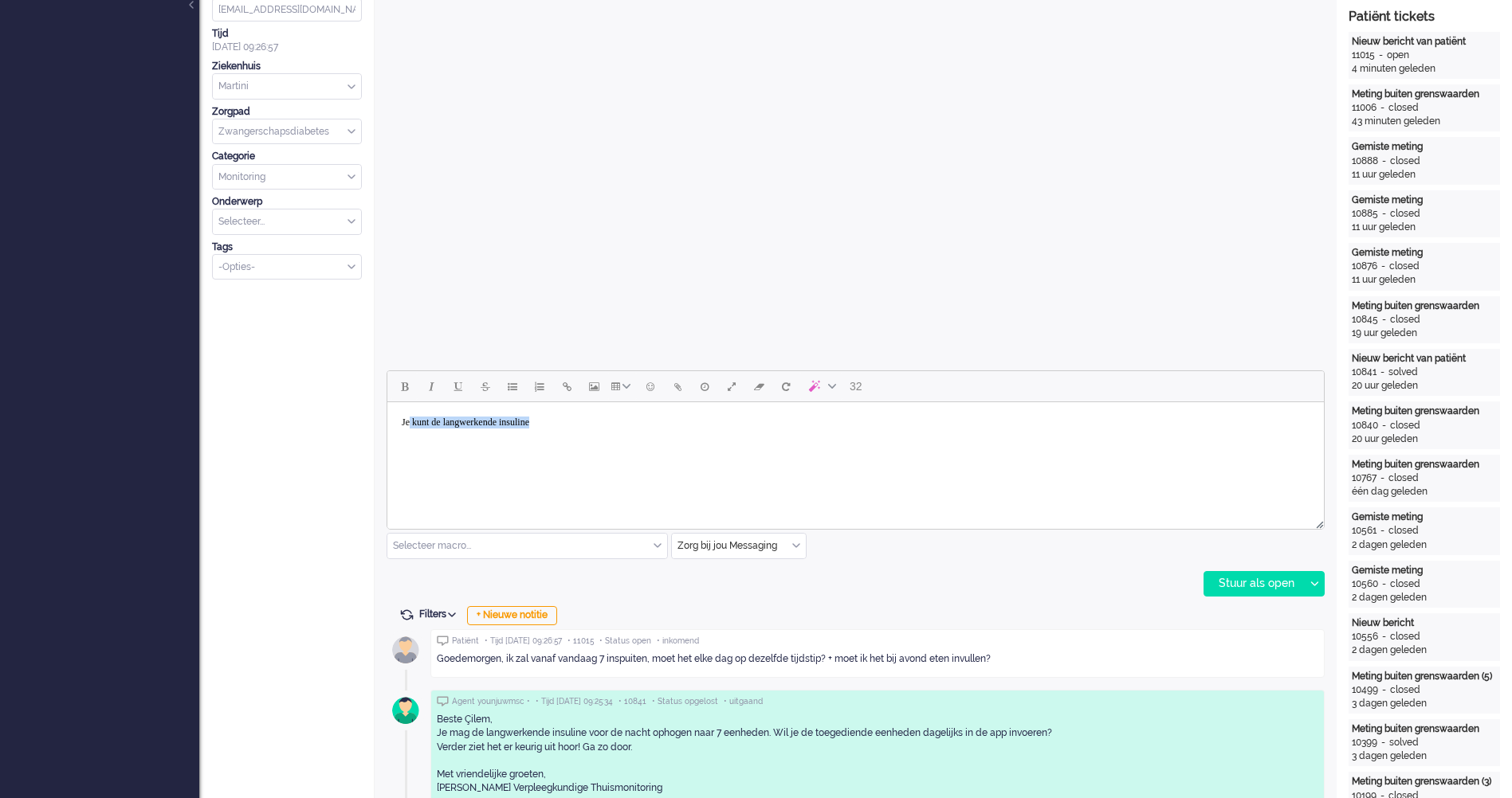
click at [410, 422] on body "Je kunt de langwerkende insuline" at bounding box center [855, 423] width 923 height 28
click at [1227, 585] on div "Stuur als open" at bounding box center [1254, 584] width 99 height 24
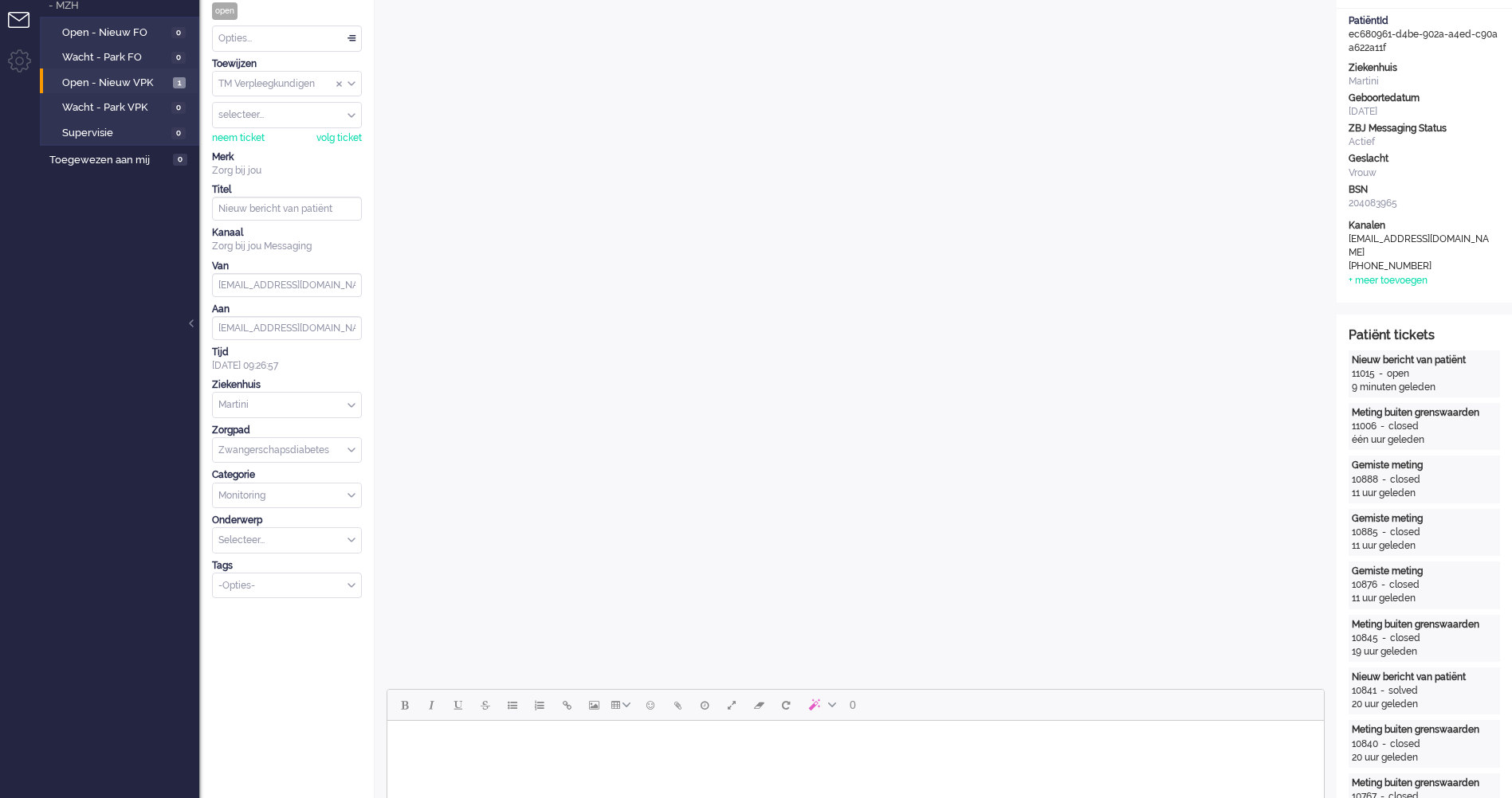
scroll to position [0, 0]
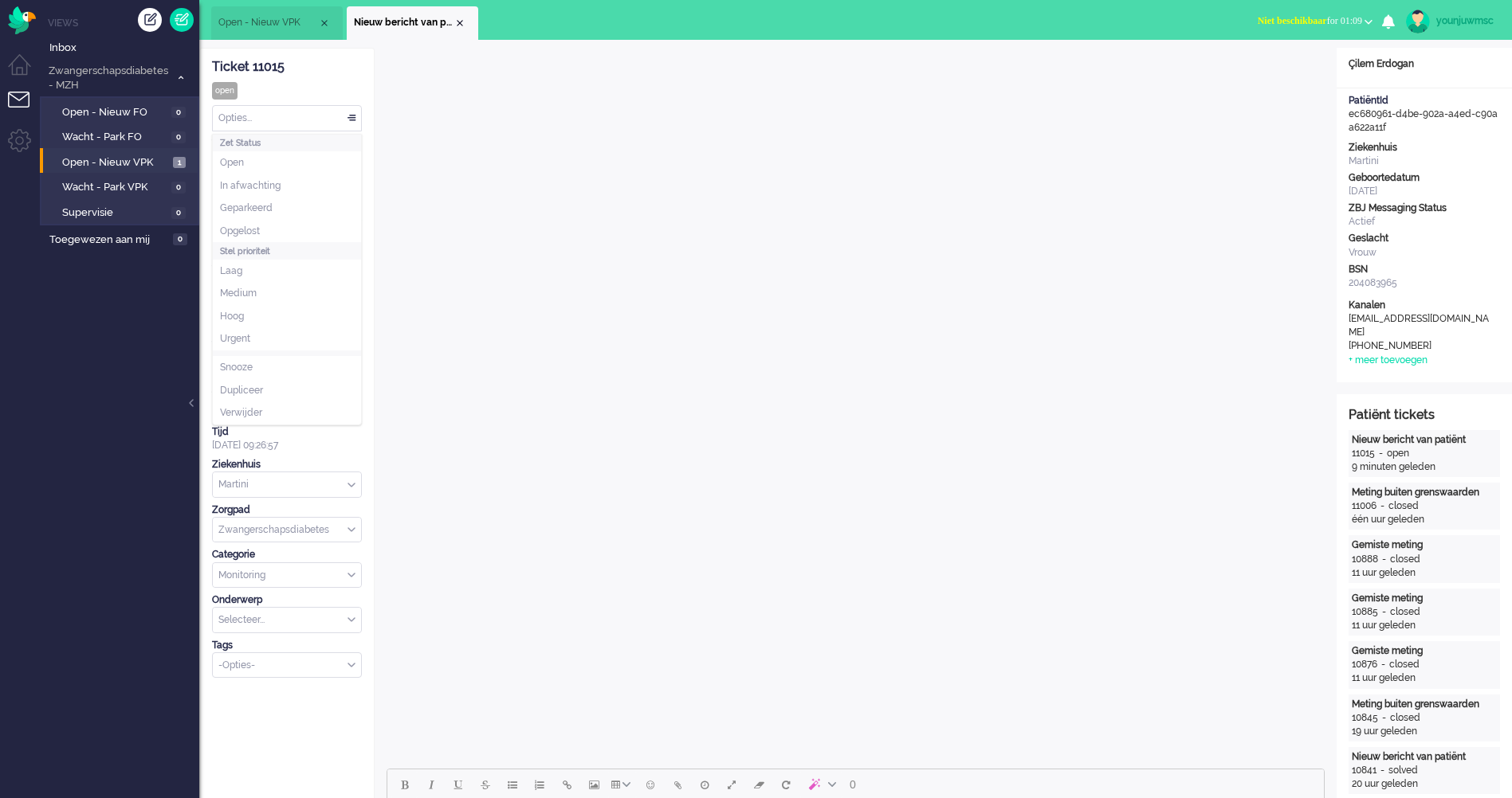
click at [332, 119] on div "Opties..." at bounding box center [287, 118] width 148 height 25
click at [305, 228] on li "Opgelost" at bounding box center [287, 231] width 148 height 23
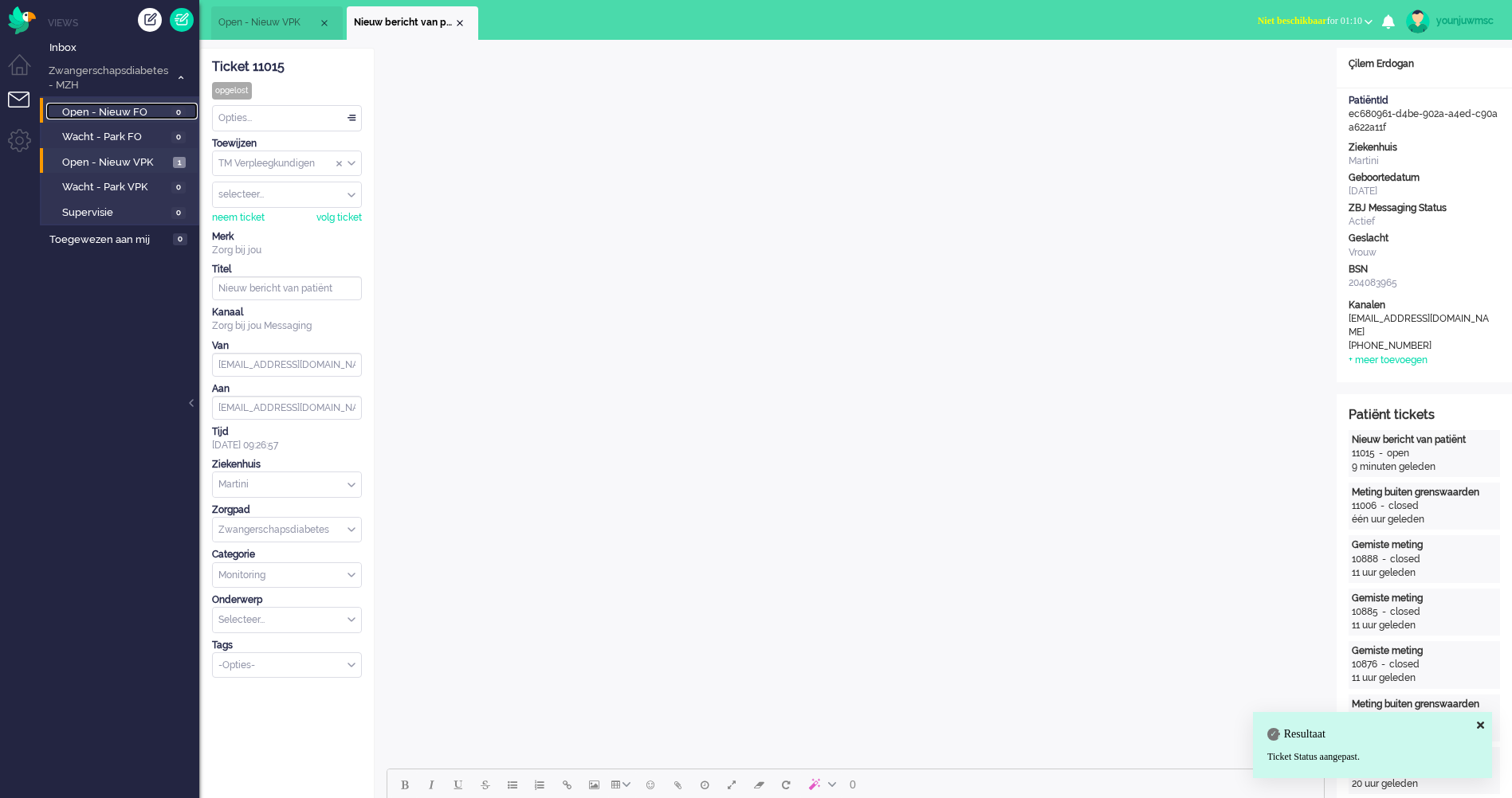
click at [126, 107] on span "Open - Nieuw FO" at bounding box center [115, 113] width 105 height 15
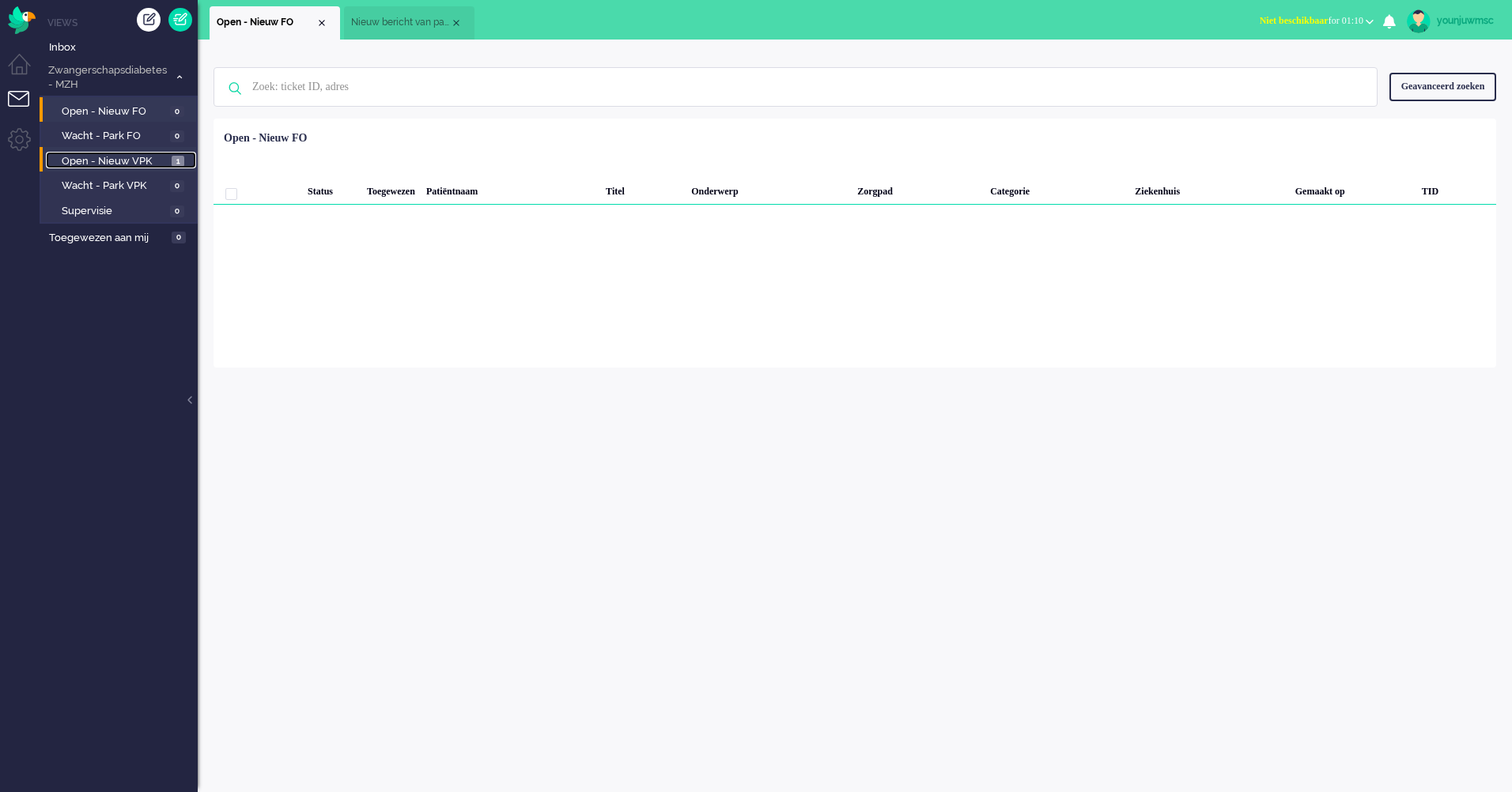
click at [124, 160] on span "Open - Nieuw VPK" at bounding box center [115, 162] width 106 height 15
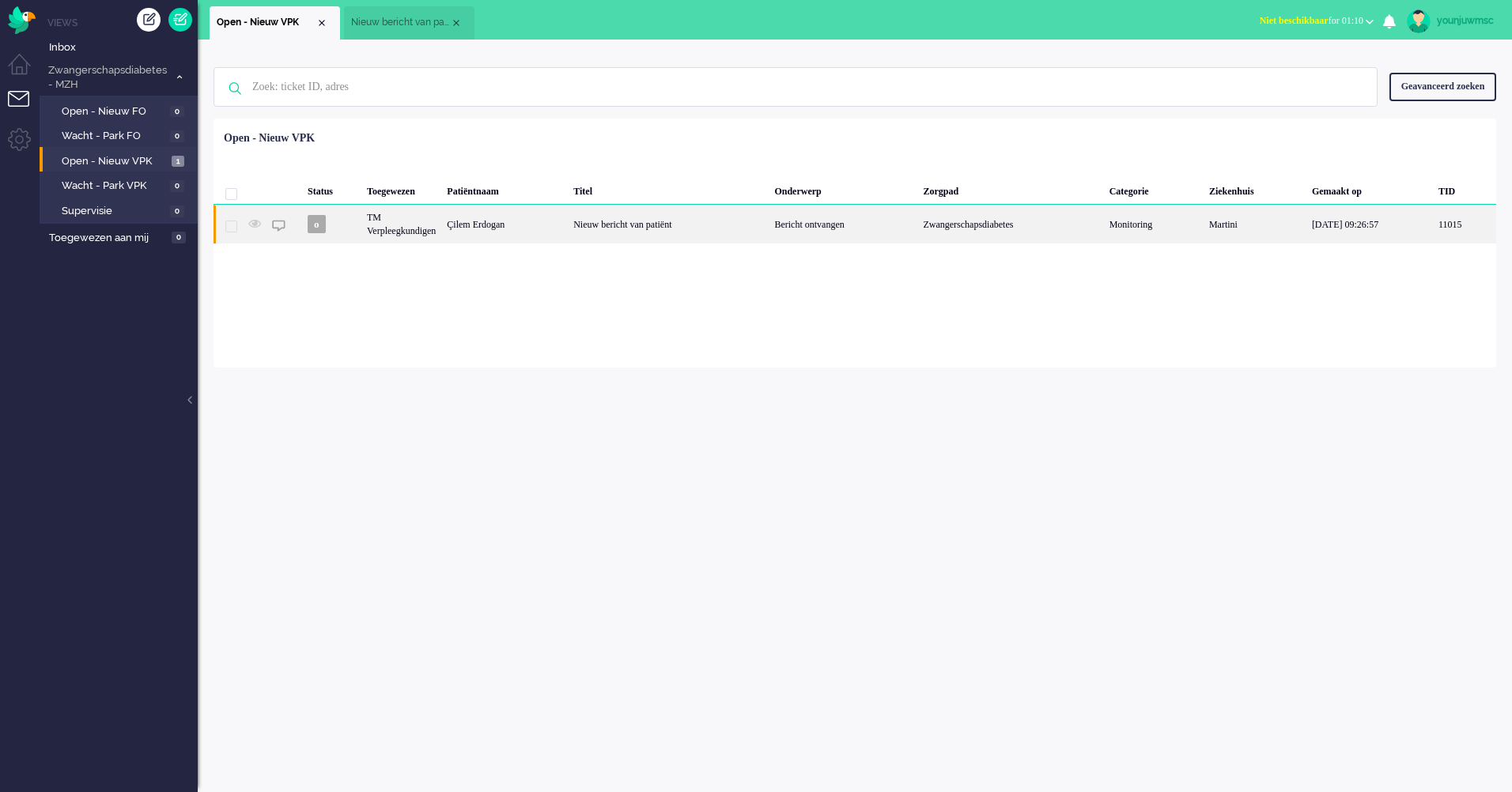
click at [690, 228] on div "Nieuw bericht van patiënt" at bounding box center [668, 224] width 201 height 39
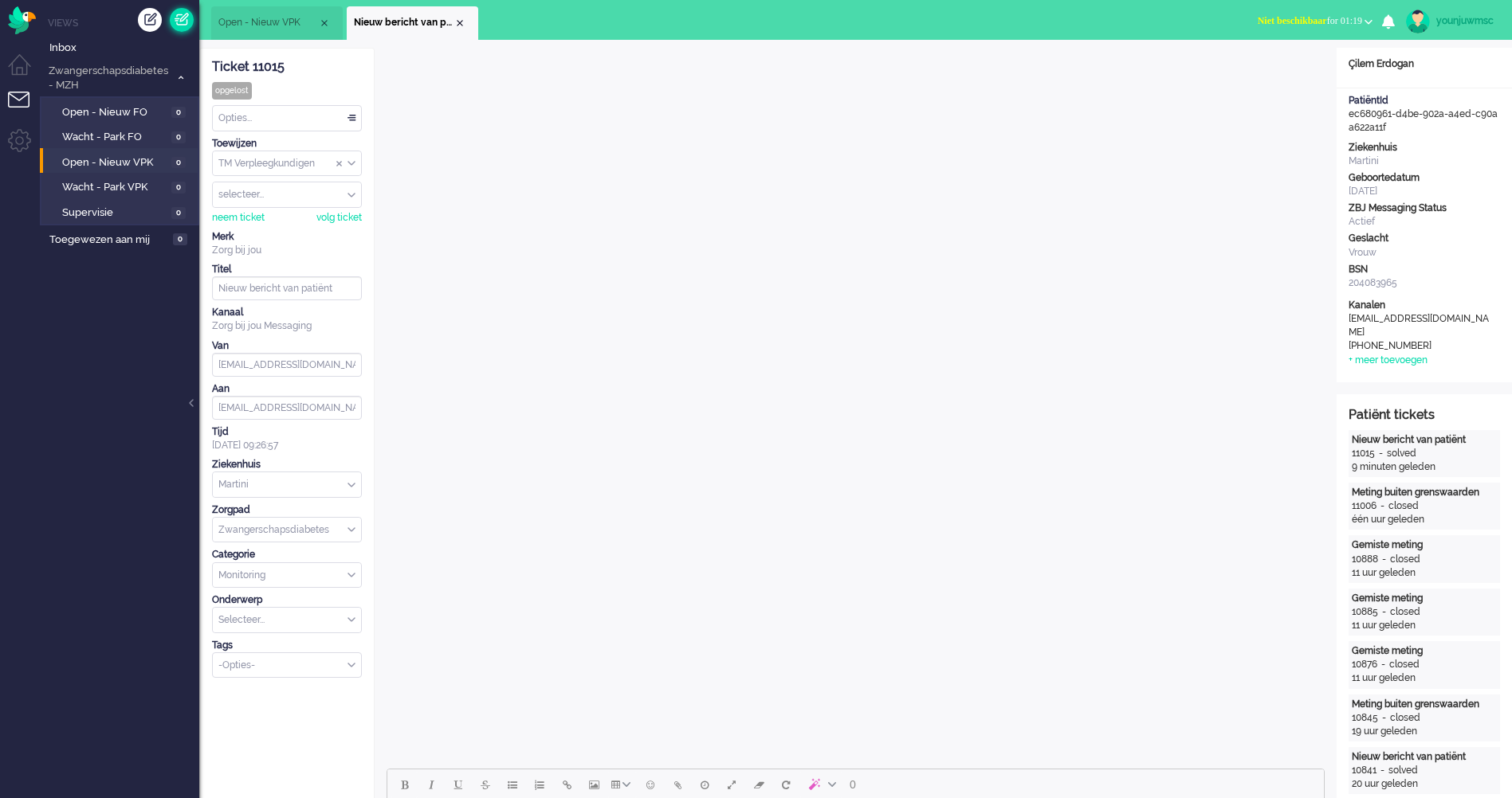
click at [186, 15] on link at bounding box center [181, 20] width 24 height 24
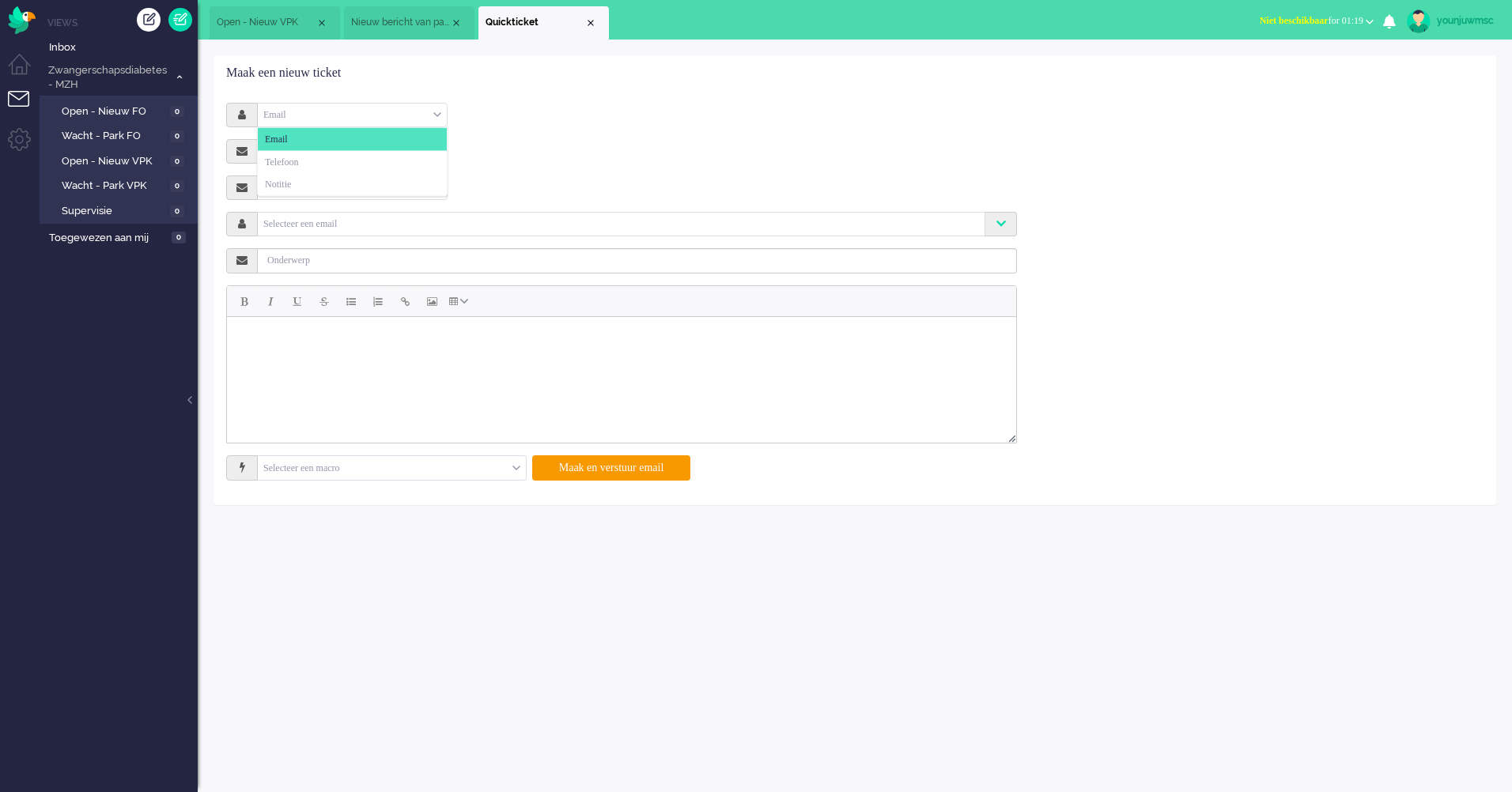
click at [351, 117] on div "Email" at bounding box center [352, 115] width 189 height 25
click at [327, 183] on li "Notitie" at bounding box center [352, 184] width 189 height 23
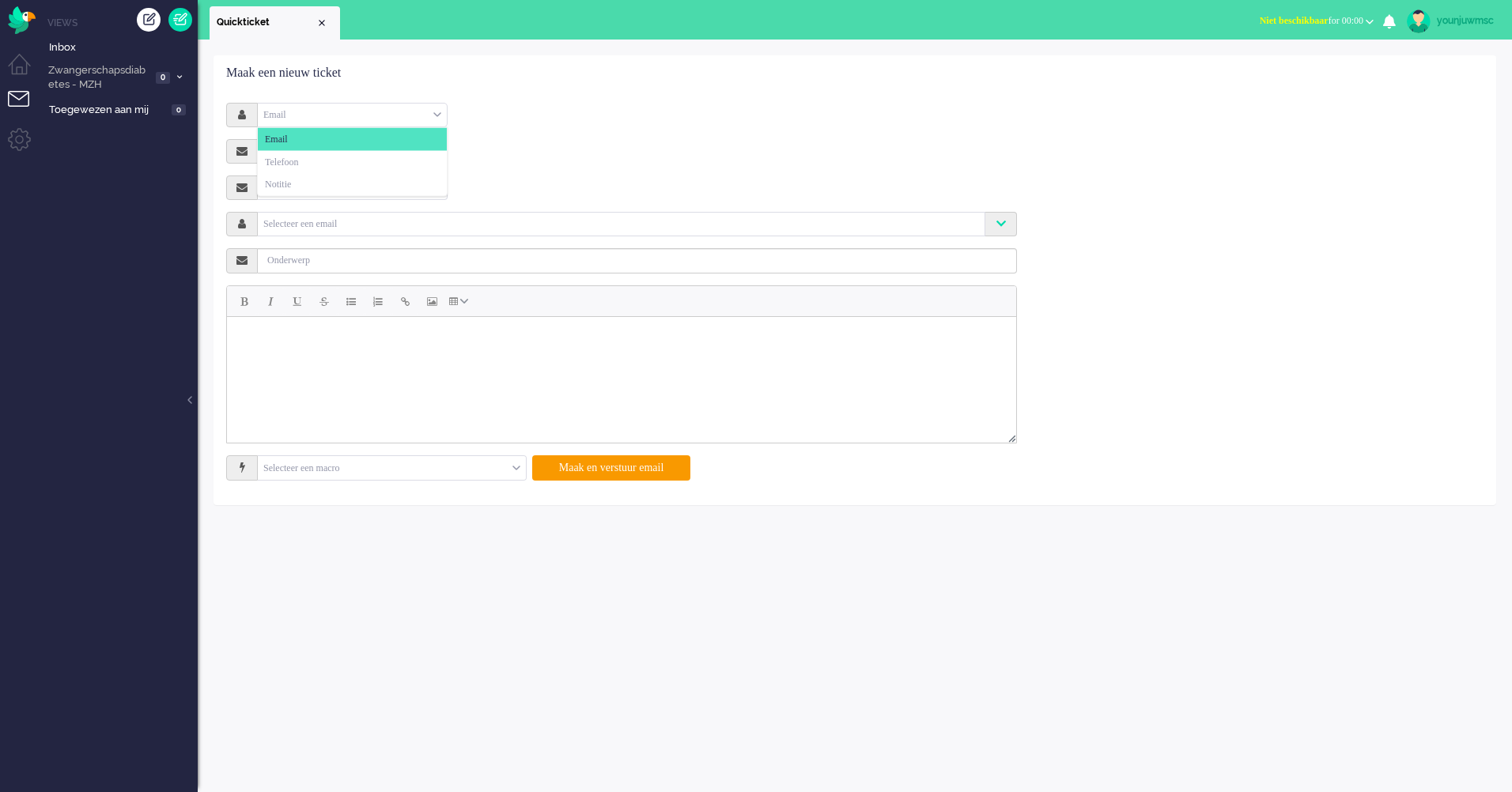
click at [340, 116] on div "Email" at bounding box center [352, 115] width 189 height 25
click at [324, 181] on li "Notitie" at bounding box center [352, 184] width 189 height 23
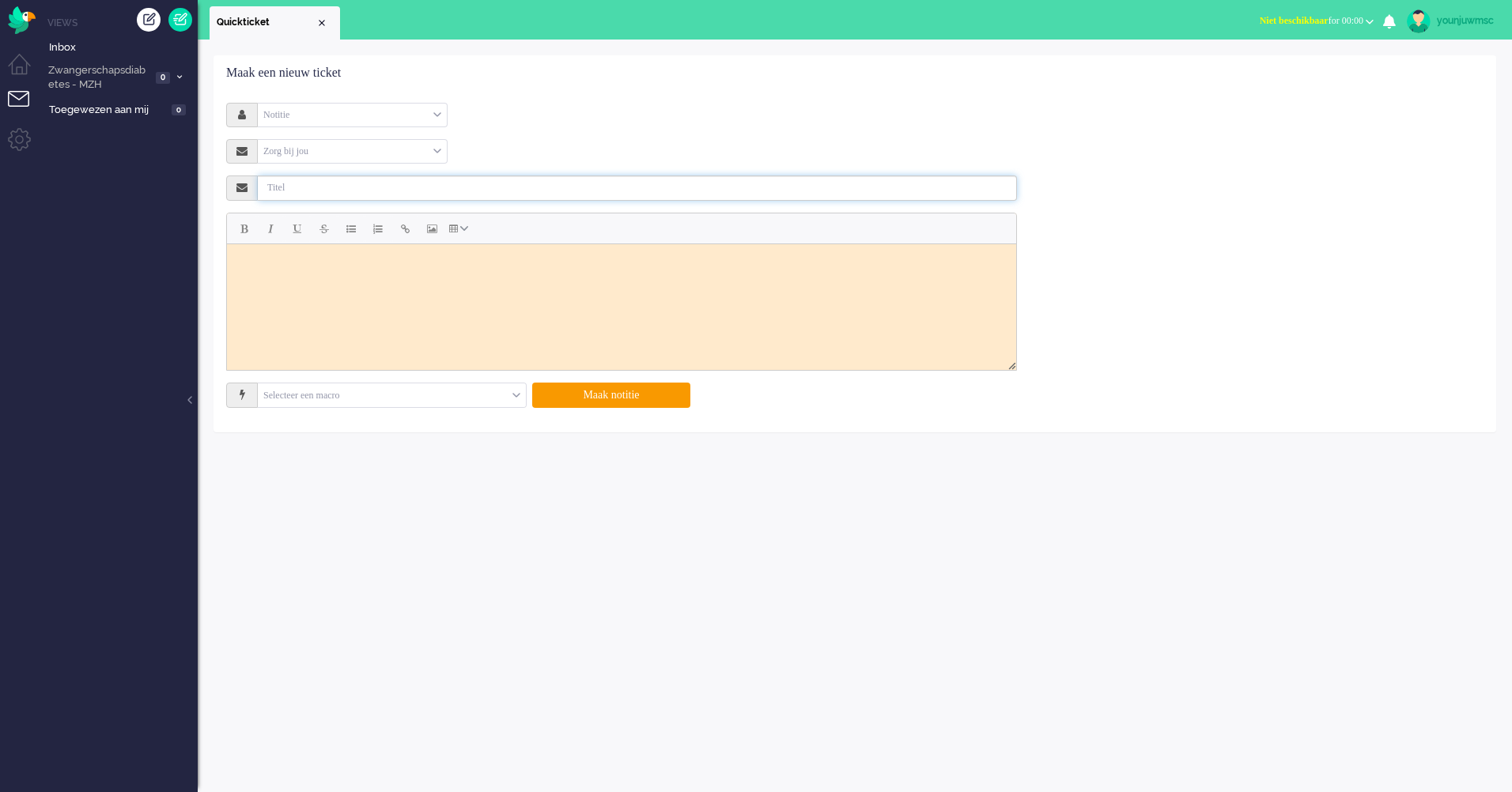
click at [329, 195] on input "text" at bounding box center [638, 188] width 759 height 25
type input "A"
type input "Onboarding."
click at [289, 283] on html at bounding box center [621, 263] width 789 height 40
paste body "Rich Text Area. Press ALT-0 for help."
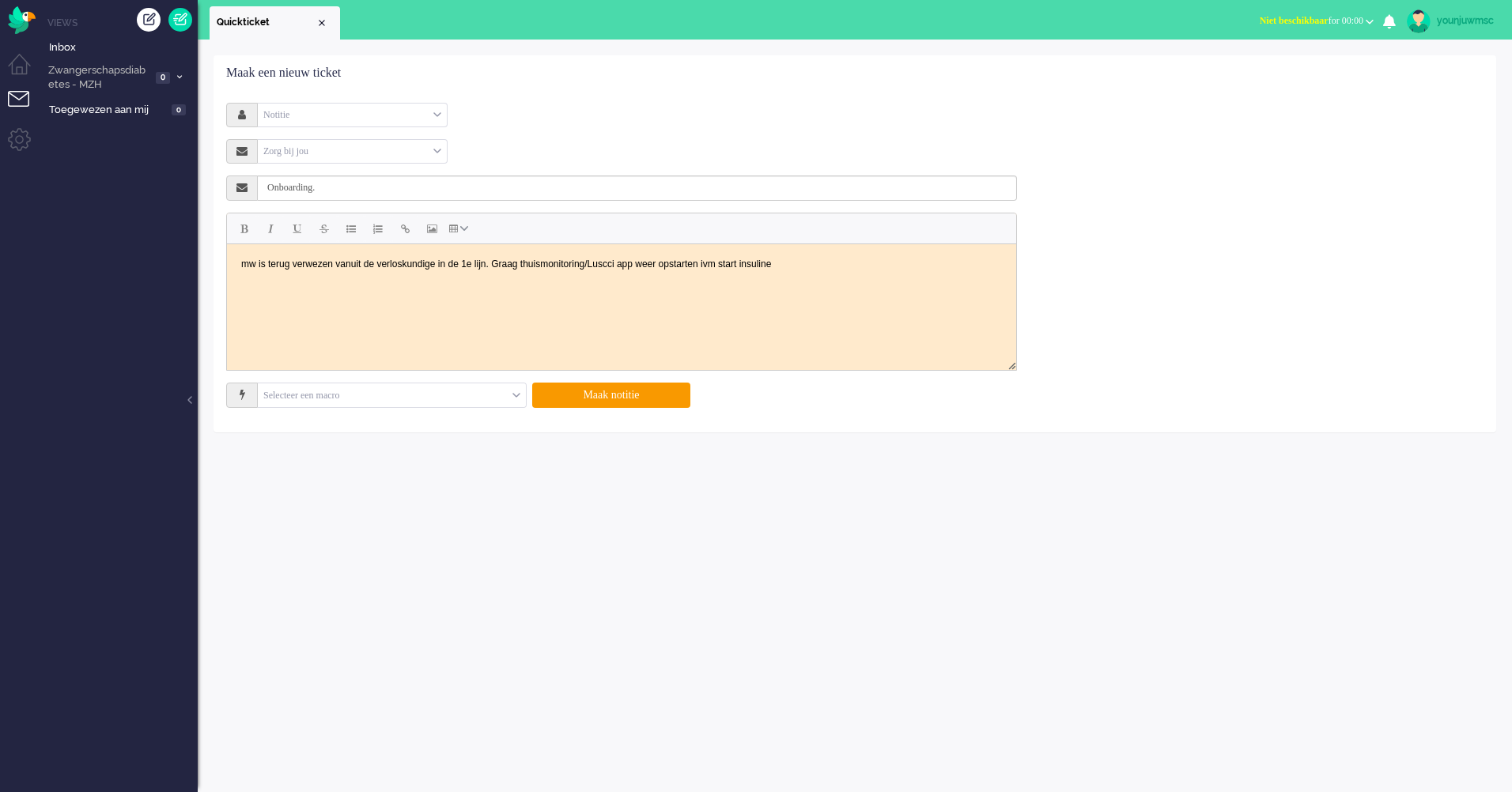
click at [492, 265] on body "mw is terug verwezen vanuit de verloskundige in de 1e lijn. Graag thuismonitori…" at bounding box center [621, 263] width 777 height 27
click at [527, 269] on body "mw is terug verwezen vanuit de verloskundige in de 1e lijn. Graag thuismonitori…" at bounding box center [621, 263] width 777 height 27
click at [488, 266] on body "mw is terug verwezen vanuit de verloskundige in de 1e lijn. Graag thuismonitori…" at bounding box center [621, 263] width 777 height 27
click at [489, 263] on body "mw is terug verwezen vanuit de verloskundige in de 1e lijn. Graag thuismonitori…" at bounding box center [621, 263] width 777 height 27
click at [639, 395] on button "Maak notitie" at bounding box center [611, 396] width 158 height 25
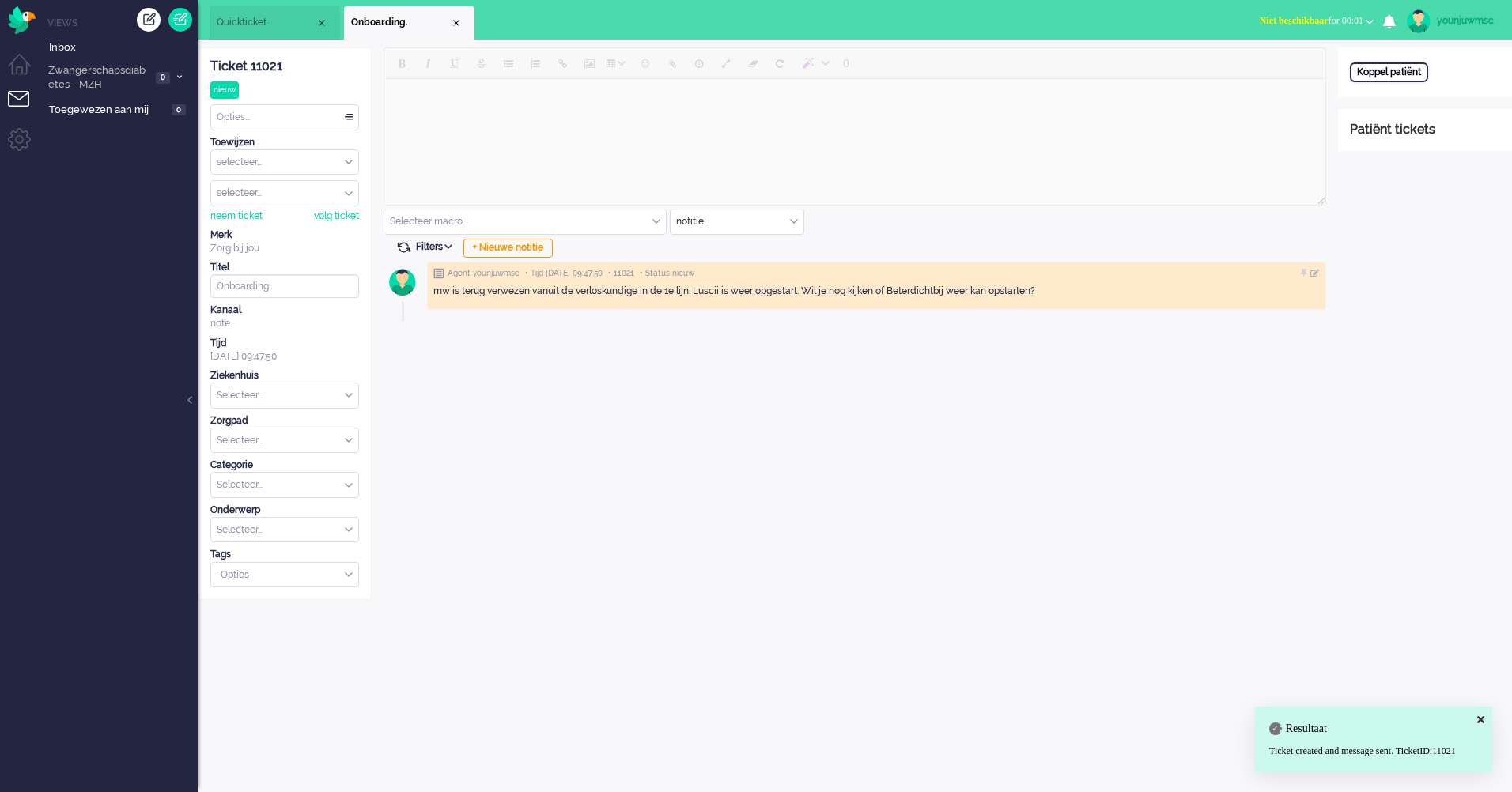
click at [1398, 76] on div "Koppel patiënt" at bounding box center [1389, 72] width 78 height 20
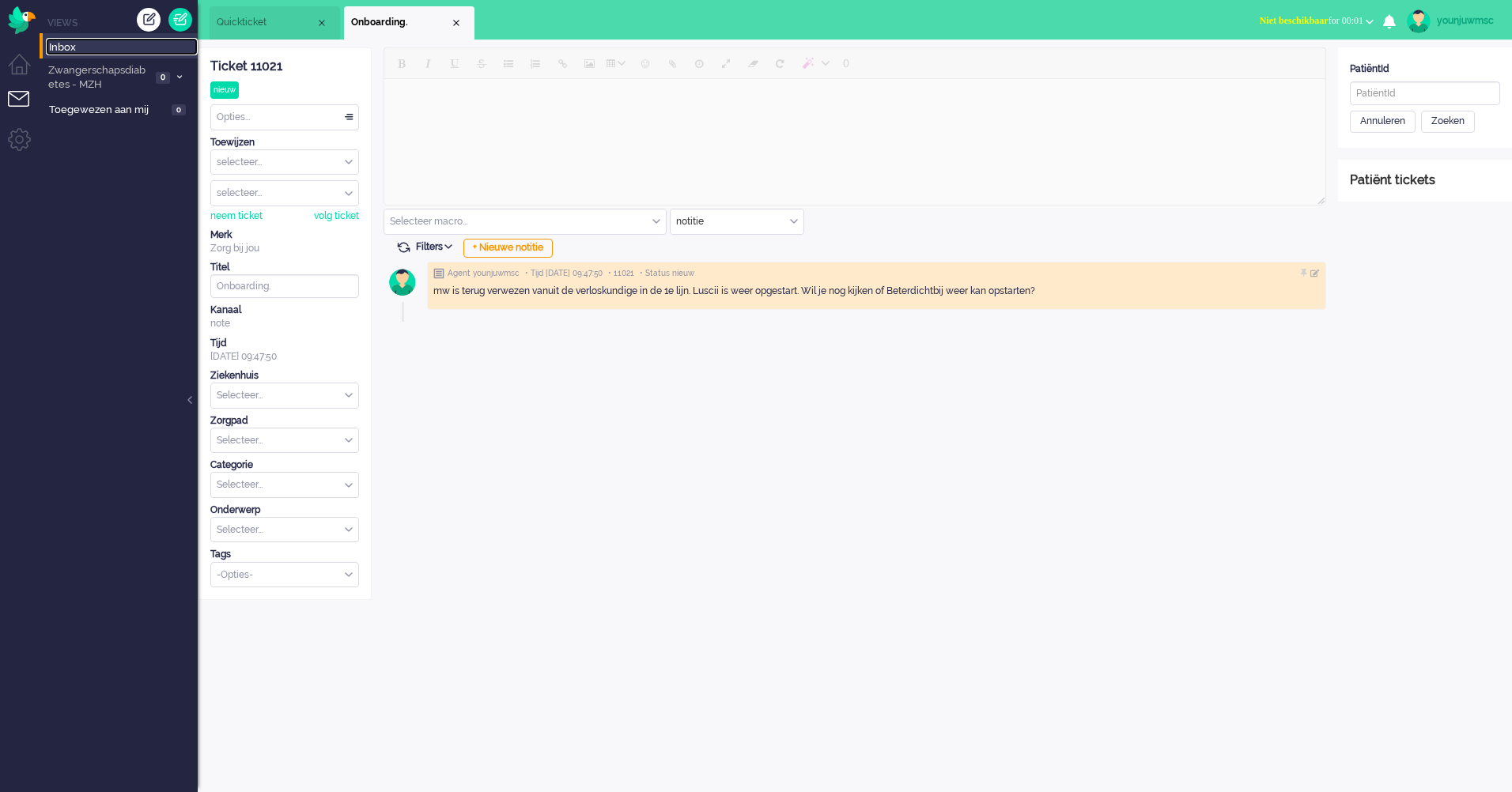
click at [68, 48] on span "Inbox" at bounding box center [123, 48] width 149 height 15
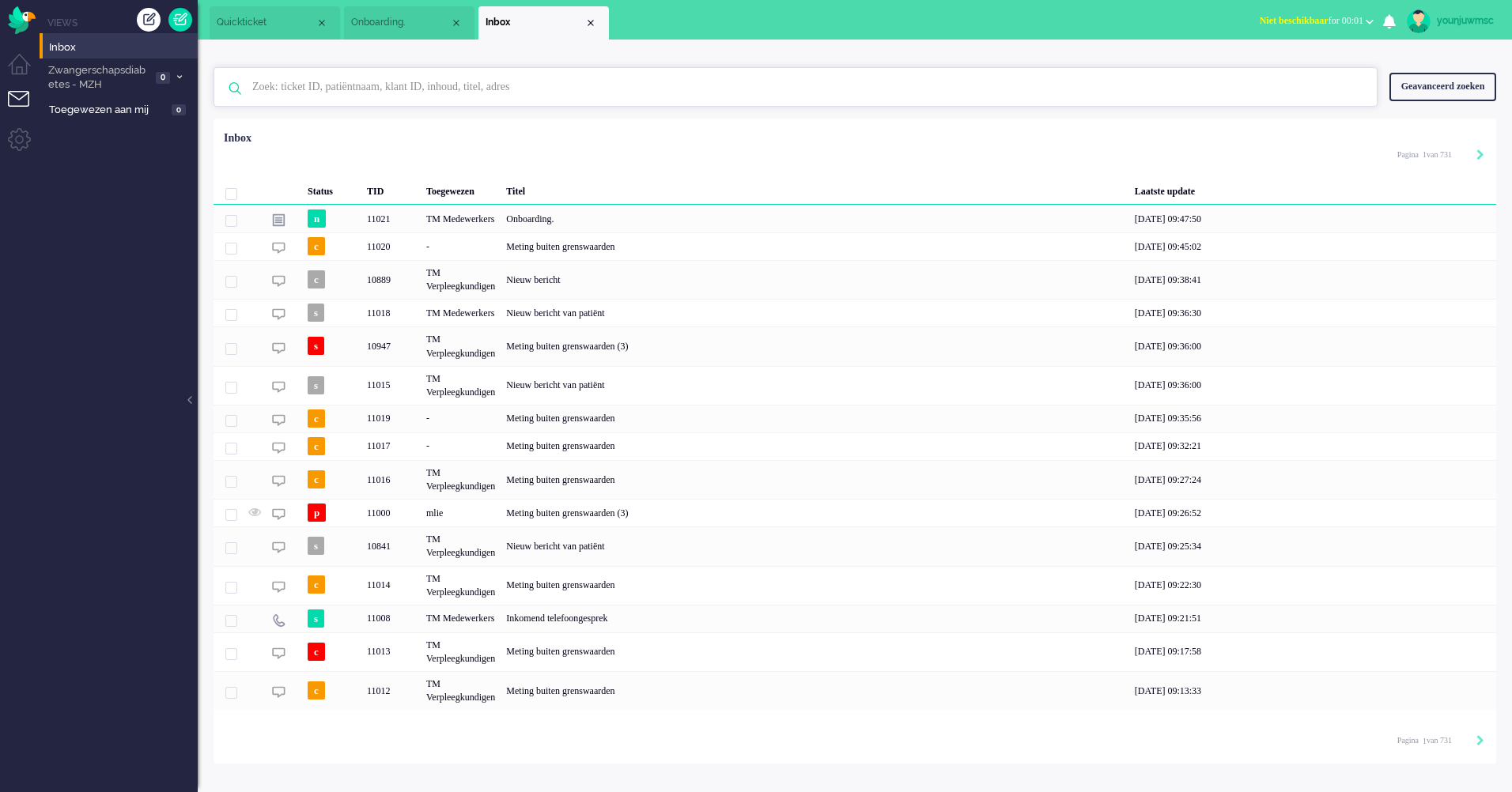
drag, startPoint x: 458, startPoint y: 91, endPoint x: 448, endPoint y: 94, distance: 10.4
click at [458, 91] on input "text" at bounding box center [797, 87] width 1115 height 38
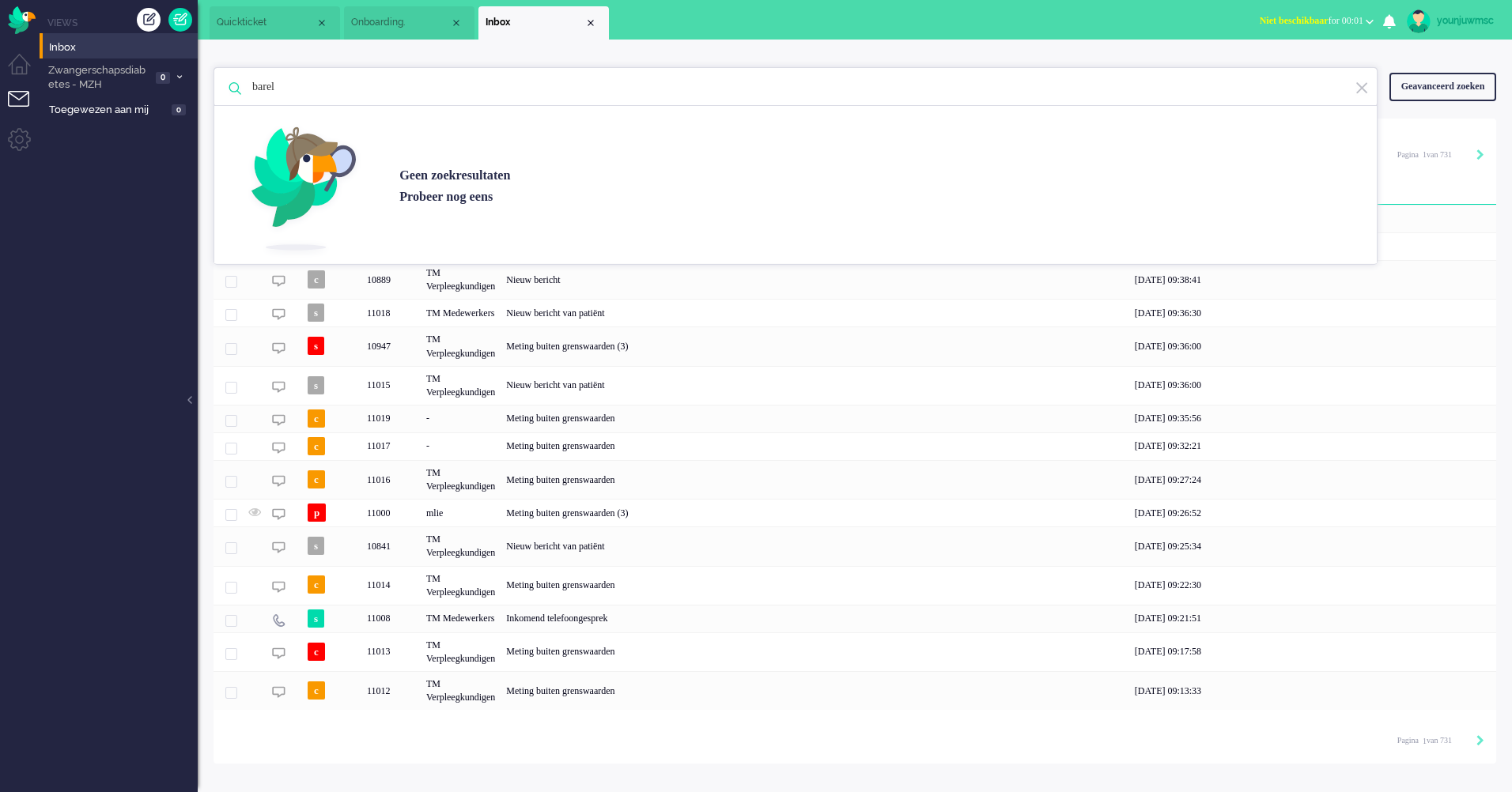
type input "barel"
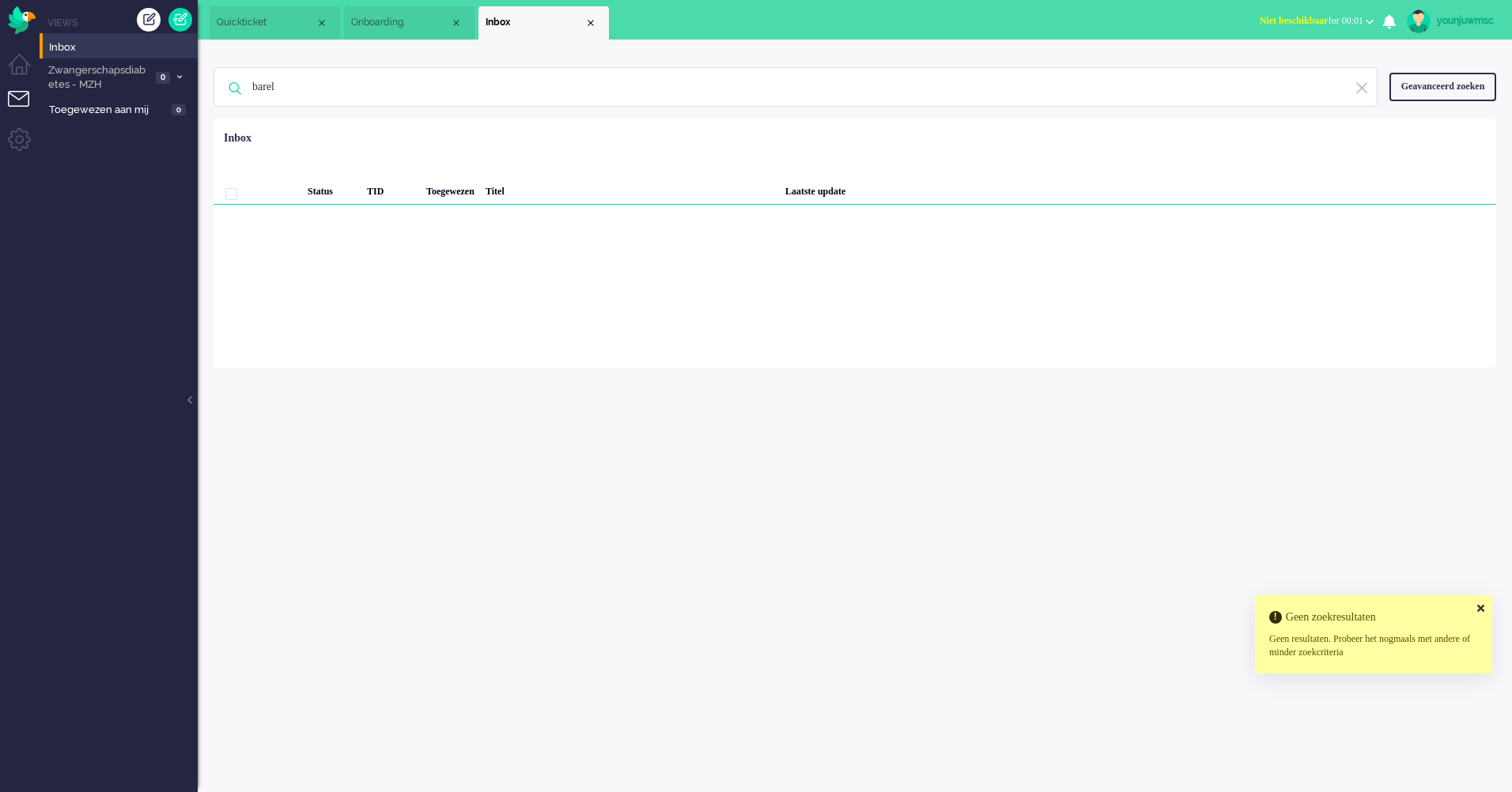
click at [1450, 87] on div "Geavanceerd zoeken" at bounding box center [1442, 87] width 107 height 28
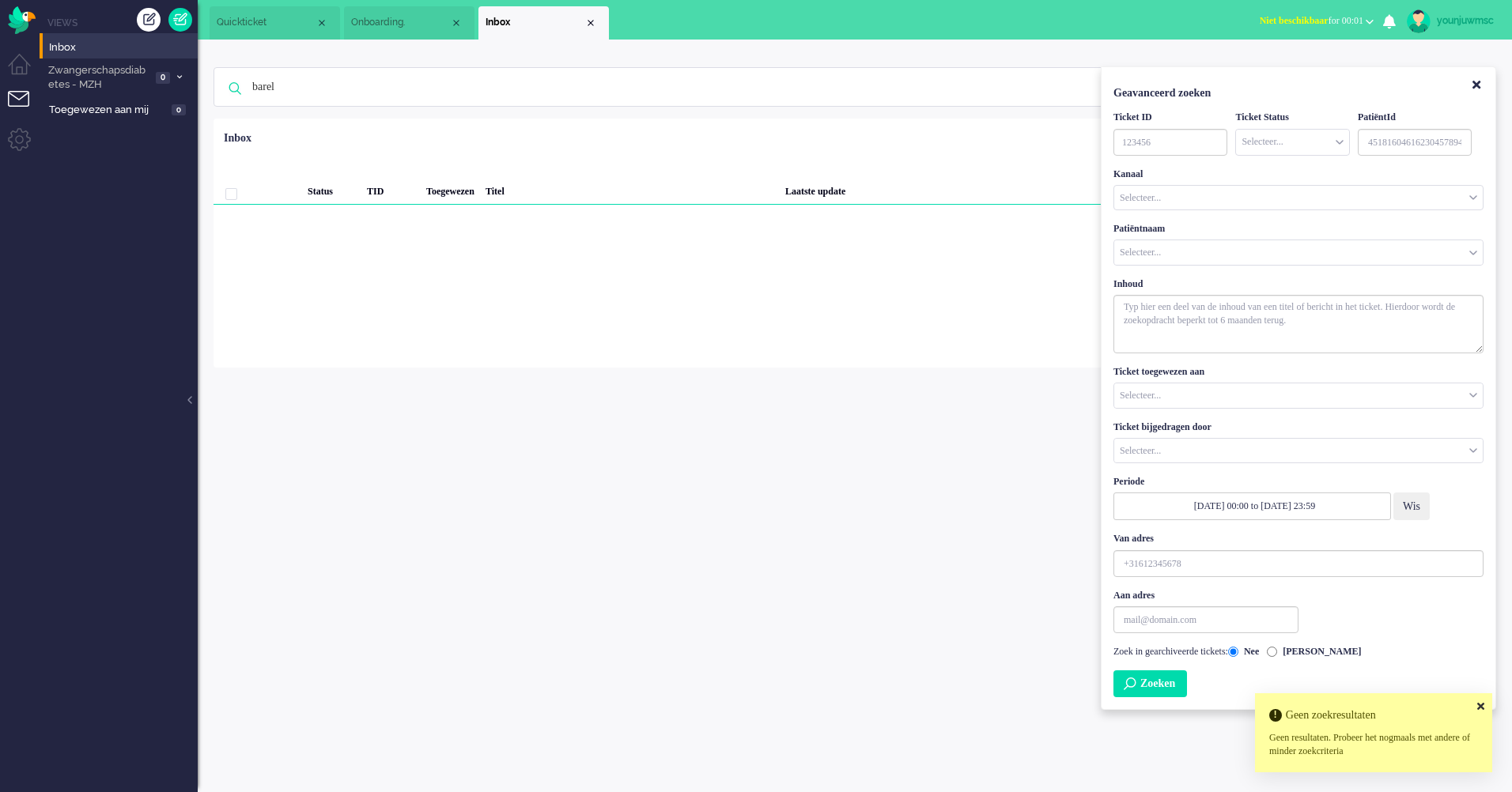
click at [684, 301] on div "Loading... Status TID Toegewezen Titel Laatste update Geselecteerd 0 Set Status…" at bounding box center [854, 243] width 1283 height 249
click at [439, 59] on div "barel Geen zoekresultaten [PERSON_NAME] nog eens Geavanceerd zoeken Geavanceerd…" at bounding box center [854, 87] width 1283 height 64
click at [415, 86] on input "barel" at bounding box center [797, 87] width 1115 height 38
click at [337, 91] on input "barel" at bounding box center [797, 87] width 1115 height 38
click at [112, 78] on span "Zwangerschapsdiabetes - MZH" at bounding box center [98, 78] width 105 height 29
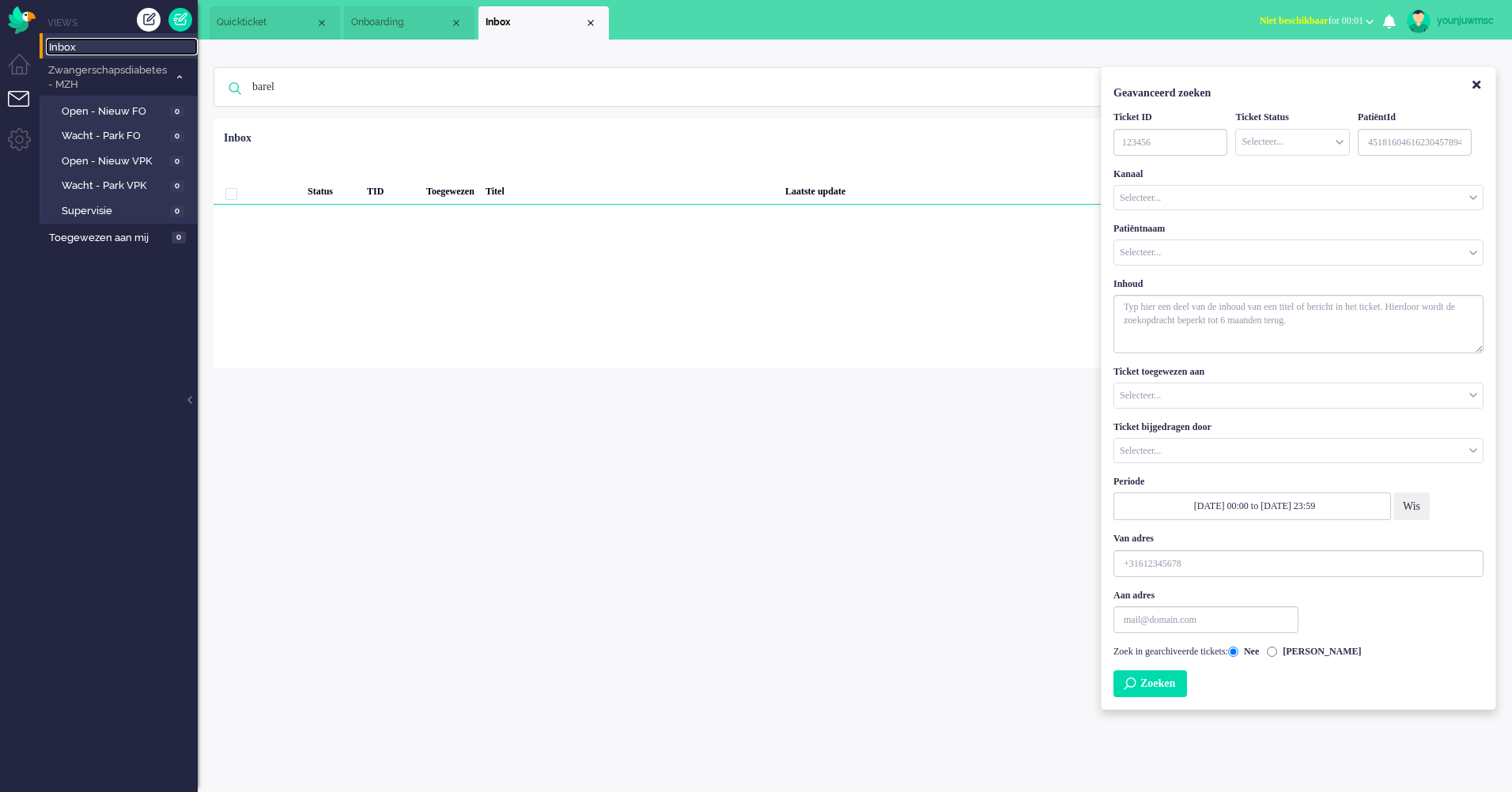
click at [77, 52] on span "Inbox" at bounding box center [123, 48] width 149 height 15
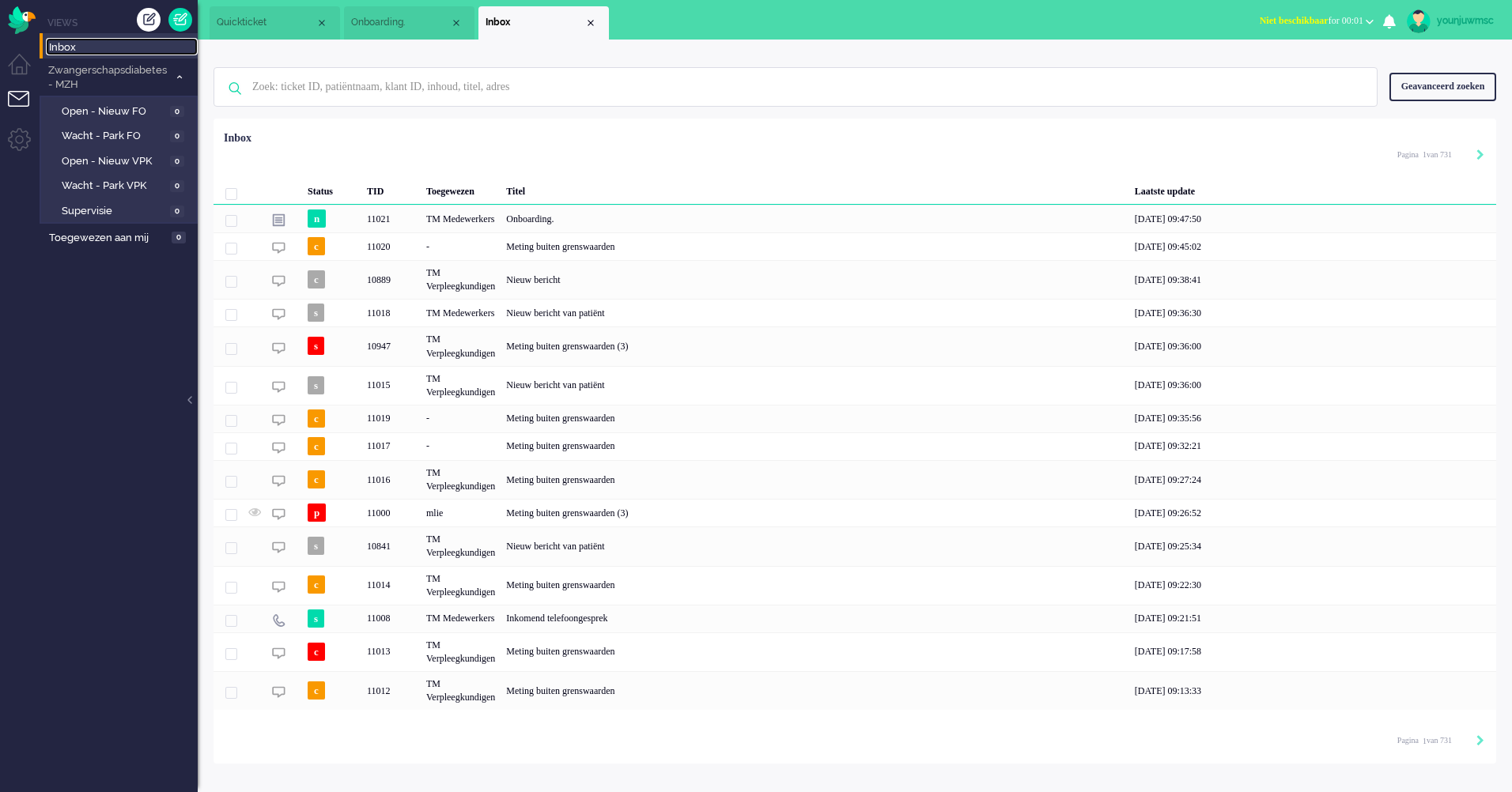
click at [63, 51] on span "Inbox" at bounding box center [123, 48] width 149 height 15
click at [317, 76] on input "text" at bounding box center [797, 87] width 1115 height 38
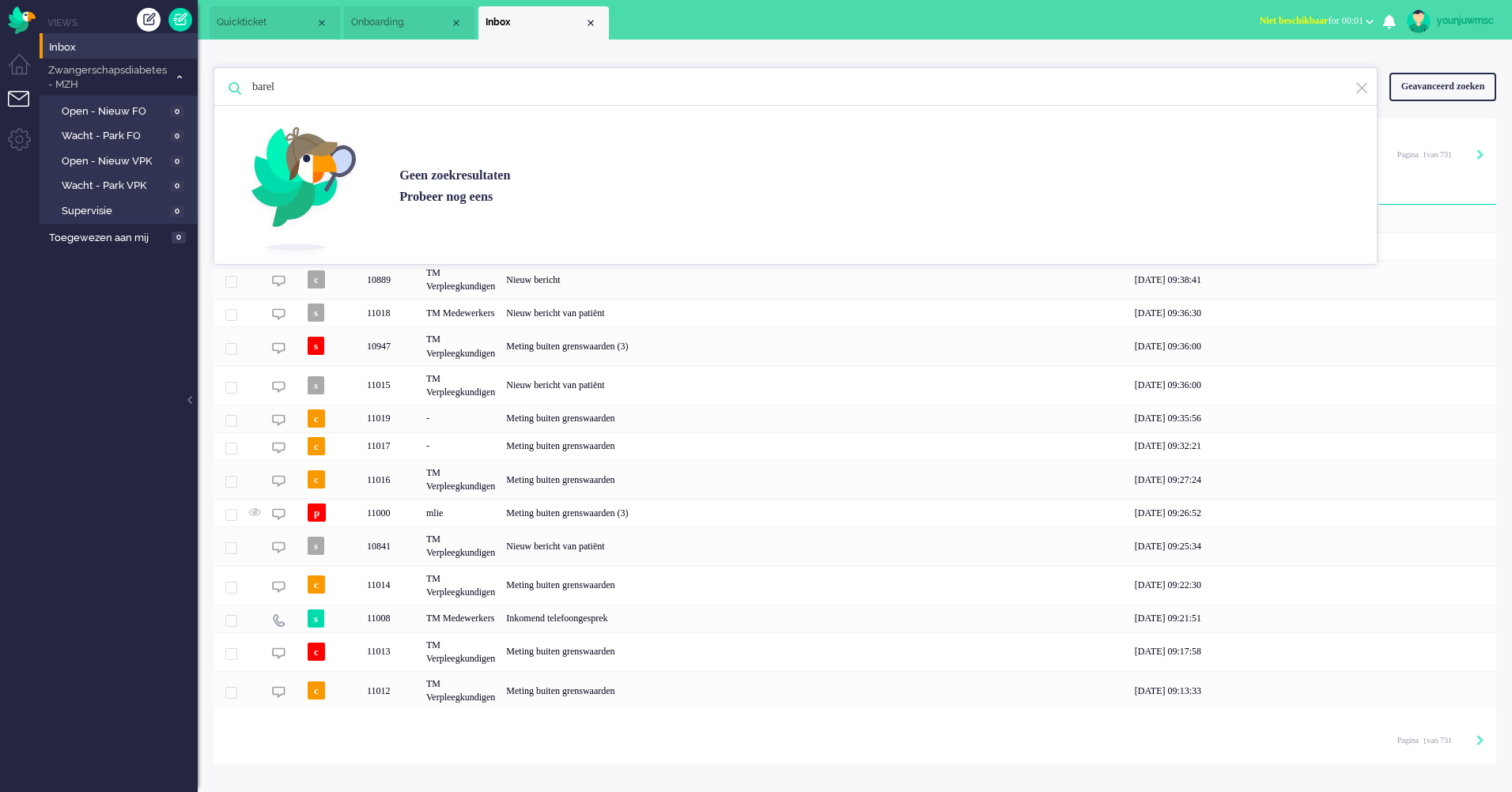
type input "barel"
click at [203, 375] on div "barel Geen zoekresultaten [PERSON_NAME] nog eens Geavanceerd zoeken Geavanceerd…" at bounding box center [855, 402] width 1314 height 724
click at [77, 43] on span "Inbox" at bounding box center [123, 48] width 149 height 15
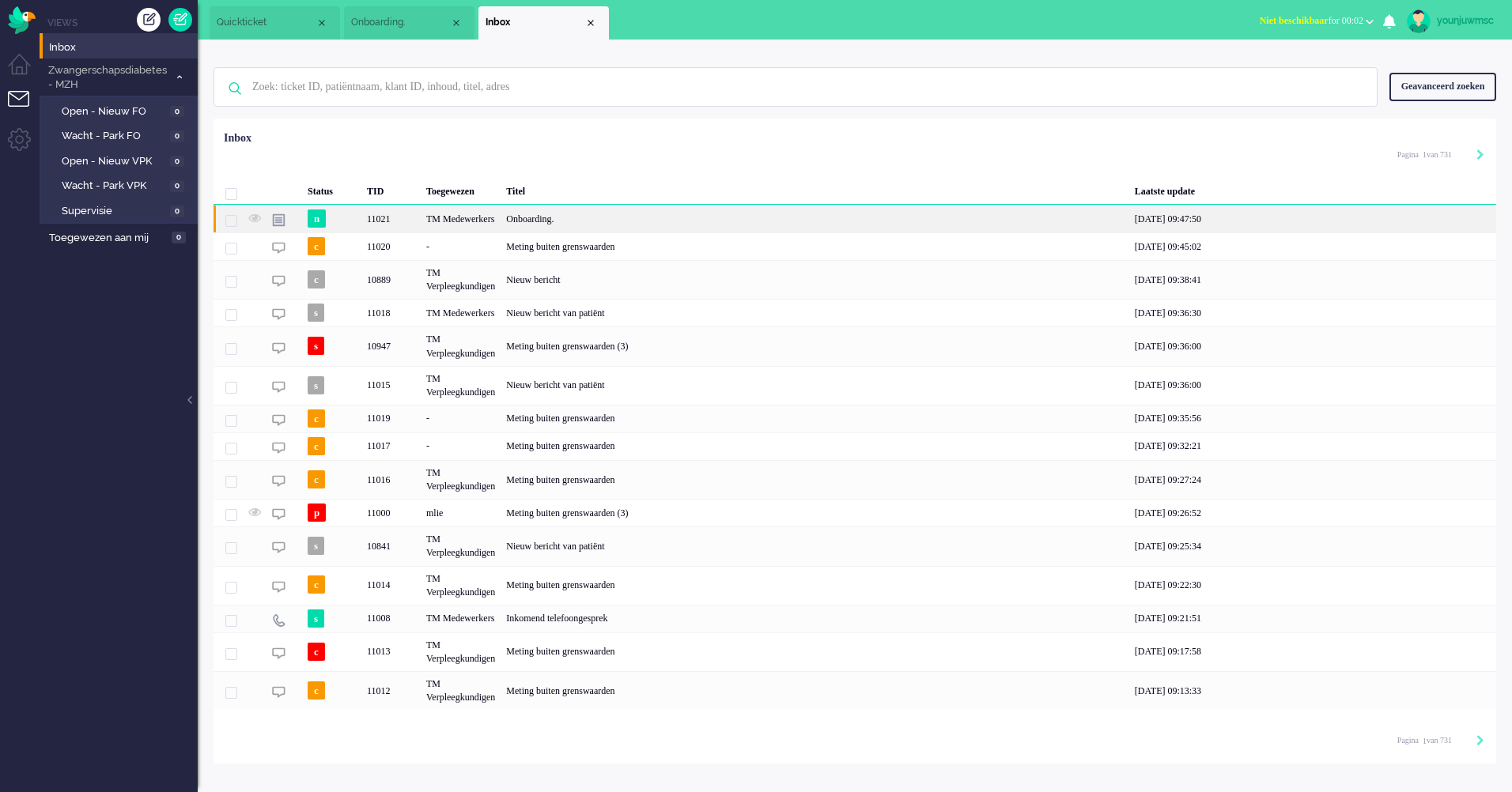
click at [561, 216] on div "Onboarding." at bounding box center [814, 218] width 628 height 28
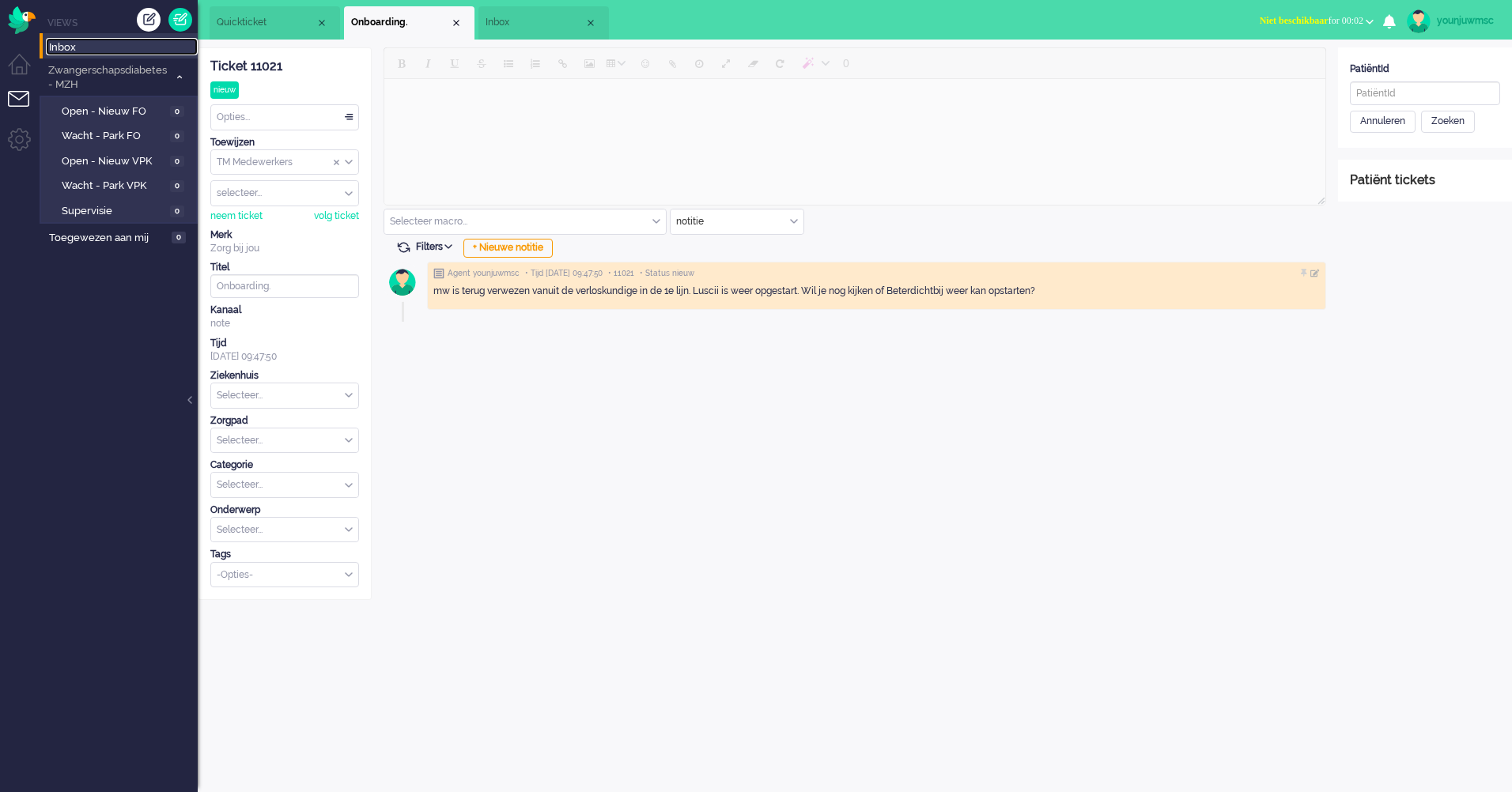
click at [74, 43] on span "Inbox" at bounding box center [123, 48] width 149 height 15
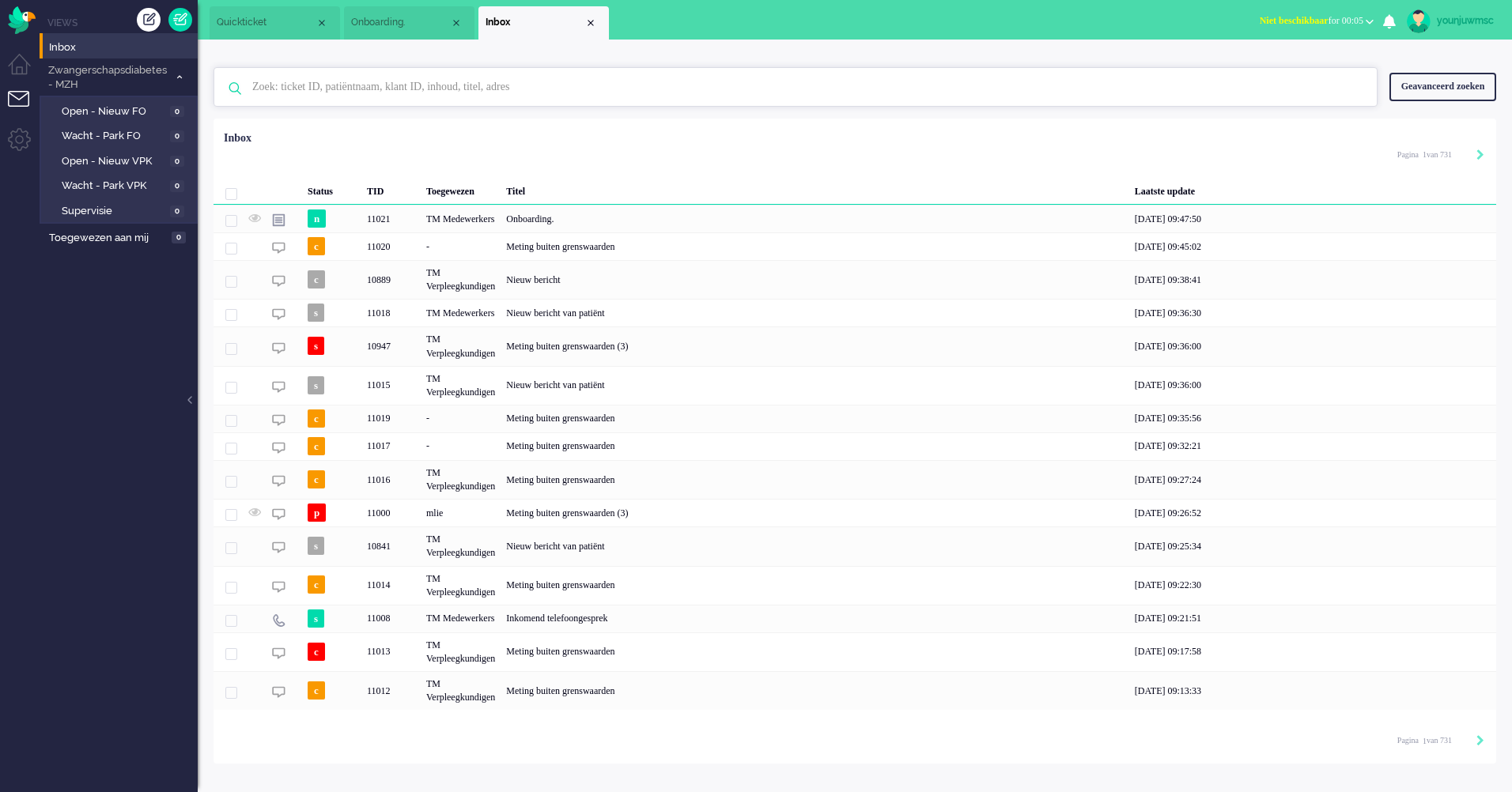
click at [507, 93] on input "text" at bounding box center [797, 87] width 1115 height 38
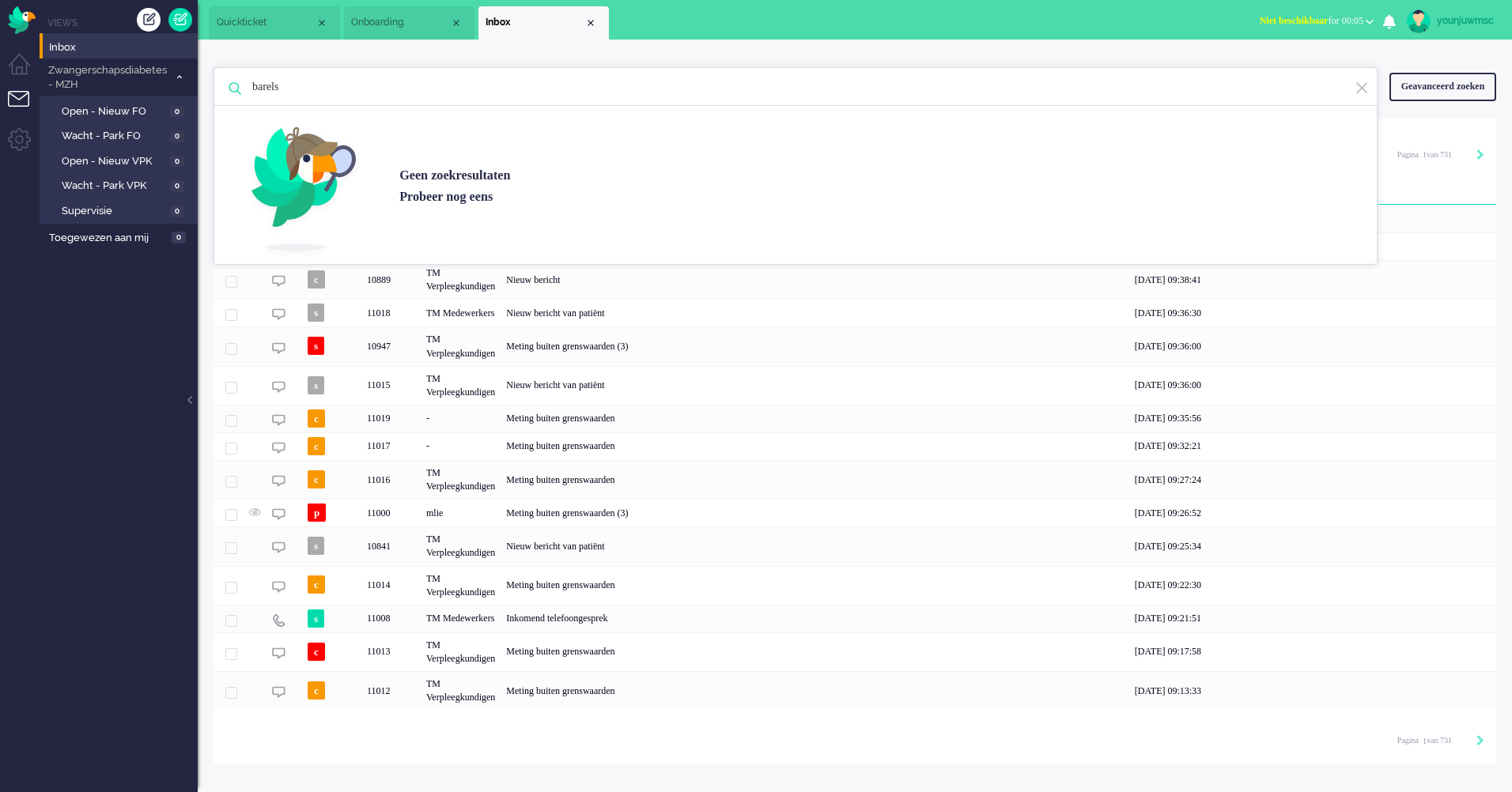
type input "barels"
click at [496, 757] on div "Loading... Status TID Toegewezen Titel Laatste update n 11021 TM Medewerkers On…" at bounding box center [854, 441] width 1283 height 645
click at [1361, 81] on div "Geen zoekresultaten [PERSON_NAME] nog eens" at bounding box center [795, 166] width 1164 height 198
click at [1359, 88] on img at bounding box center [1361, 88] width 14 height 15
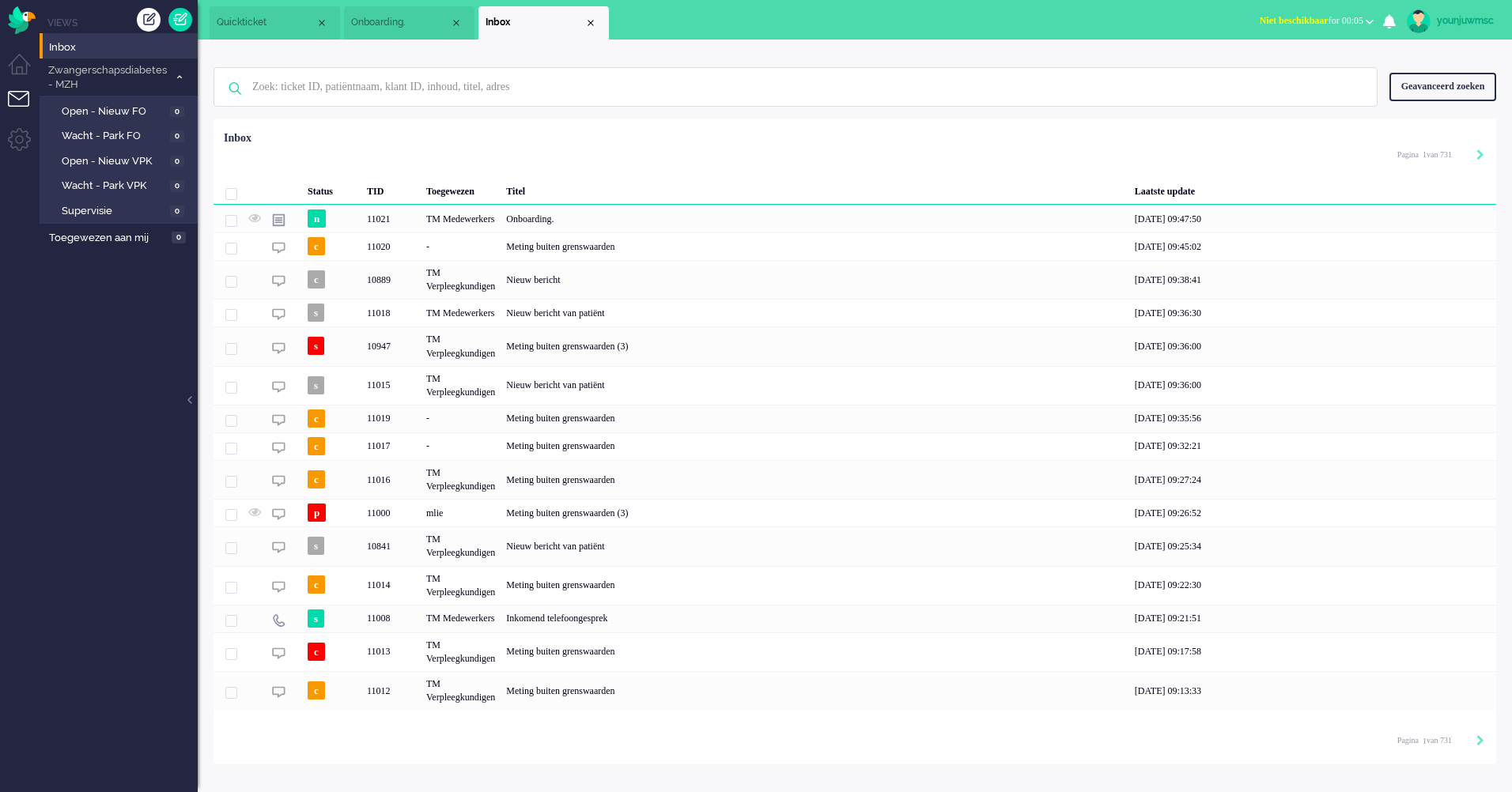
click at [1310, 52] on div "Geen zoekresultaten [PERSON_NAME] nog eens Geavanceerd zoeken Geavanceerd zoeke…" at bounding box center [855, 402] width 1314 height 724
click at [545, 224] on div "Onboarding." at bounding box center [814, 218] width 628 height 28
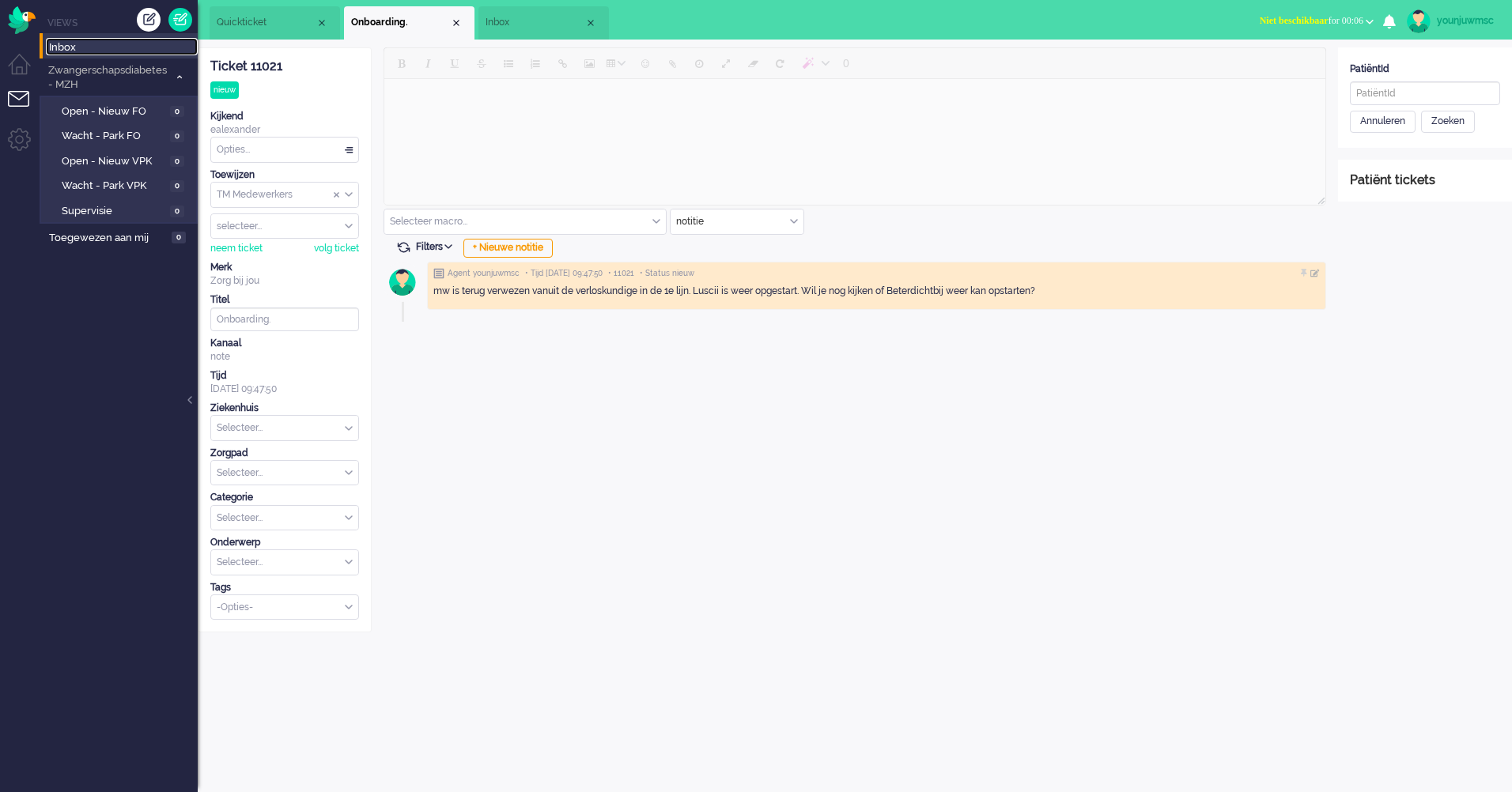
click at [98, 41] on span "Inbox" at bounding box center [123, 48] width 149 height 15
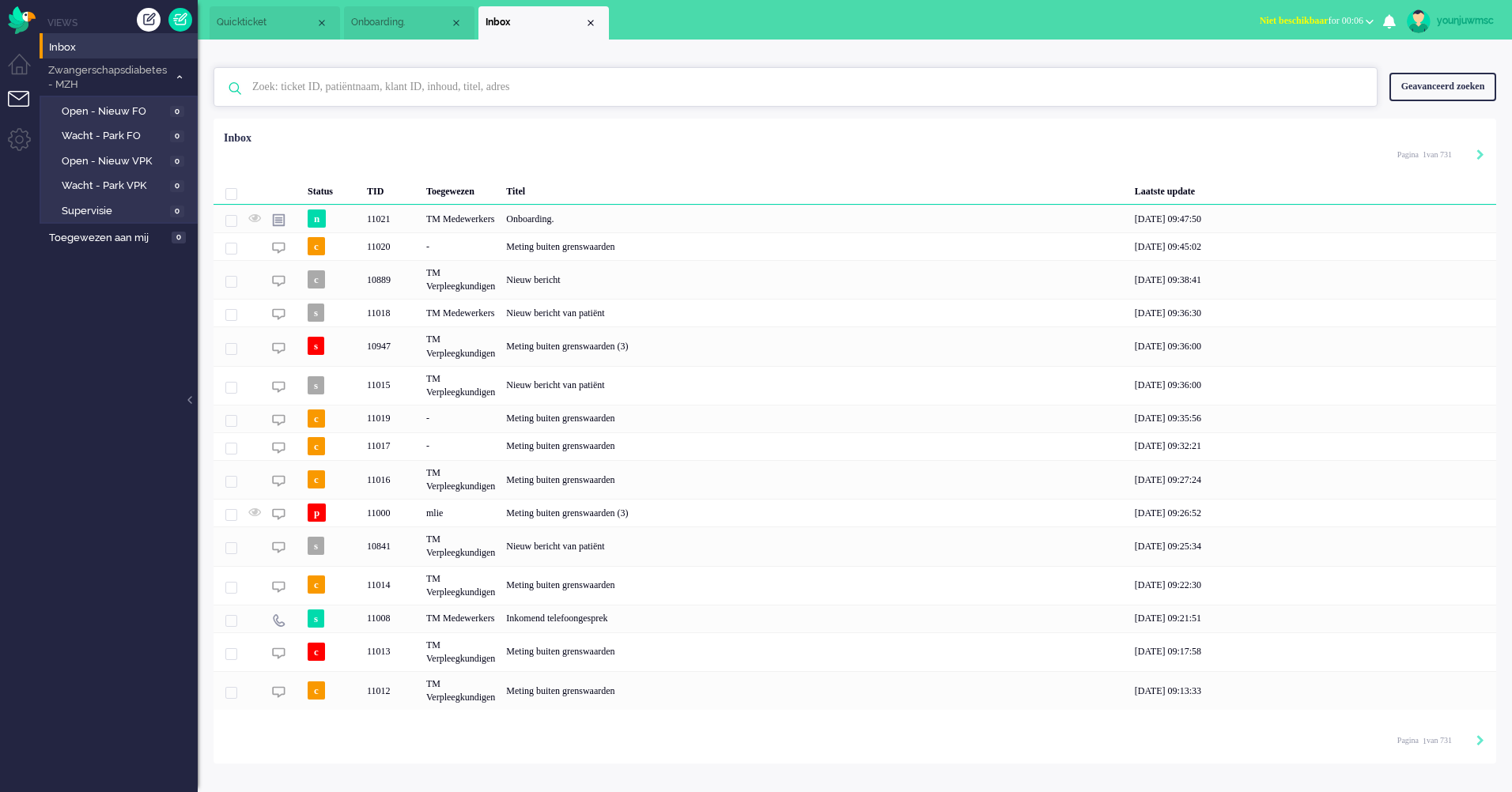
click at [457, 81] on input "text" at bounding box center [797, 87] width 1115 height 38
type input "b"
click at [331, 84] on input "text" at bounding box center [797, 87] width 1115 height 38
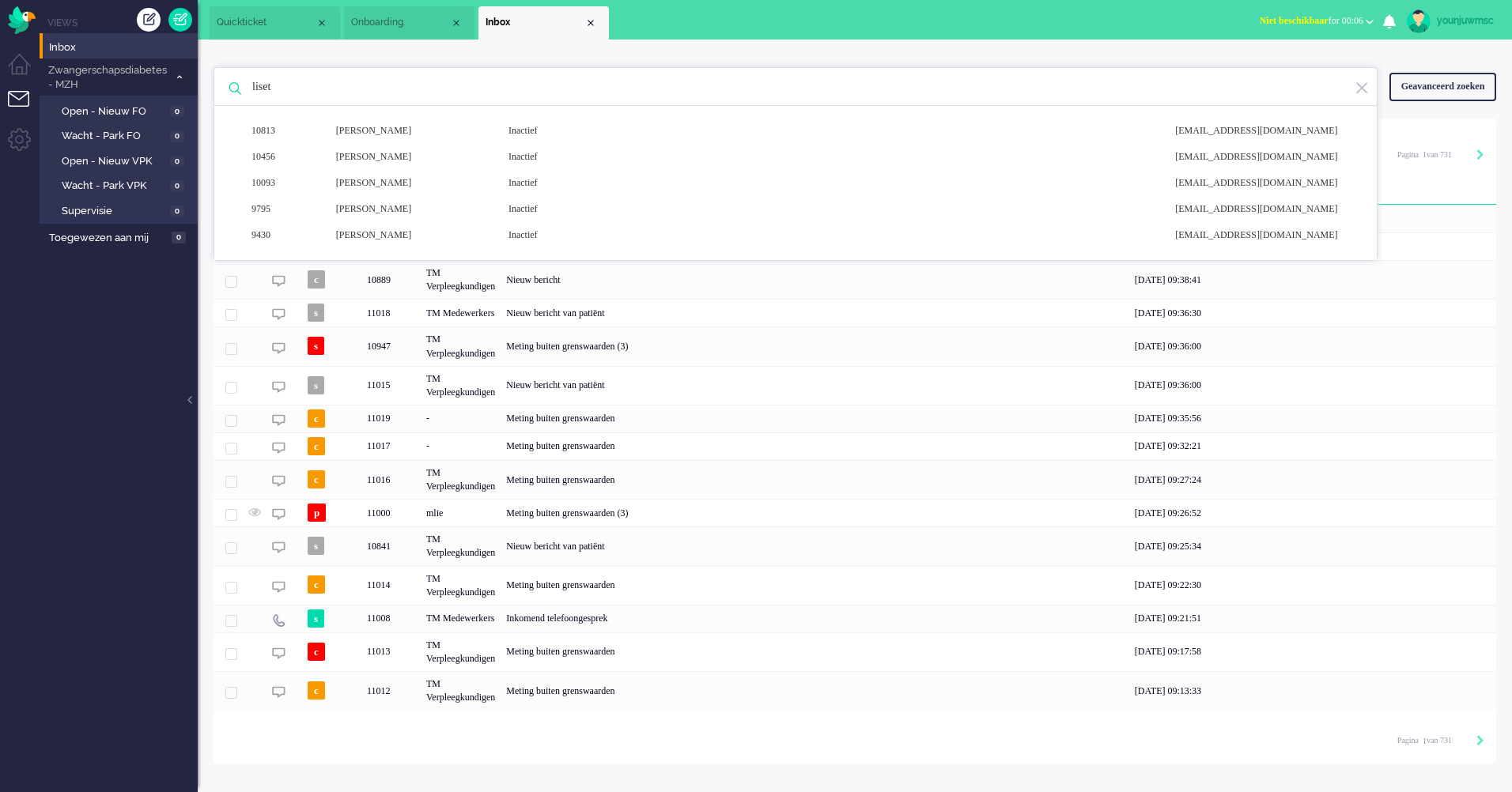
type input "lisett"
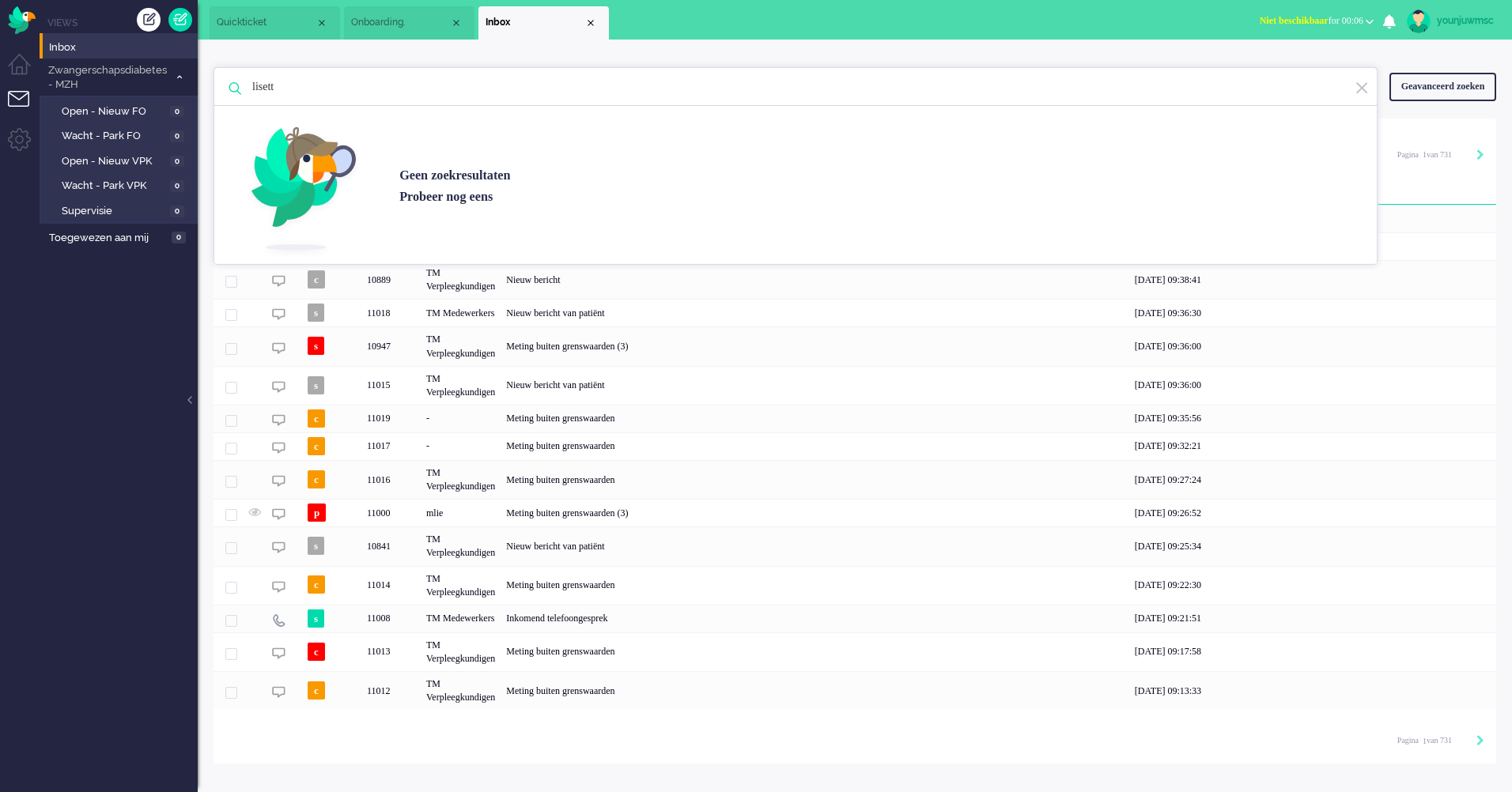
drag, startPoint x: 316, startPoint y: 87, endPoint x: 212, endPoint y: 82, distance: 104.1
click at [214, 82] on div "lisett Geen zoekresultaten [PERSON_NAME] nog eens" at bounding box center [795, 87] width 1164 height 40
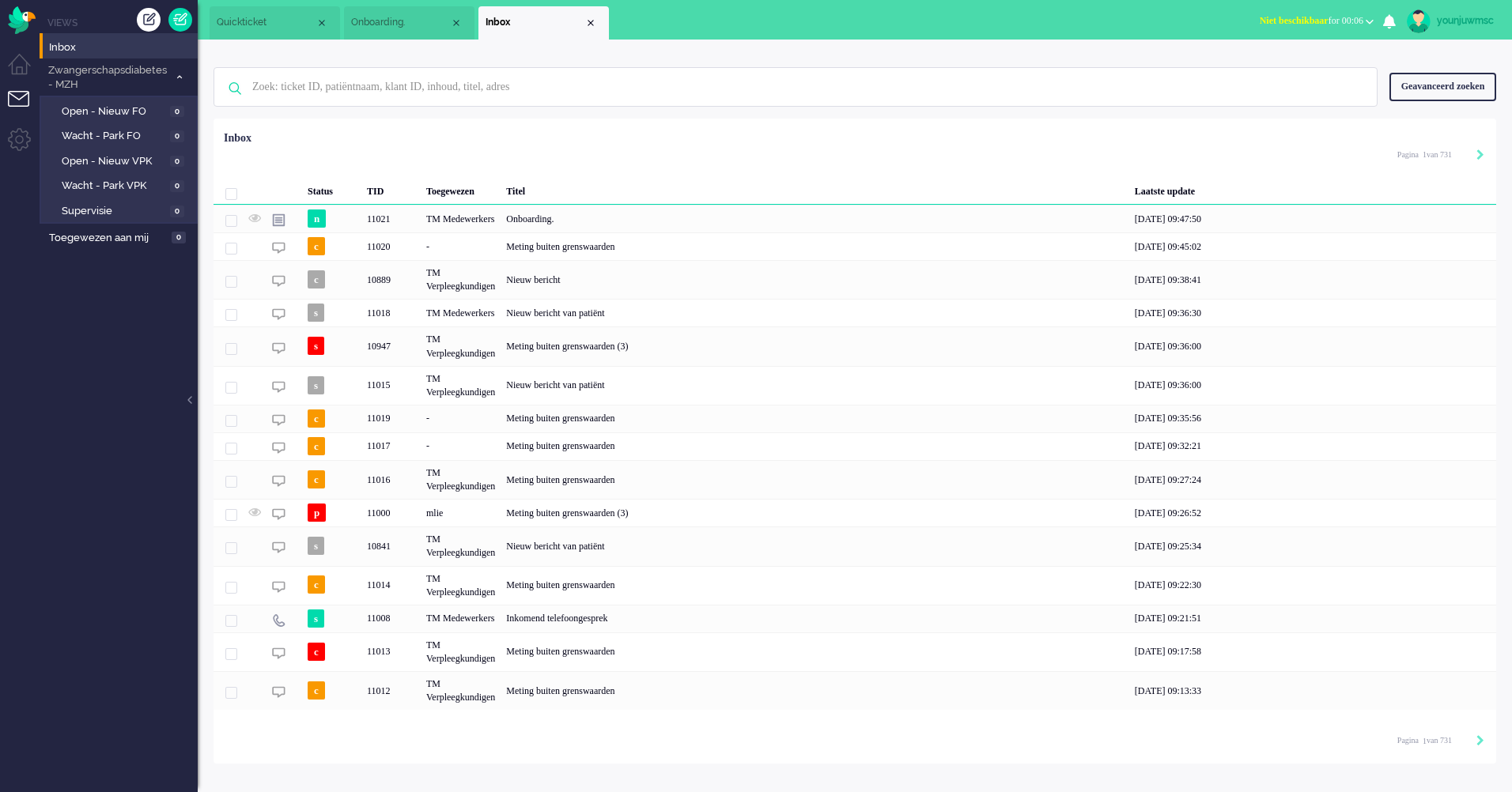
click at [678, 61] on div "Geen zoekresultaten [PERSON_NAME] nog eens Geavanceerd zoeken Geavanceerd zoeke…" at bounding box center [854, 87] width 1283 height 64
click at [1448, 83] on div "Geavanceerd zoeken" at bounding box center [1442, 87] width 107 height 28
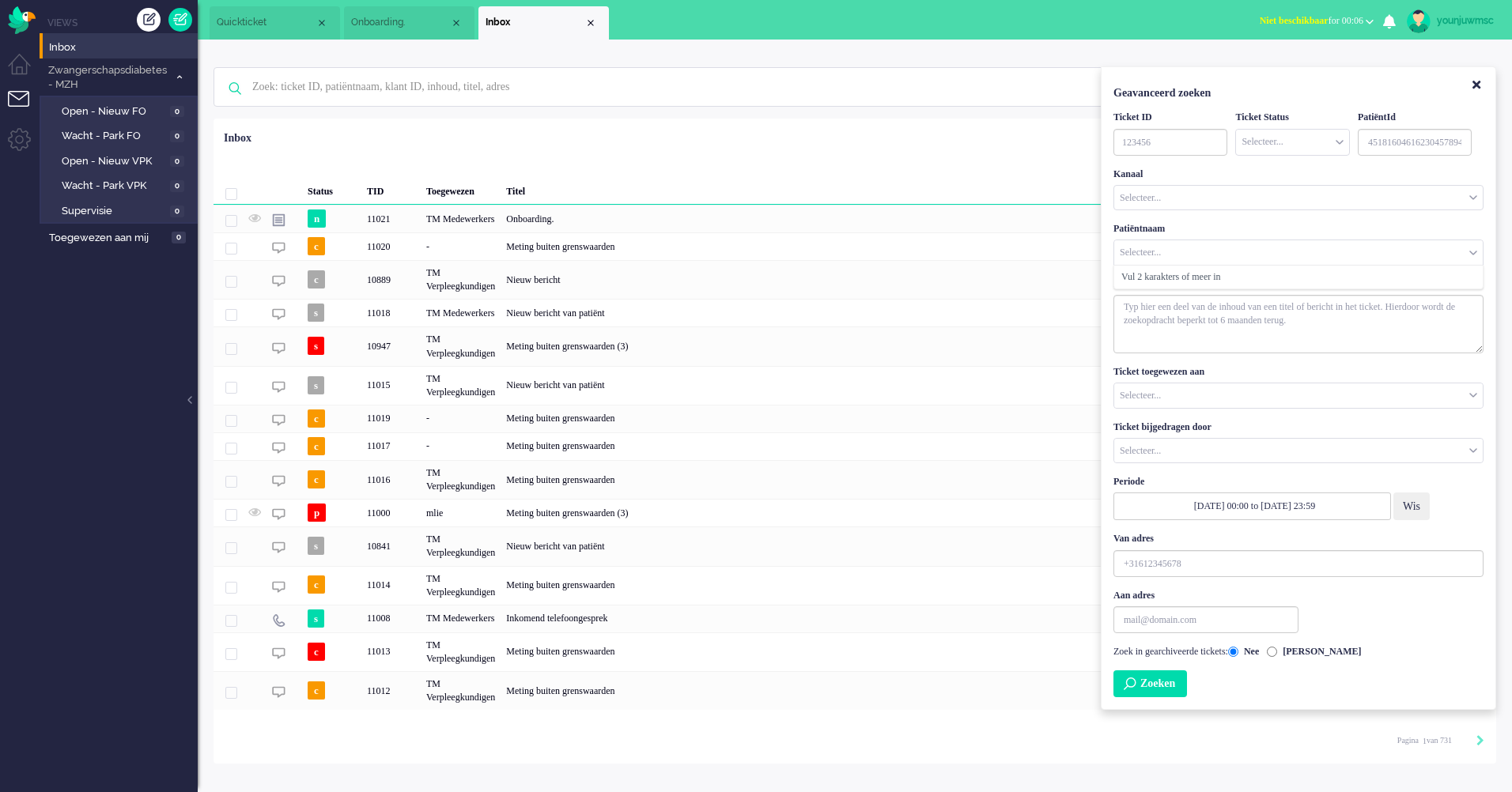
click at [1250, 257] on input "Customer Name" at bounding box center [1298, 252] width 368 height 25
type input "barels"
click at [1241, 275] on li "[PERSON_NAME]" at bounding box center [1298, 277] width 368 height 23
click at [1155, 696] on button "Zoeken" at bounding box center [1149, 684] width 74 height 27
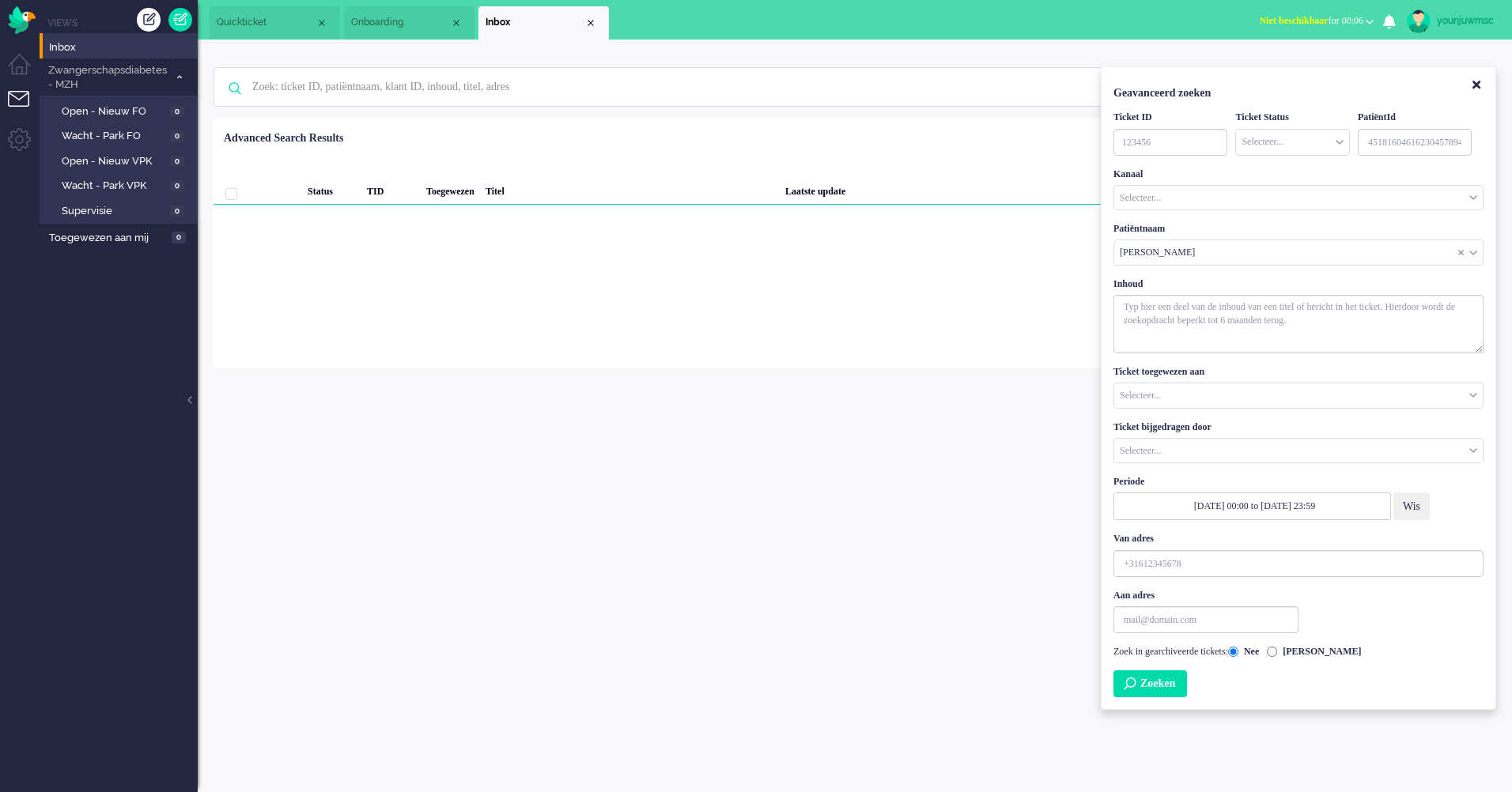
click at [1152, 697] on button "Zoeken" at bounding box center [1149, 684] width 74 height 27
click at [1333, 253] on input "Customer Name" at bounding box center [1298, 252] width 368 height 25
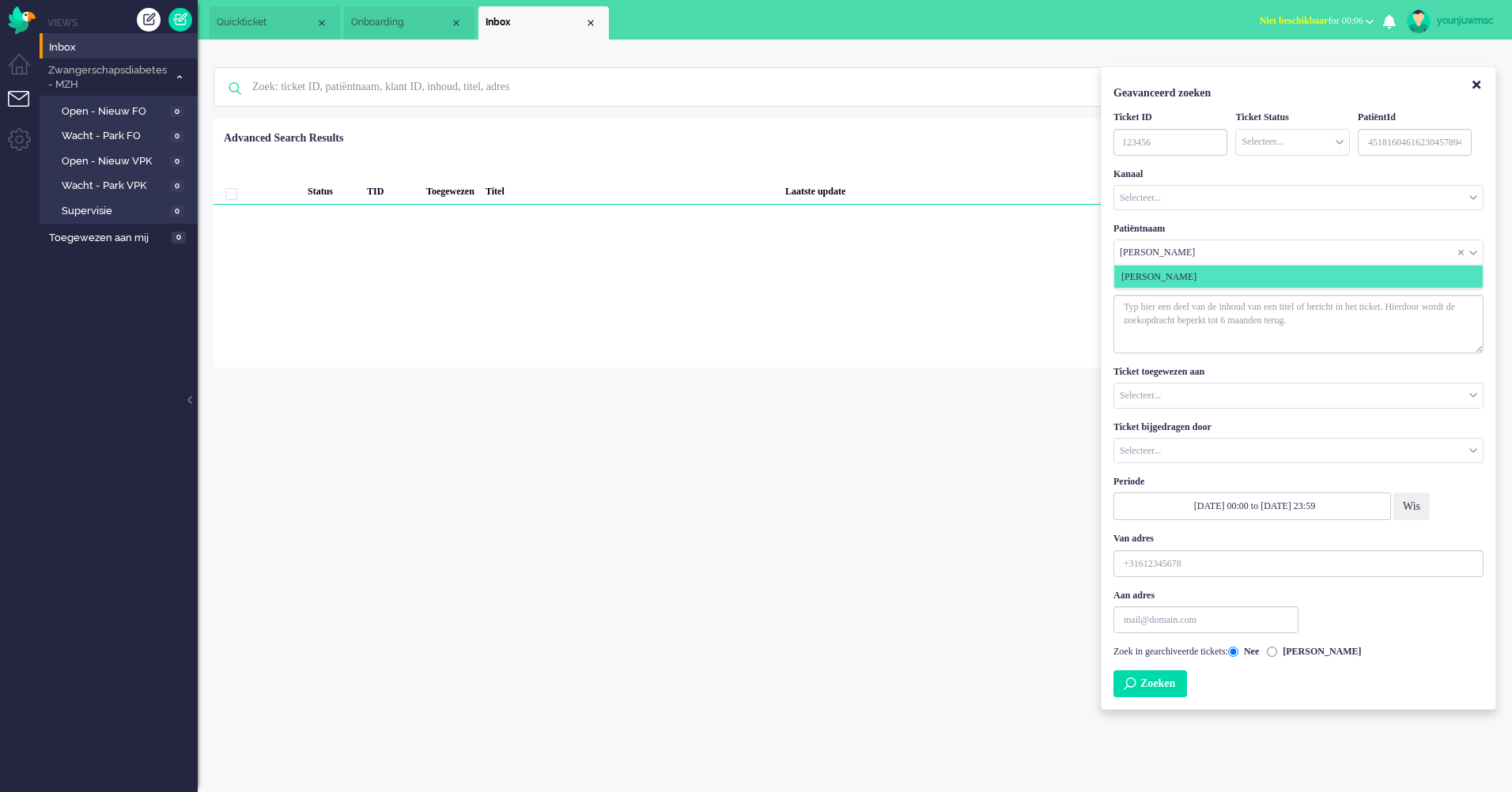
click at [1295, 241] on input "Customer Name" at bounding box center [1298, 252] width 368 height 25
click at [1332, 256] on input "Customer Name" at bounding box center [1298, 252] width 368 height 25
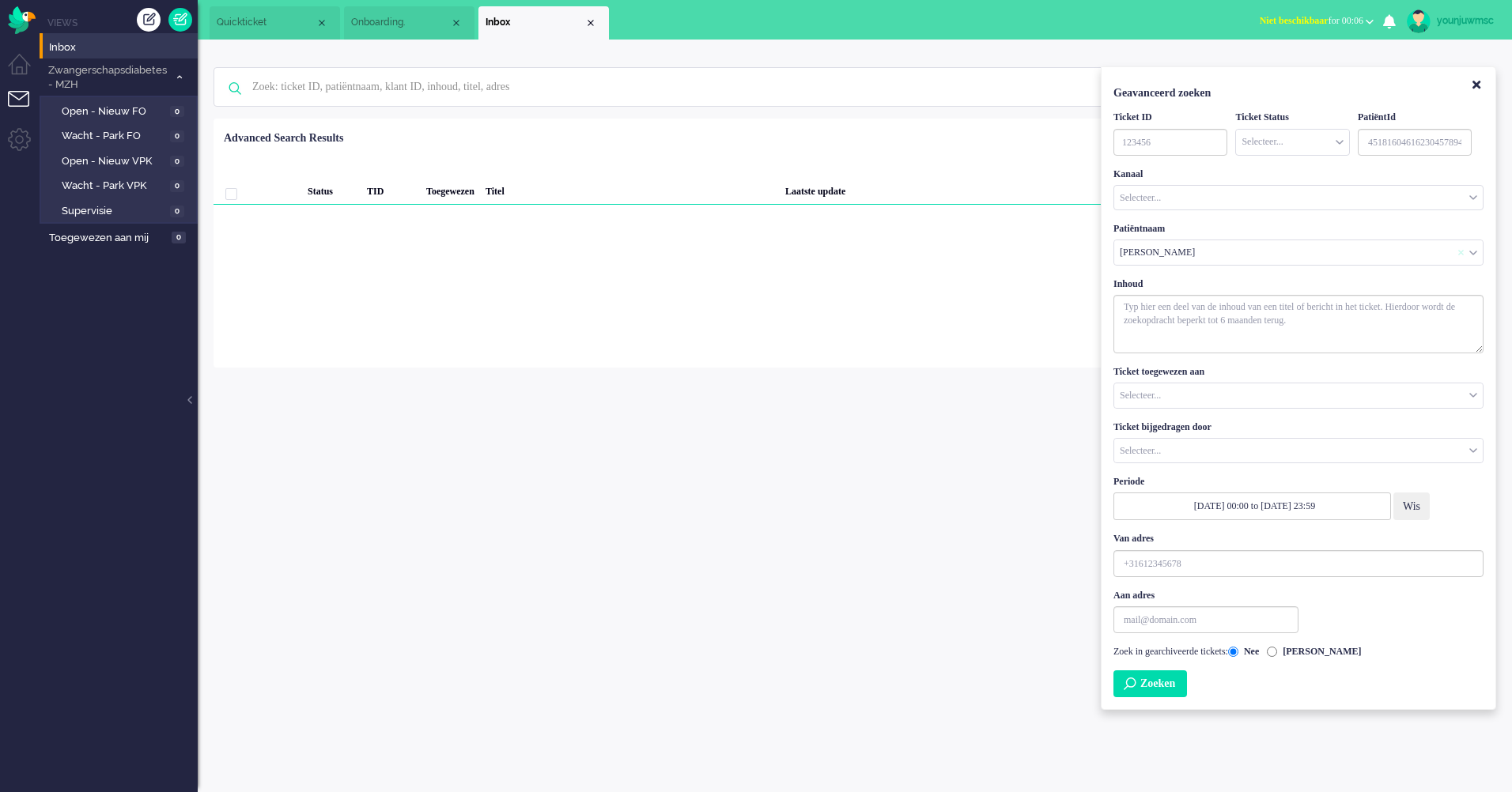
click at [1461, 253] on span "Customer Name" at bounding box center [1460, 252] width 6 height 11
click at [1329, 255] on input "Customer Name" at bounding box center [1298, 252] width 368 height 25
type input "bare"
click at [1298, 293] on li "[PERSON_NAME]" at bounding box center [1298, 299] width 368 height 23
click at [1302, 254] on input "Customer Name" at bounding box center [1298, 252] width 368 height 25
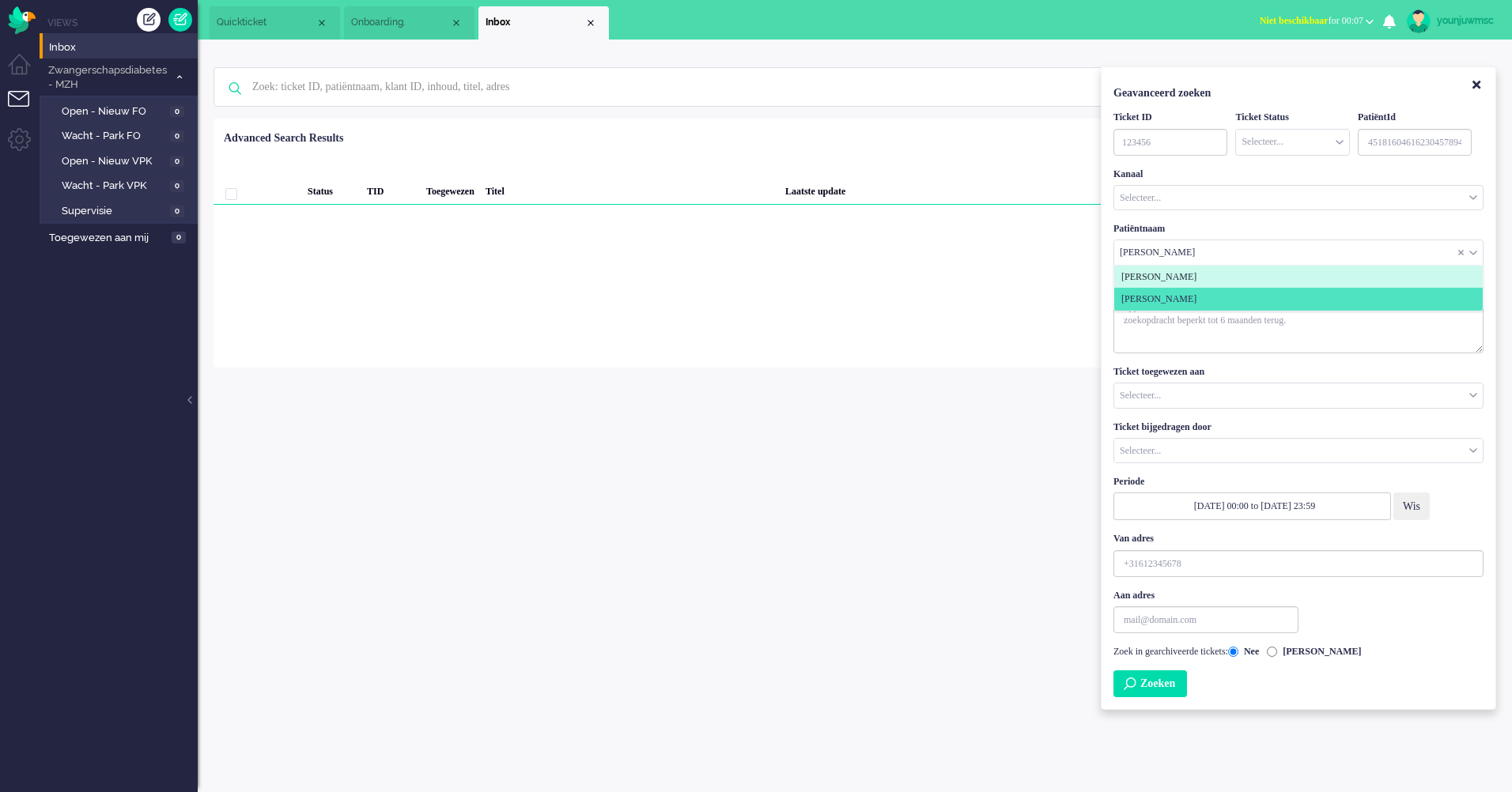
click at [1238, 227] on div "Patiëntnaam [PERSON_NAME] [PERSON_NAME] [PERSON_NAME] [PERSON_NAME]" at bounding box center [1298, 244] width 370 height 43
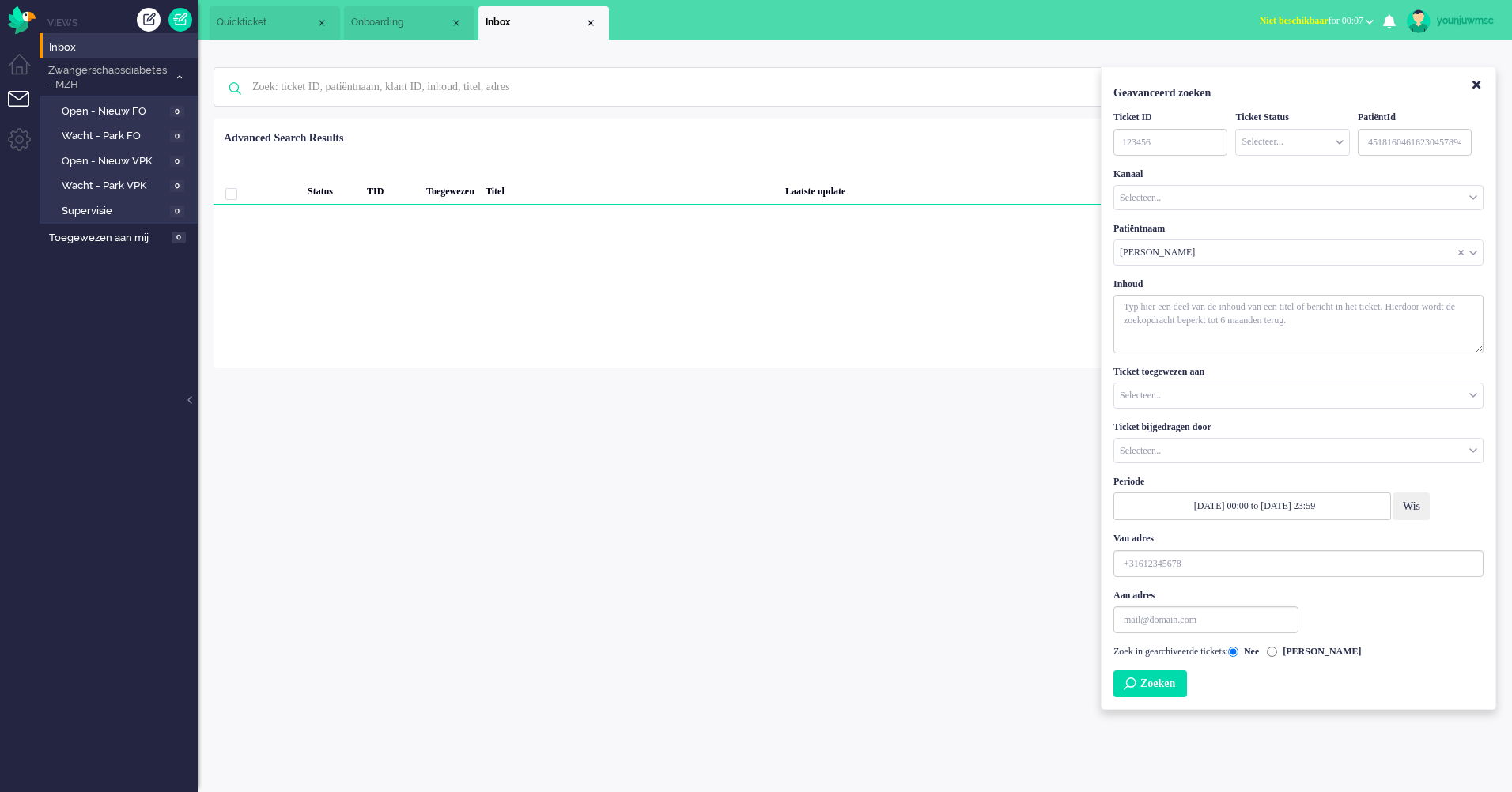
click at [1170, 689] on button "Zoeken" at bounding box center [1149, 684] width 74 height 27
click at [1318, 651] on label "[PERSON_NAME]" at bounding box center [1313, 652] width 94 height 14
click at [1277, 651] on input "[PERSON_NAME]" at bounding box center [1272, 652] width 10 height 10
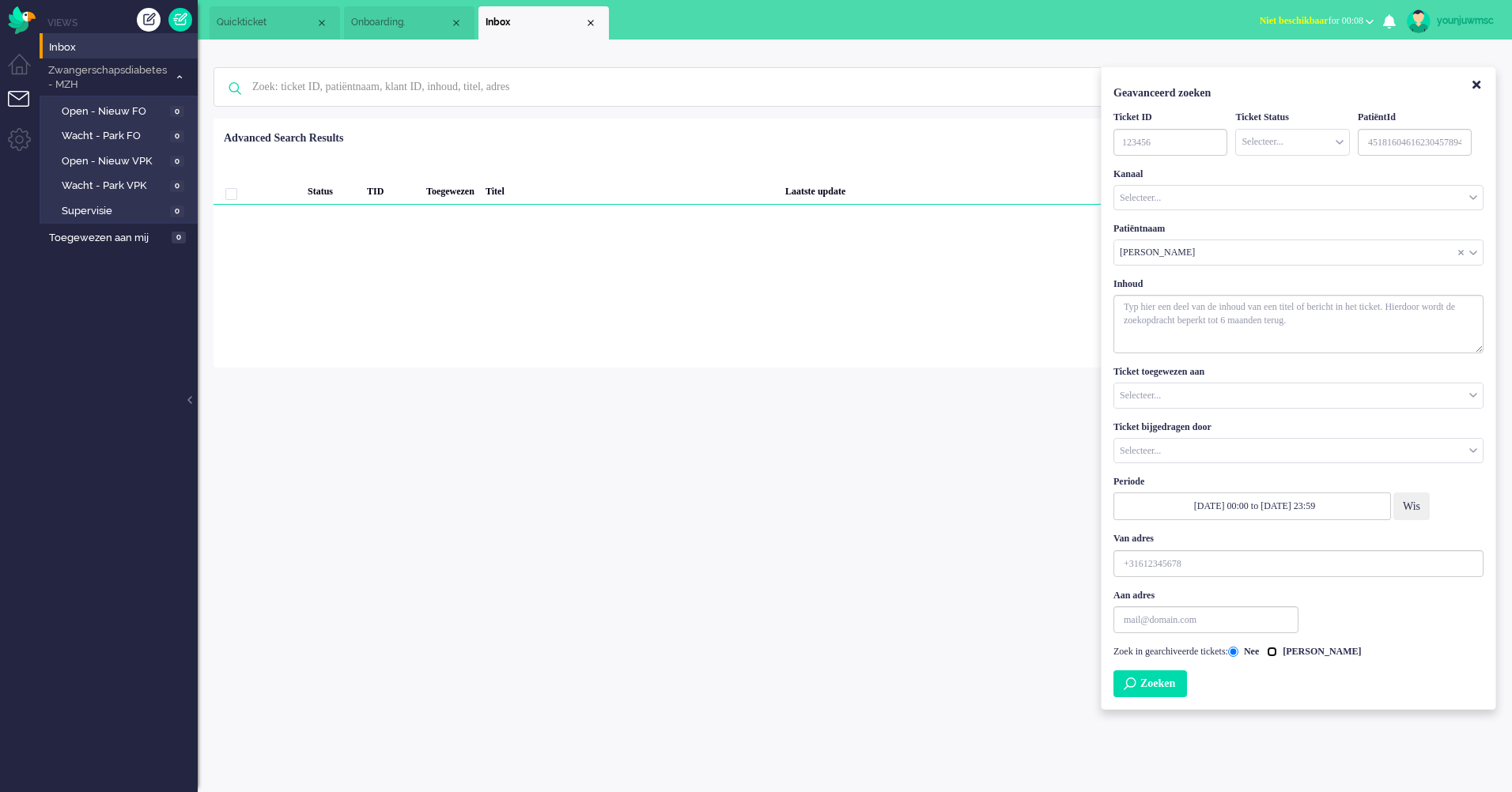
radio input "true"
click at [1473, 86] on icon "Close" at bounding box center [1475, 85] width 8 height 12
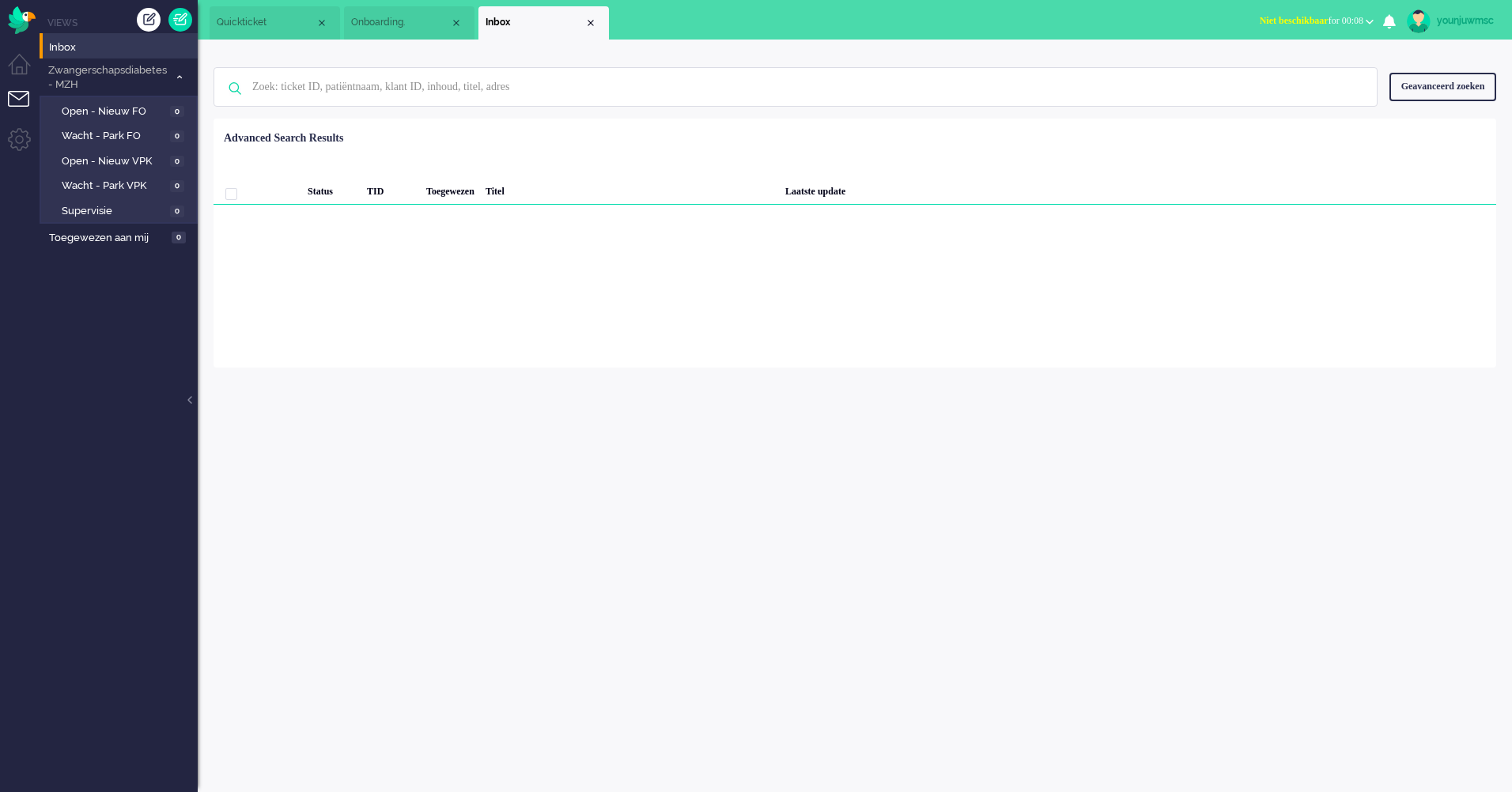
drag, startPoint x: 1178, startPoint y: 155, endPoint x: 1105, endPoint y: 168, distance: 74.1
click at [1178, 155] on div "Geselecteerd 0 Set Status: open pending holding solved Verwijder Selecteer... U…" at bounding box center [854, 158] width 1283 height 31
click at [589, 29] on li "Inbox" at bounding box center [543, 22] width 131 height 33
click at [593, 29] on div "Close tab" at bounding box center [590, 23] width 13 height 13
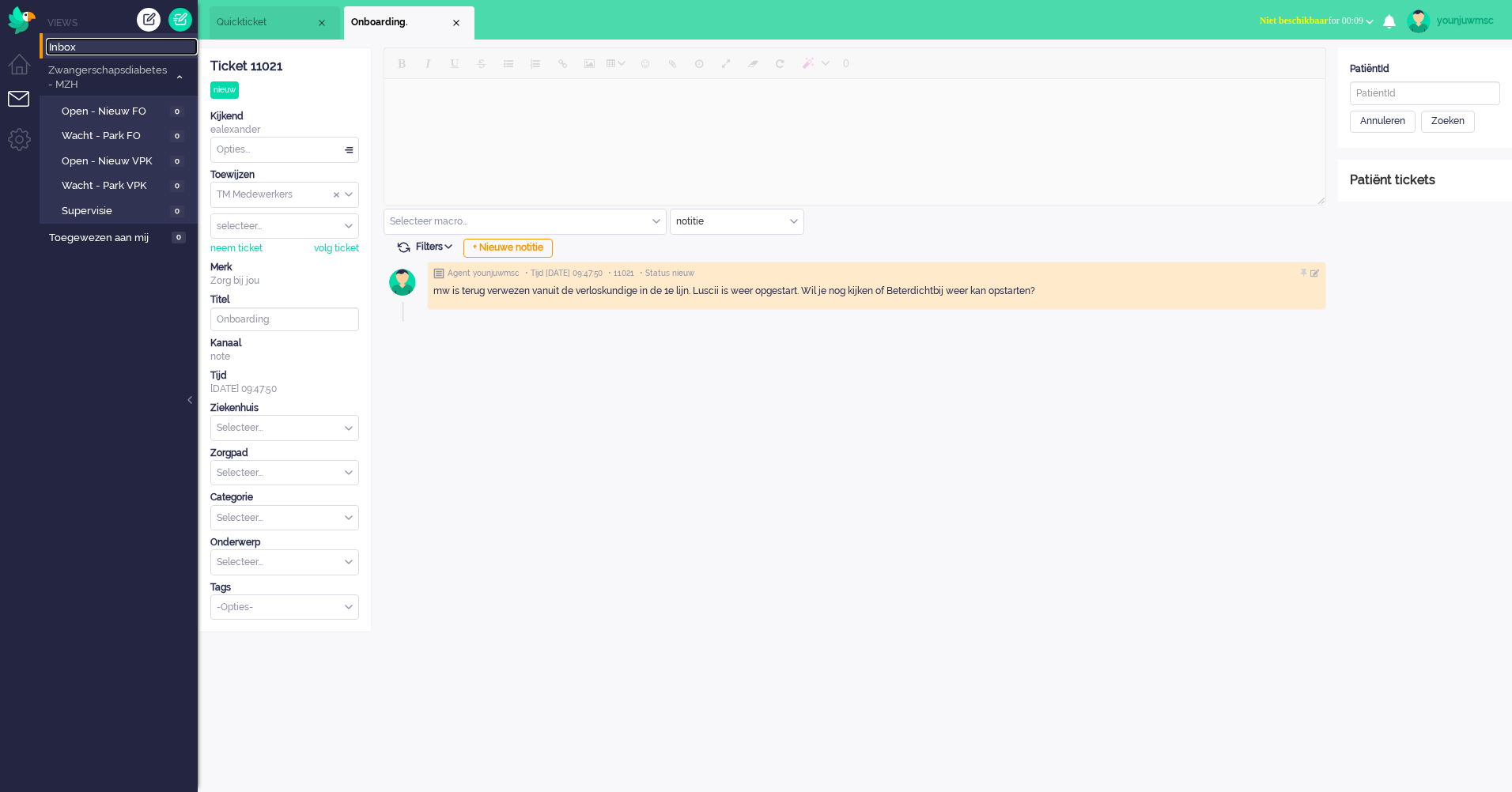
click at [52, 45] on span "Inbox" at bounding box center [123, 48] width 149 height 15
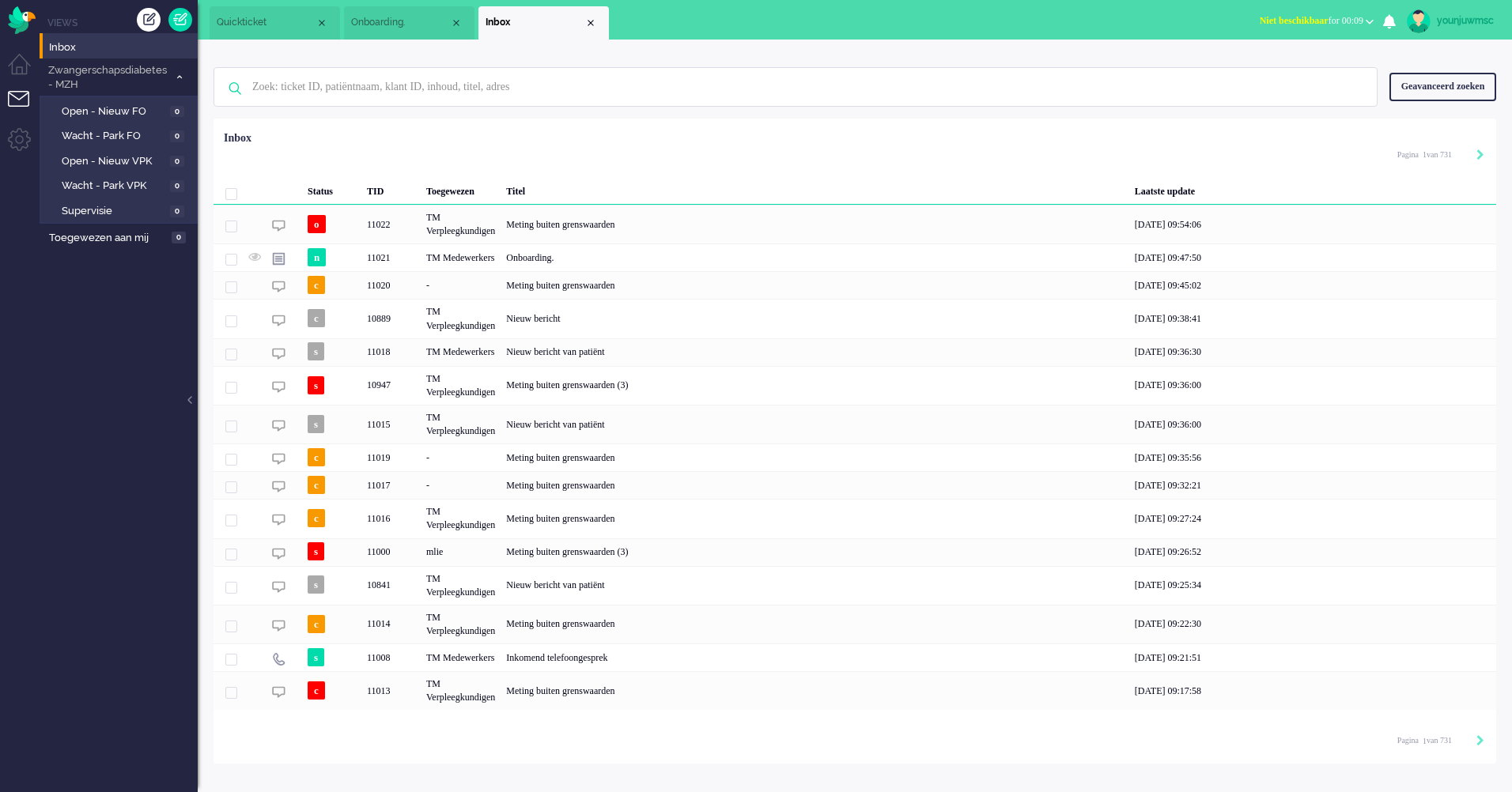
click at [1464, 87] on div "Geavanceerd zoeken" at bounding box center [1442, 87] width 107 height 28
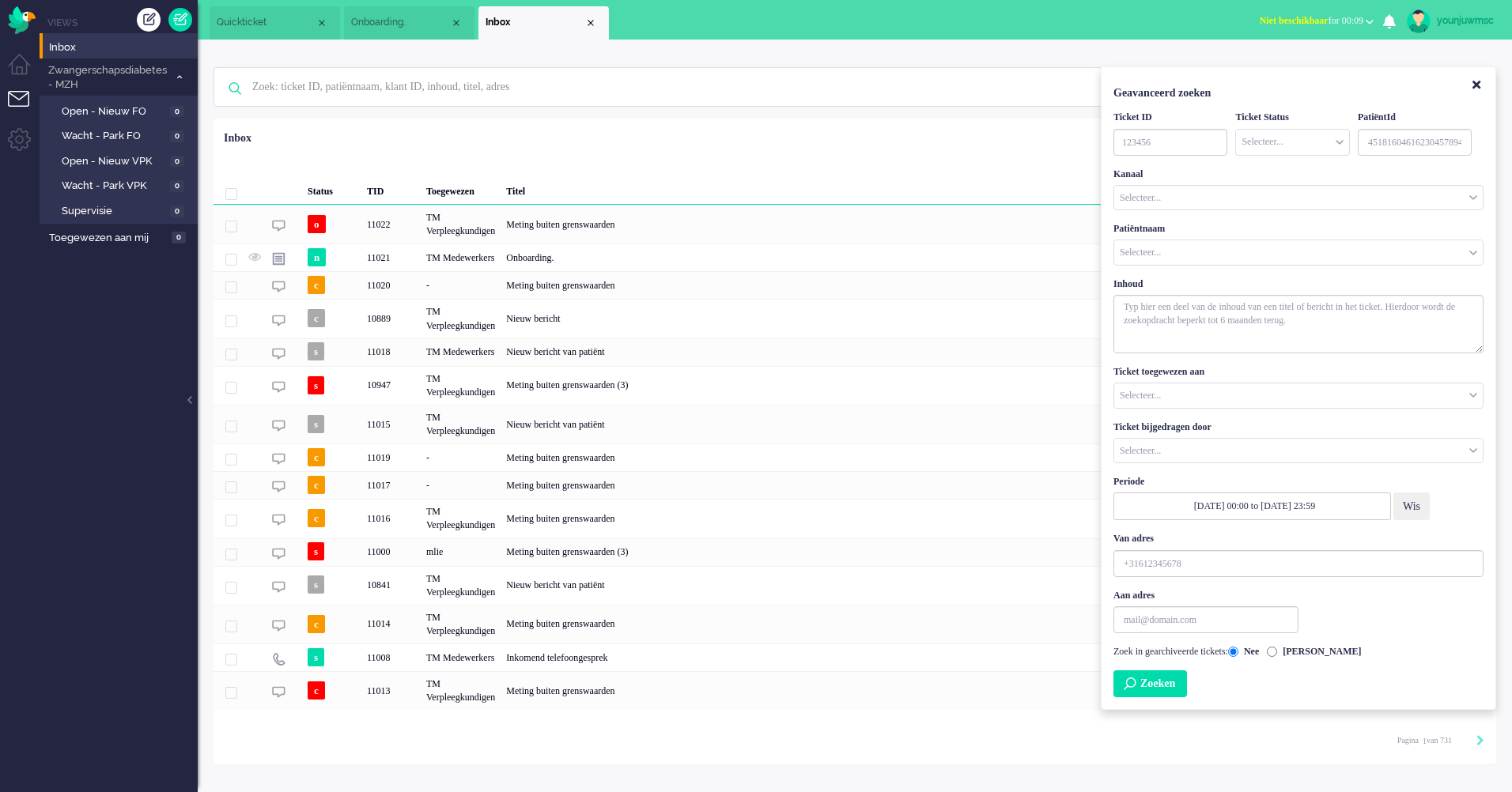
click at [1210, 255] on input "Customer Name" at bounding box center [1298, 252] width 368 height 25
type input "bare"
click at [1181, 299] on span "[PERSON_NAME]" at bounding box center [1159, 300] width 75 height 14
click at [1173, 680] on button "Zoeken" at bounding box center [1149, 684] width 74 height 27
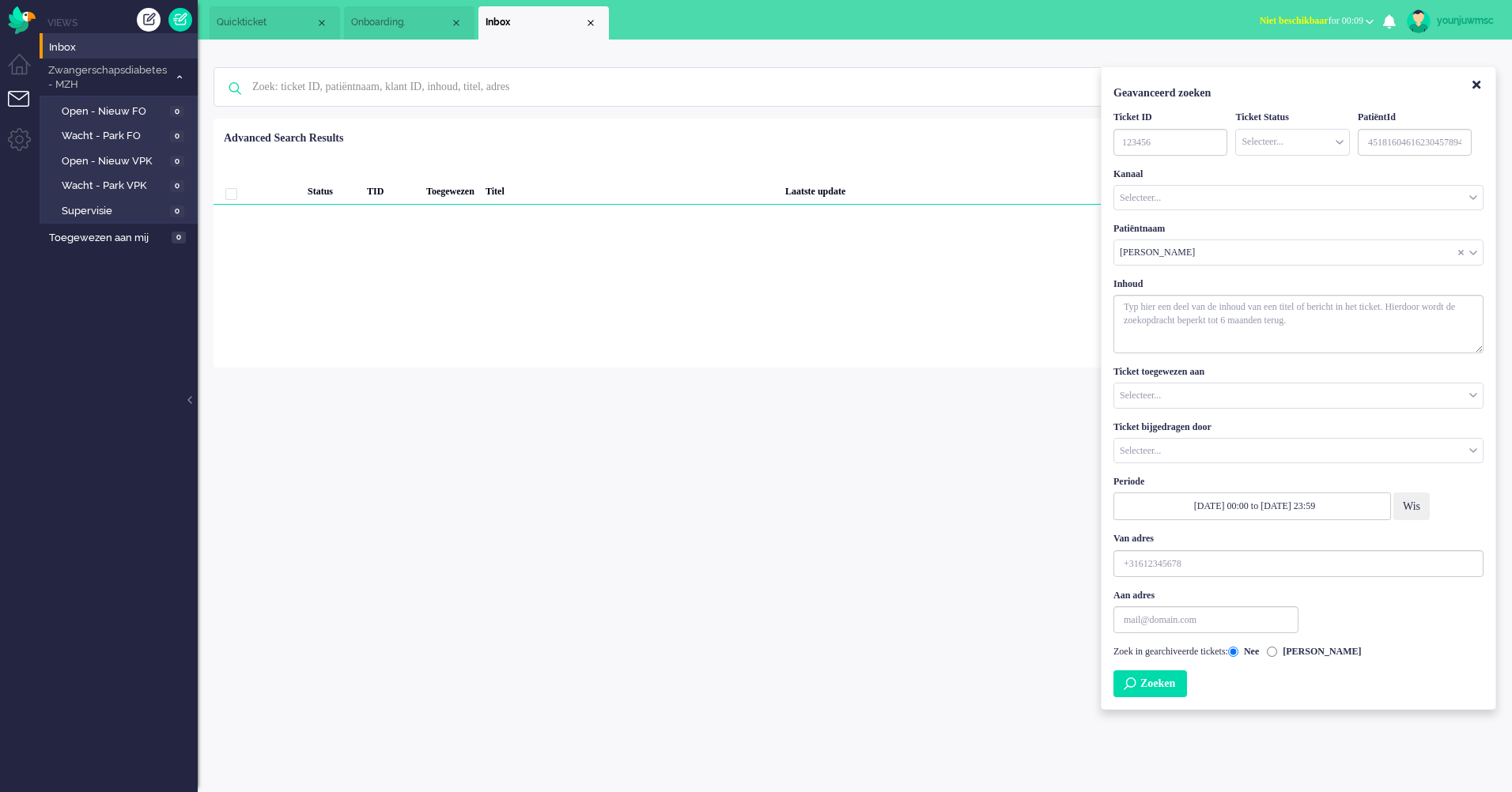
click at [1165, 685] on button "Zoeken" at bounding box center [1149, 684] width 74 height 27
click at [1277, 654] on input "[PERSON_NAME]" at bounding box center [1272, 652] width 10 height 10
radio input "true"
click at [1126, 691] on button "Zoeken" at bounding box center [1149, 684] width 74 height 27
click at [1149, 689] on button "Zoeken" at bounding box center [1149, 684] width 74 height 27
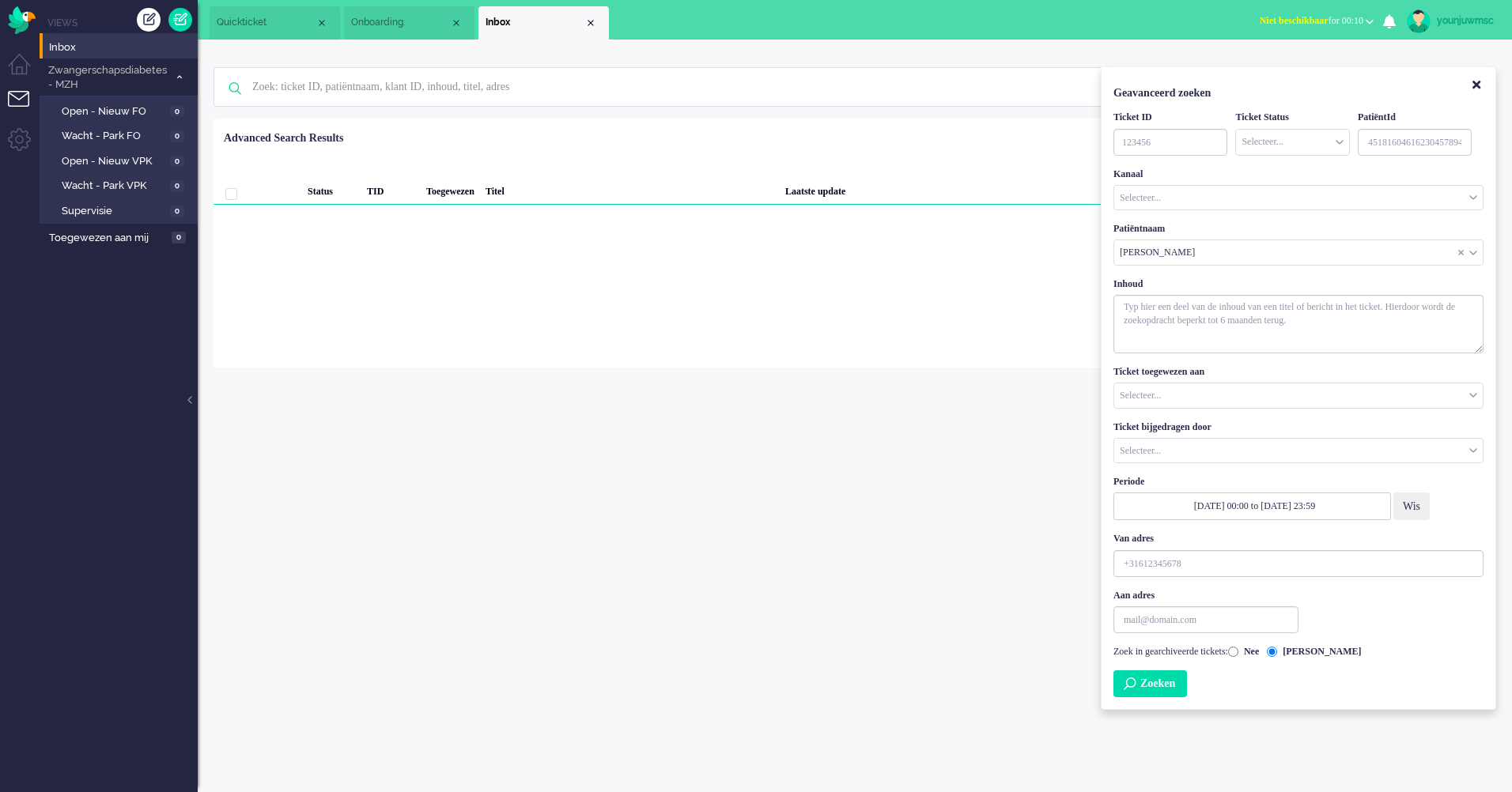
click at [1259, 652] on label "Nee" at bounding box center [1243, 652] width 31 height 14
click at [1238, 652] on input "Nee" at bounding box center [1233, 652] width 10 height 10
radio input "true"
click at [1187, 682] on button "Zoeken" at bounding box center [1149, 684] width 74 height 27
click at [1174, 683] on button "Zoeken" at bounding box center [1149, 684] width 74 height 27
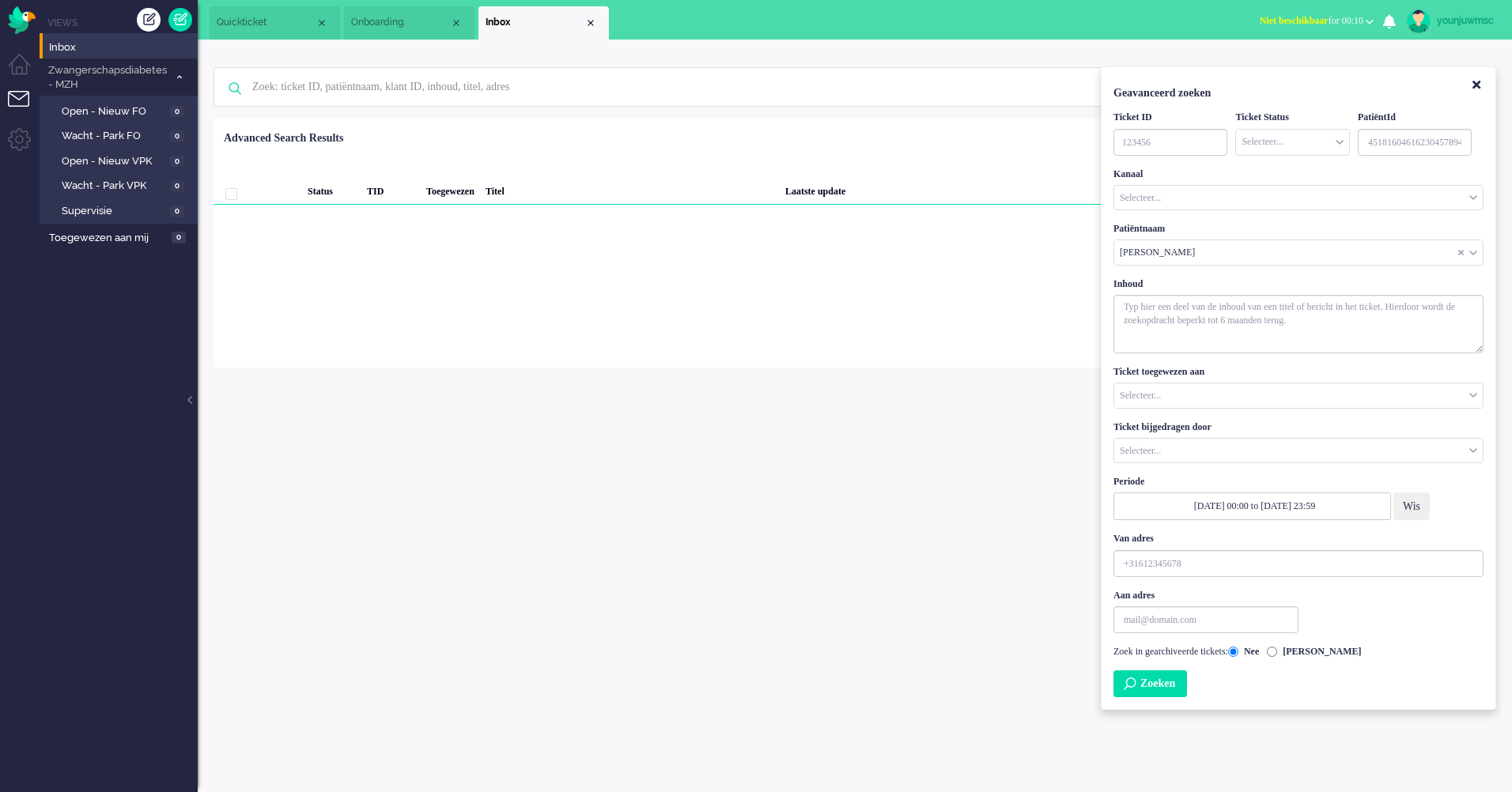
click at [1271, 496] on input "[DATE] 00:00 to [DATE] 23:59" at bounding box center [1251, 506] width 278 height 28
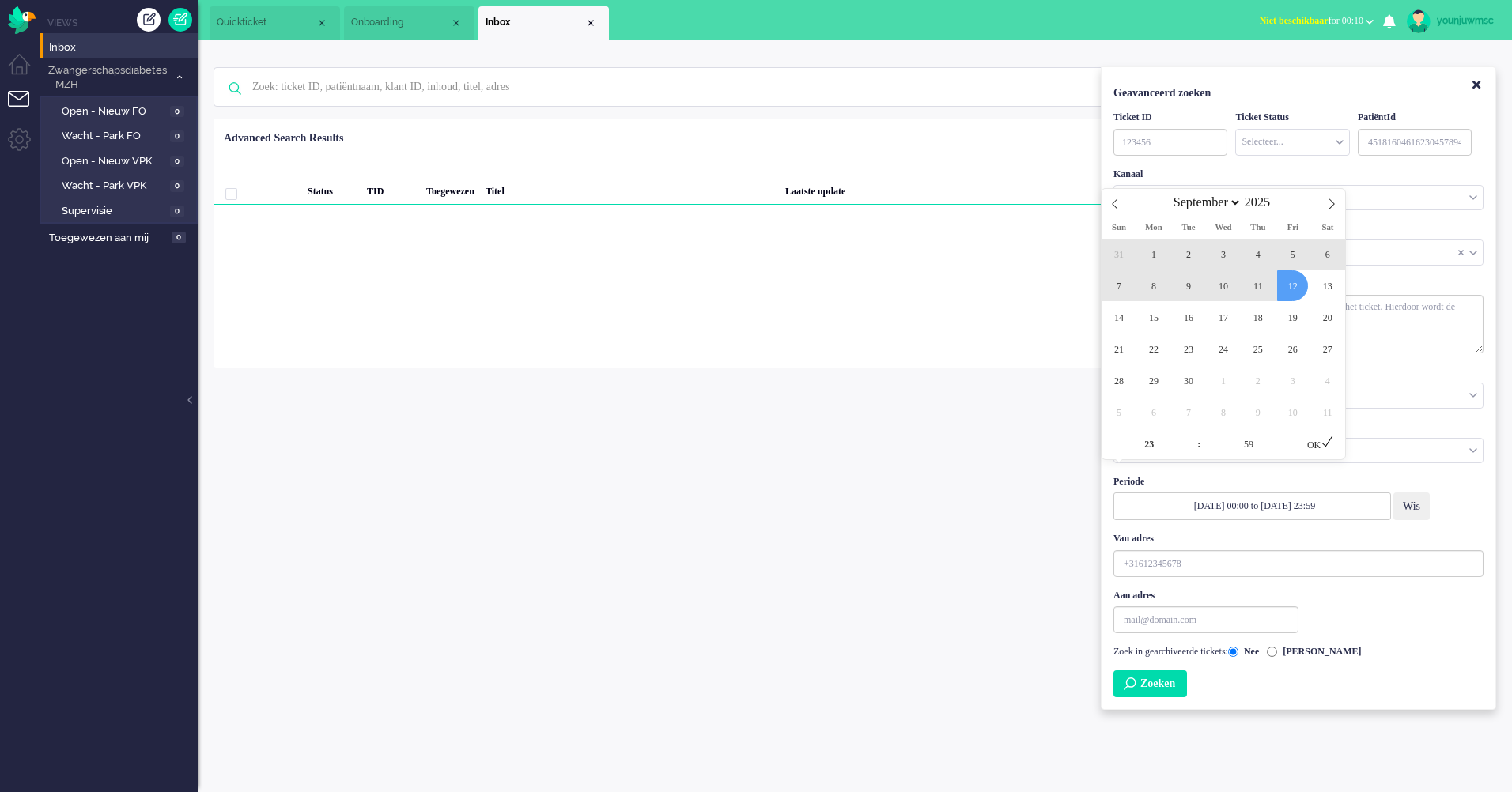
click at [1459, 494] on div "Periode [DATE] 00:00 to [DATE] 23:59 Wis" at bounding box center [1298, 497] width 370 height 45
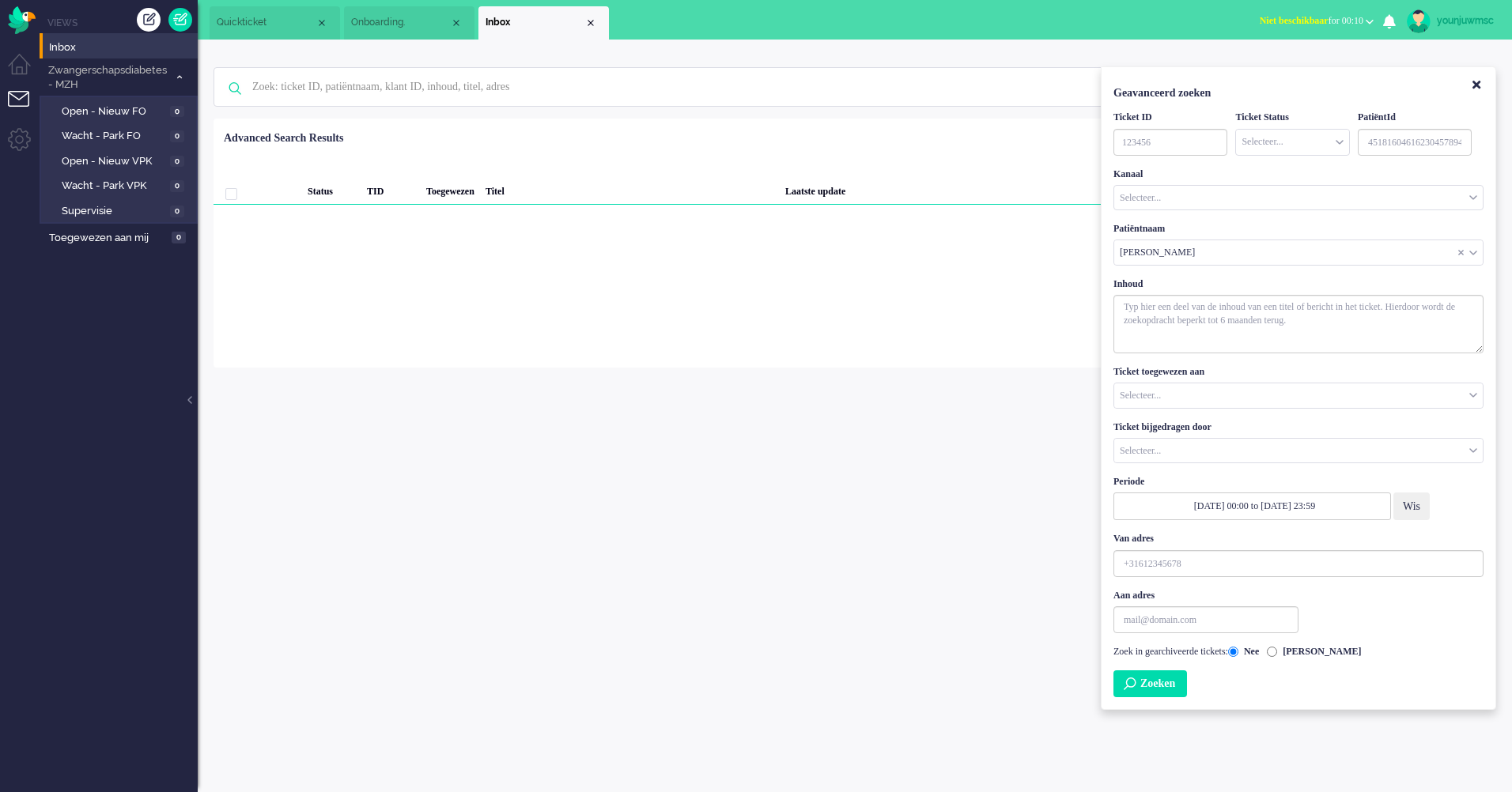
click at [595, 626] on div "Maak een nieuw ticket Notitie Email Telefoon Notitie Zorg bij jou Selecteer Zor…" at bounding box center [855, 416] width 1314 height 753
click at [686, 345] on div "Loading... Status TID Toegewezen Titel Laatste update Geselecteerd 0 Set Status…" at bounding box center [854, 243] width 1283 height 249
click at [1478, 87] on icon "Close" at bounding box center [1475, 85] width 8 height 12
